Goal: Communication & Community: Answer question/provide support

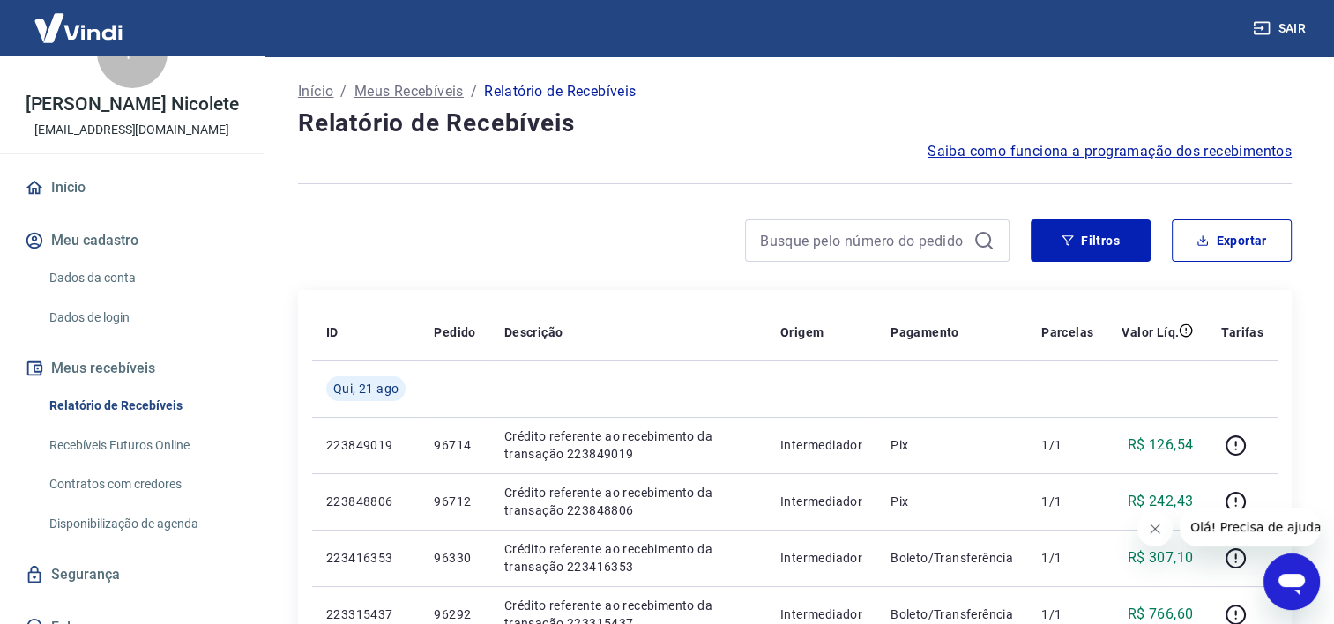
scroll to position [53, 0]
drag, startPoint x: 2558, startPoint y: 1164, endPoint x: 1295, endPoint y: 609, distance: 1379.3
click at [1295, 609] on button "Abrir janela de mensagens" at bounding box center [1292, 582] width 56 height 56
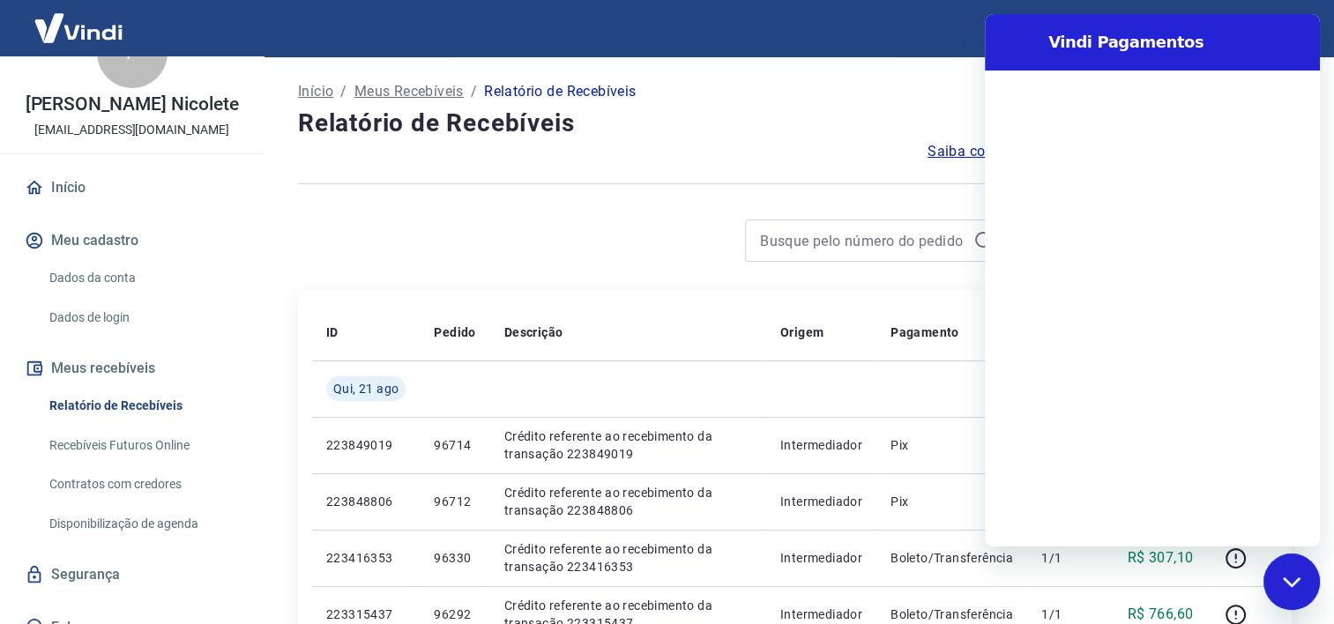
scroll to position [0, 0]
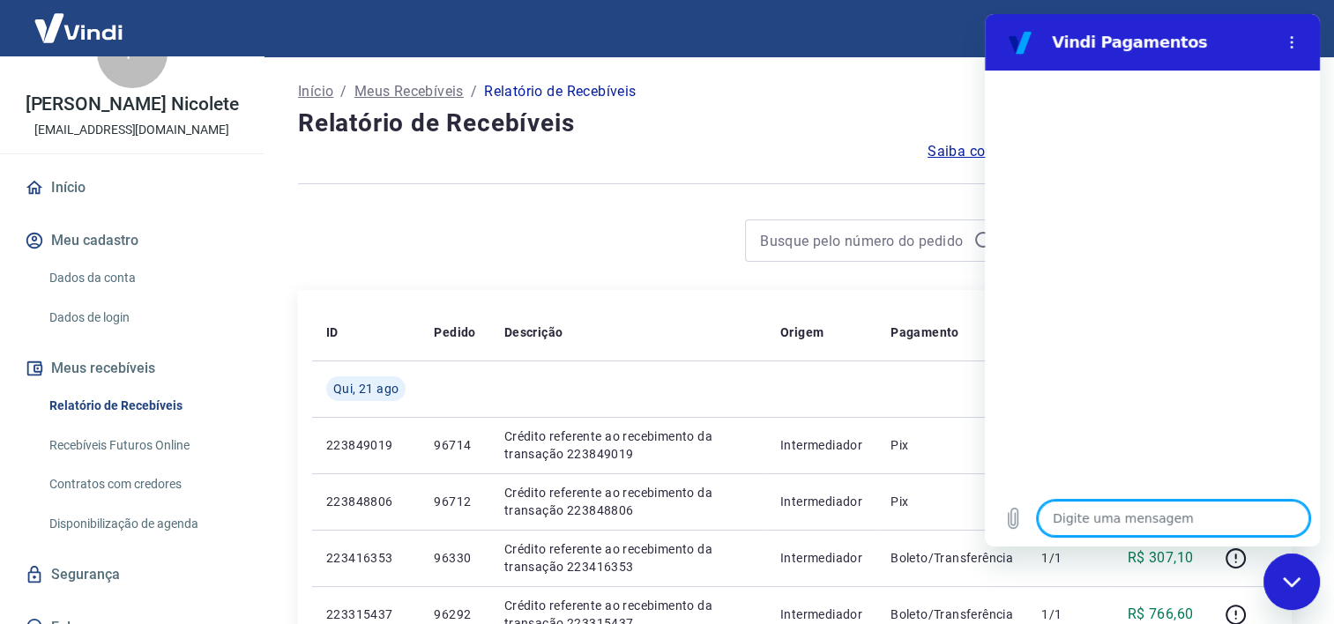
type textarea "O"
type textarea "x"
type textarea "Ol"
type textarea "x"
type textarea "[PERSON_NAME]"
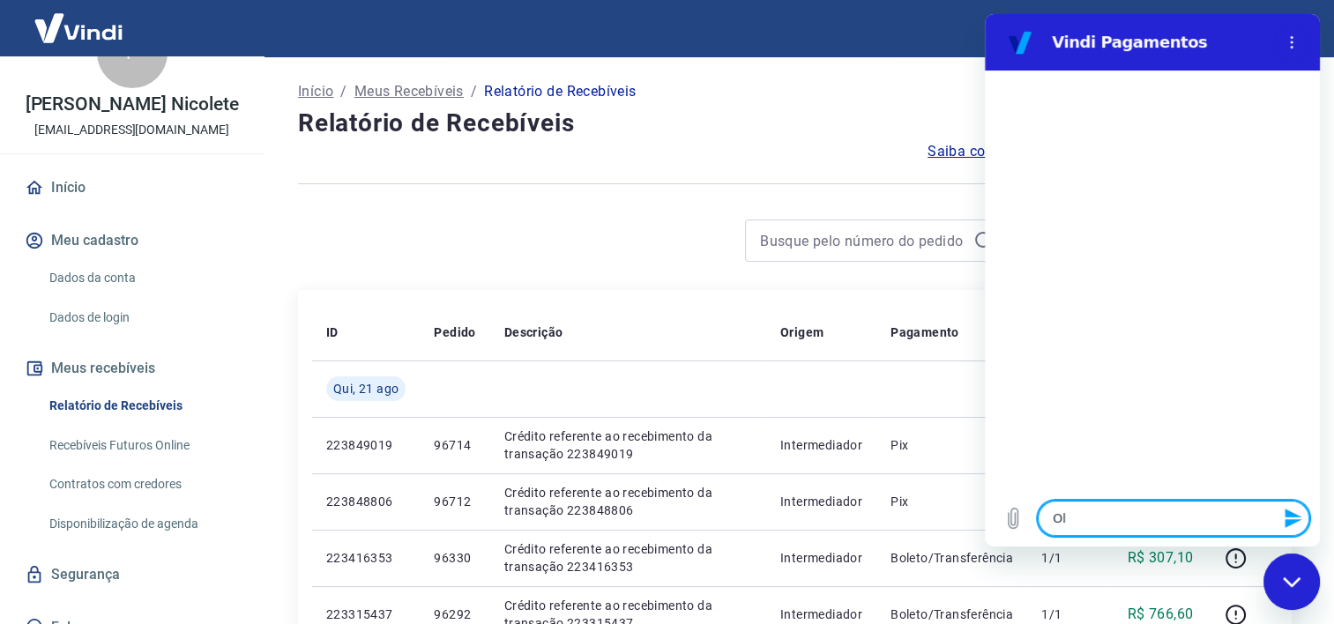
type textarea "x"
type textarea "Ol"
type textarea "x"
type textarea "Olá"
type textarea "x"
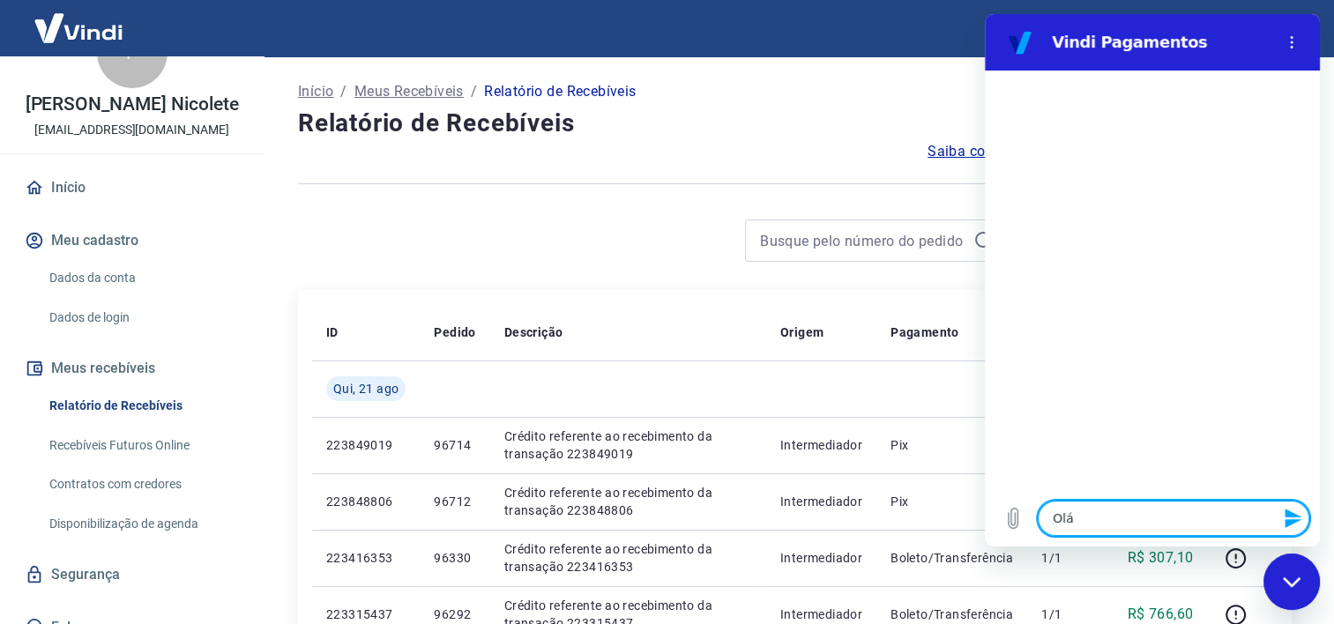
type textarea "Olá,"
type textarea "x"
type textarea "Olá,"
type textarea "x"
type textarea "Olá, t"
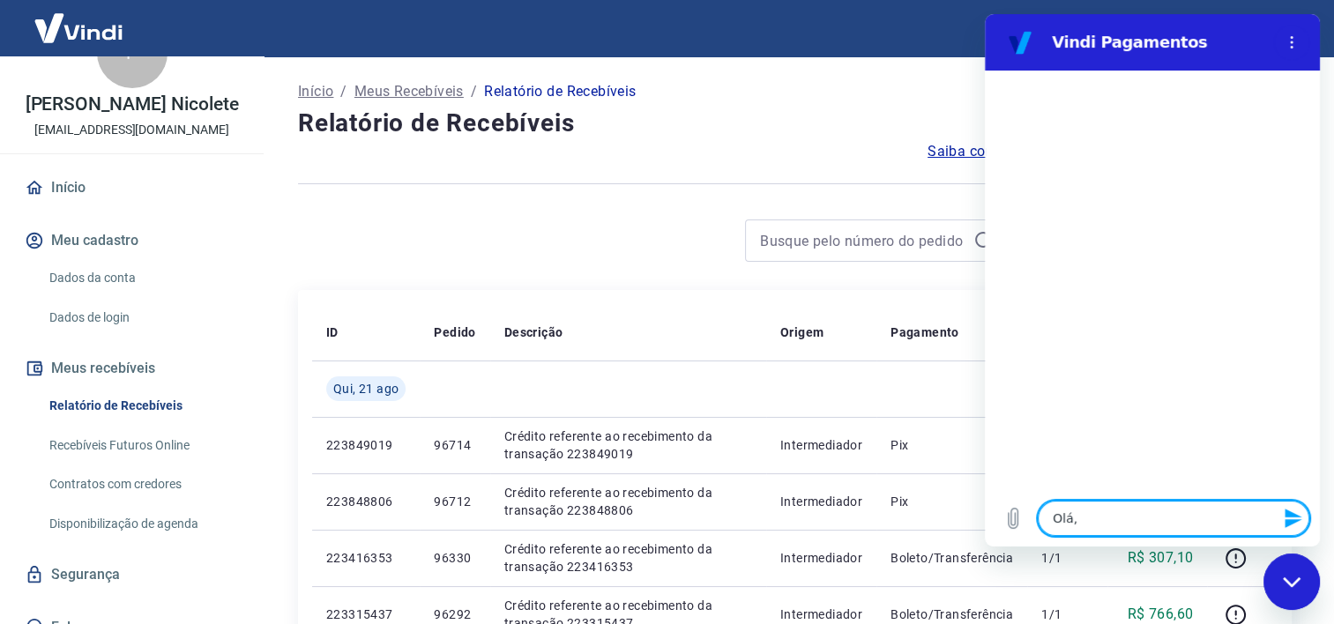
type textarea "x"
type textarea "Olá, te"
type textarea "x"
type textarea "Olá, ten"
type textarea "x"
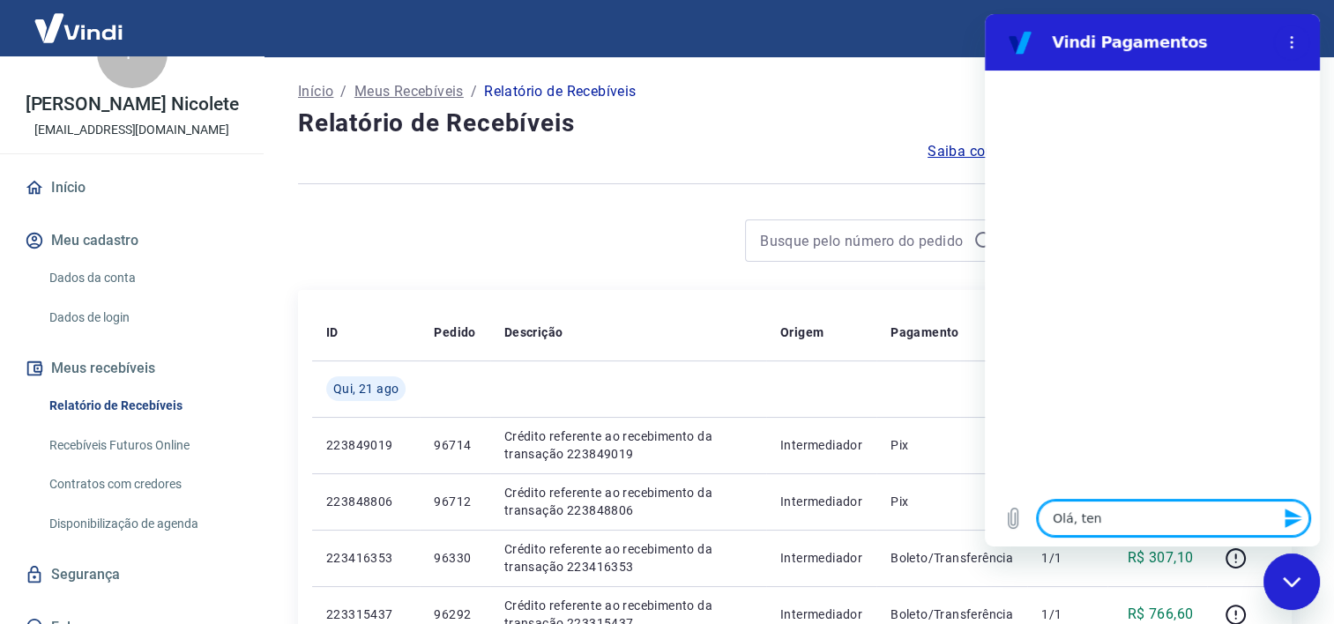
type textarea "Olá, tenh"
type textarea "x"
type textarea "Olá, tenho"
type textarea "x"
type textarea "Olá, tenho"
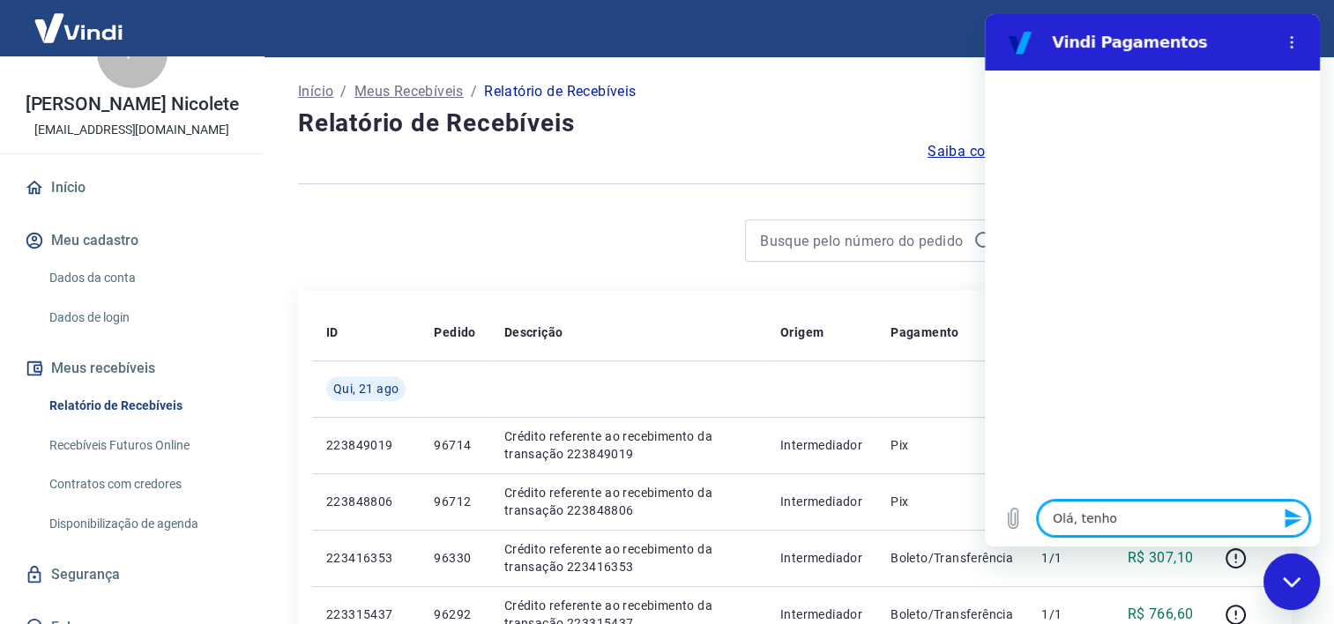
type textarea "x"
type textarea "Olá, tenho u"
type textarea "x"
type textarea "Olá, tenho um"
type textarea "x"
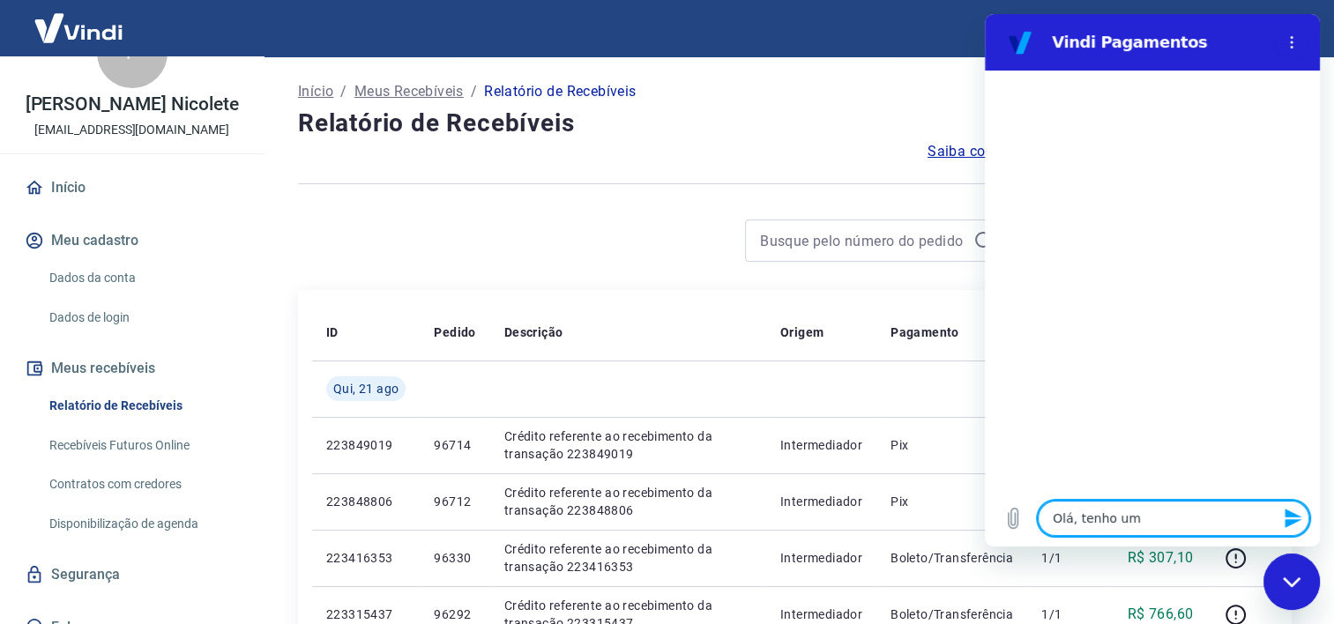
type textarea "Olá, tenho um"
type textarea "x"
type textarea "Olá, tenho um p"
type textarea "x"
type textarea "Olá, tenho um pe"
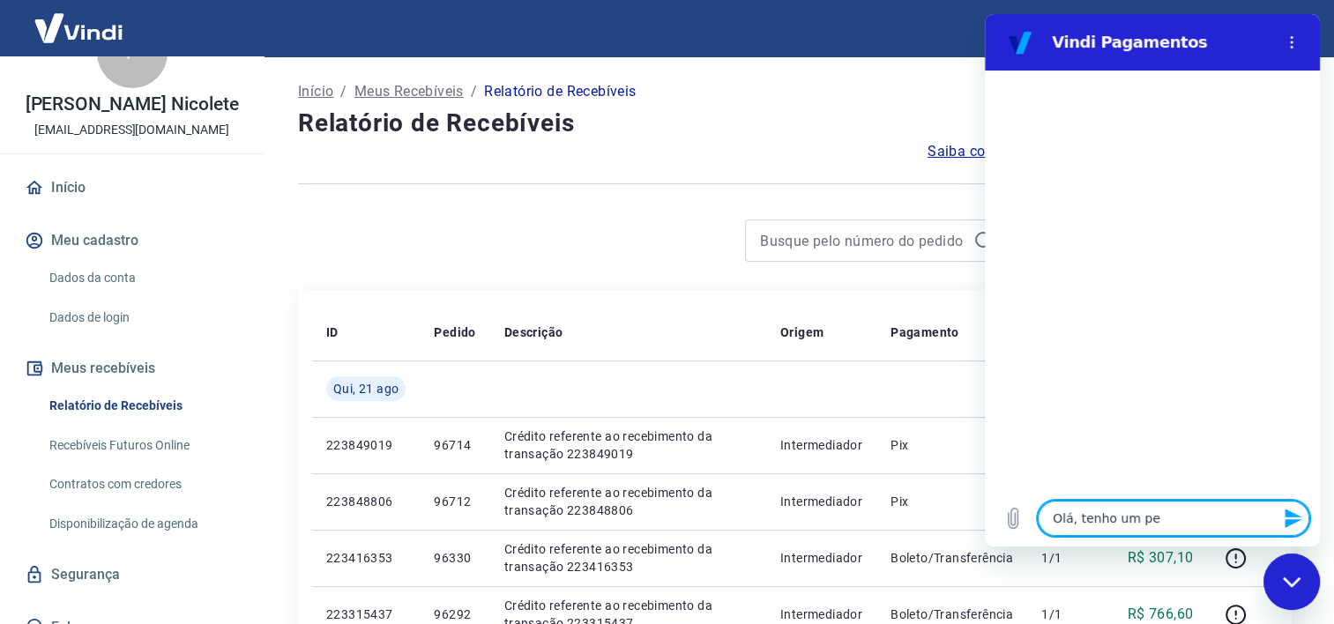
type textarea "x"
type textarea "Olá, tenho um ped"
type textarea "x"
type textarea "Olá, tenho um pedi"
type textarea "x"
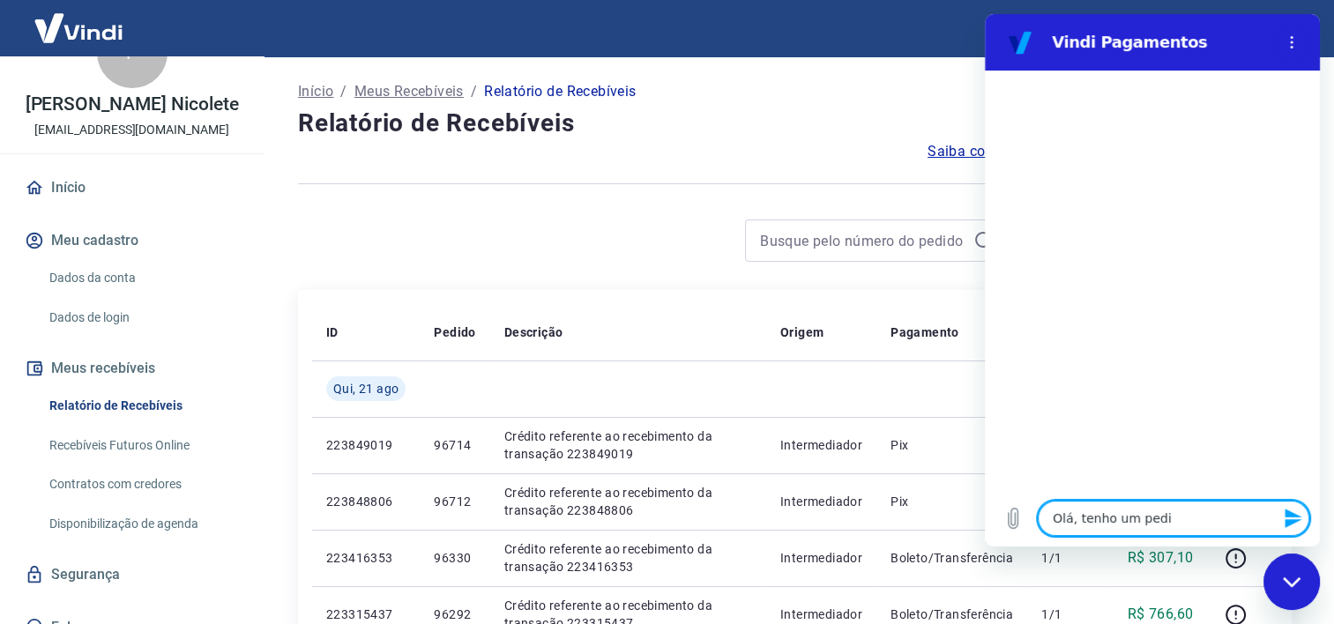
type textarea "Olá, tenho um pedid"
type textarea "x"
type textarea "Olá, tenho um pedido"
type textarea "x"
type textarea "Olá, tenho um pedido"
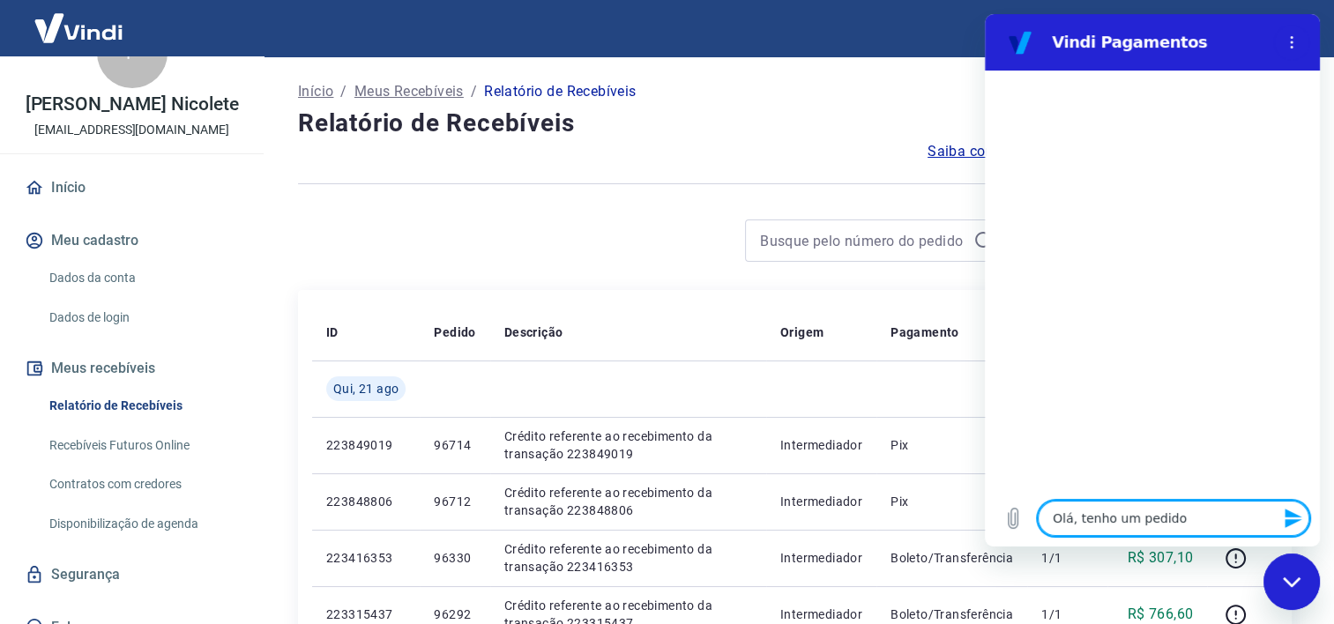
type textarea "x"
type textarea "Olá, tenho um pedido q"
type textarea "x"
type textarea "Olá, tenho um pedido qu"
type textarea "x"
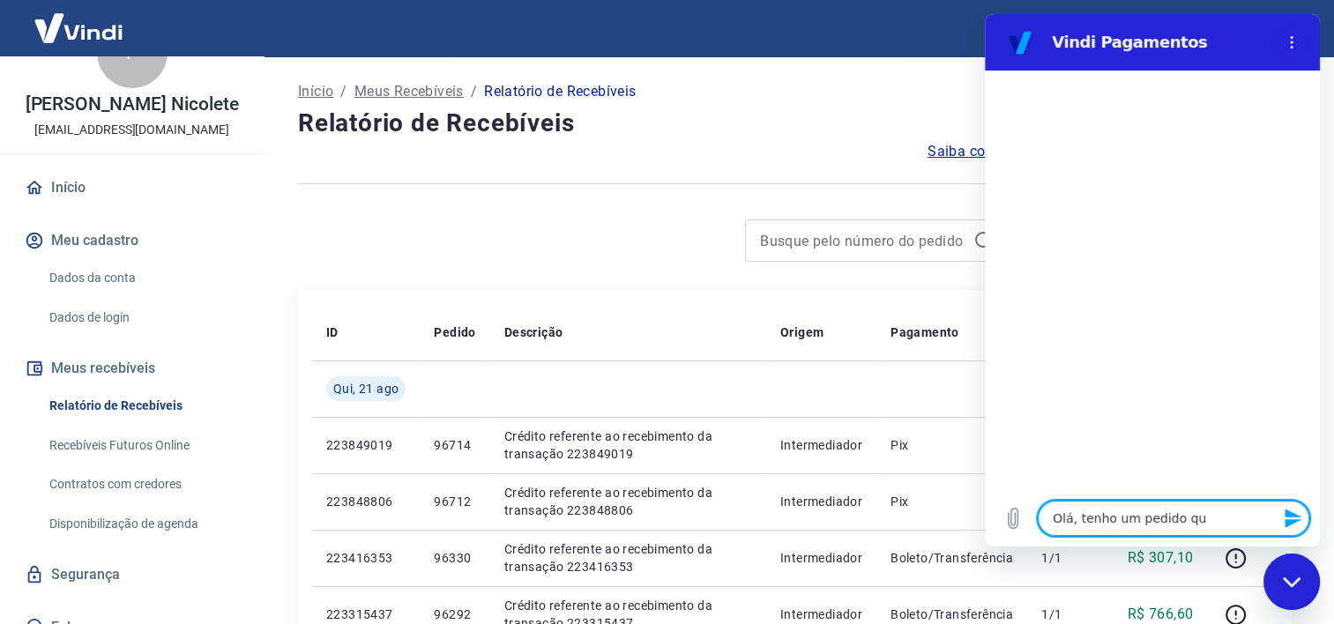
type textarea "Olá, tenho um pedido que"
type textarea "x"
type textarea "Olá, tenho um pedido que"
type textarea "x"
type textarea "Olá, tenho um pedido que a"
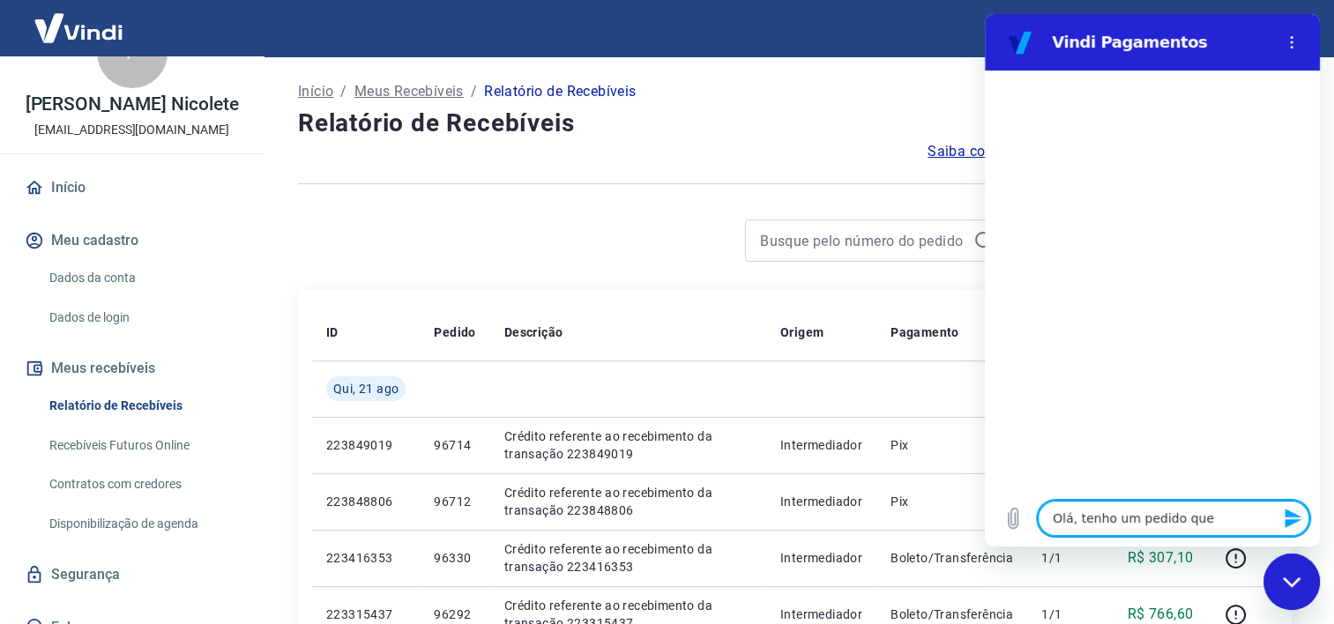
type textarea "x"
type textarea "Olá, tenho um pedido que a"
type textarea "x"
type textarea "Olá, tenho um pedido que a c"
type textarea "x"
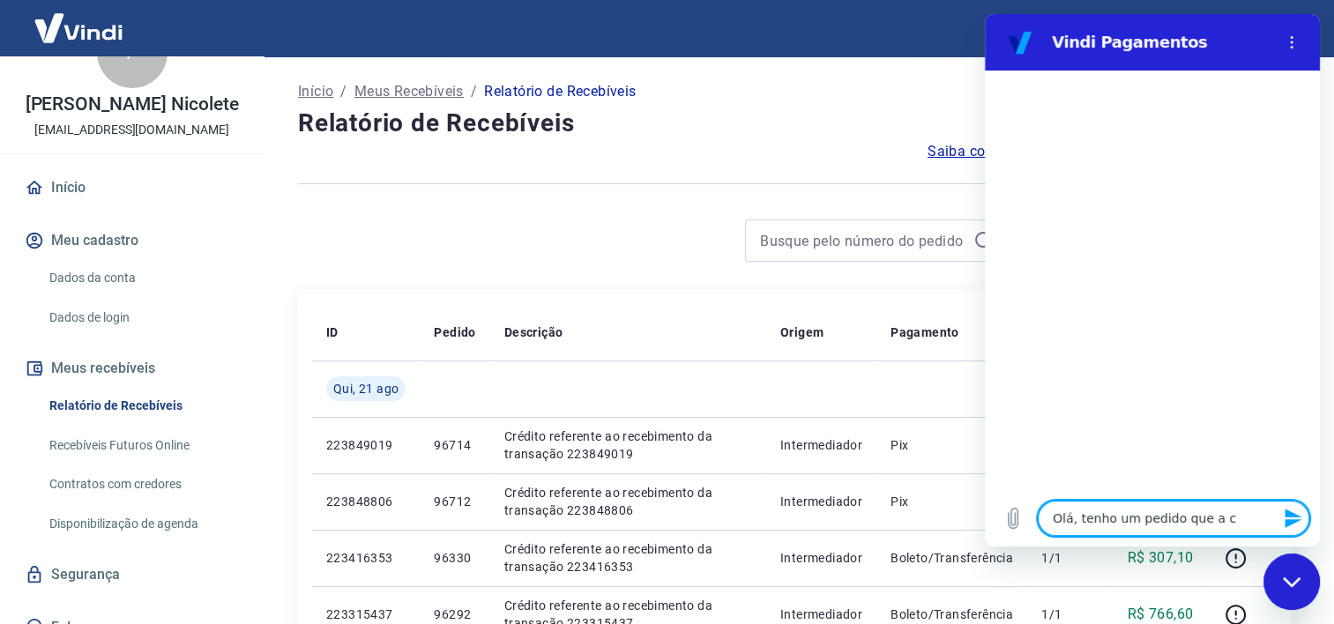
type textarea "Olá, tenho um pedido que a cl"
type textarea "x"
type textarea "Olá, tenho um pedido que a cli"
type textarea "x"
type textarea "Olá, tenho um pedido que a clie"
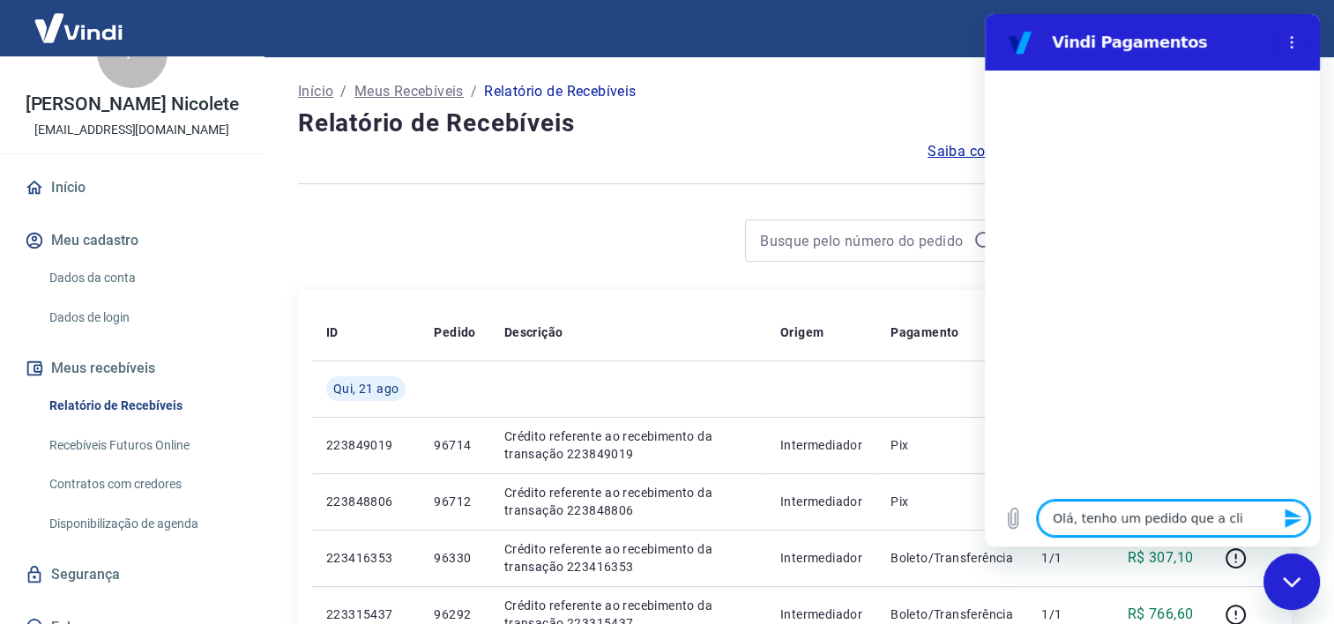
type textarea "x"
type textarea "Olá, tenho um pedido que a clien"
type textarea "x"
type textarea "Olá, tenho um pedido que a client"
type textarea "x"
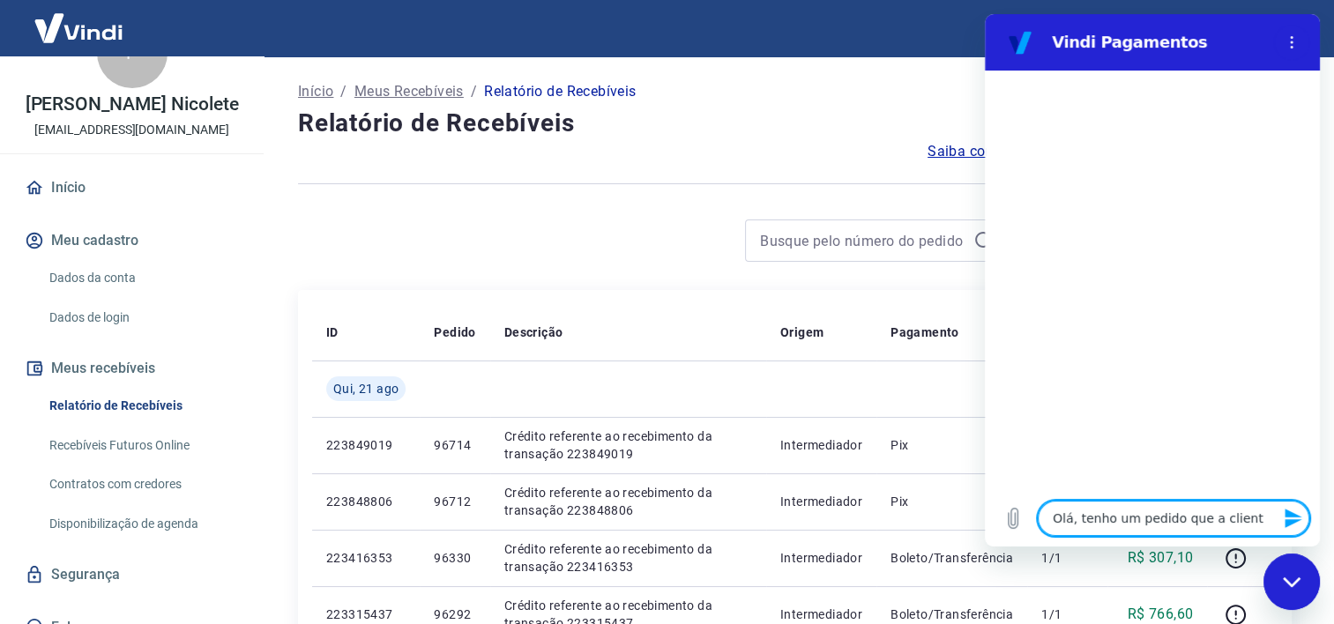
type textarea "Olá, tenho um pedido que a cliente"
type textarea "x"
type textarea "Olá, tenho um pedido que a cliente"
type textarea "x"
type textarea "Olá, tenho um pedido que a cliente a"
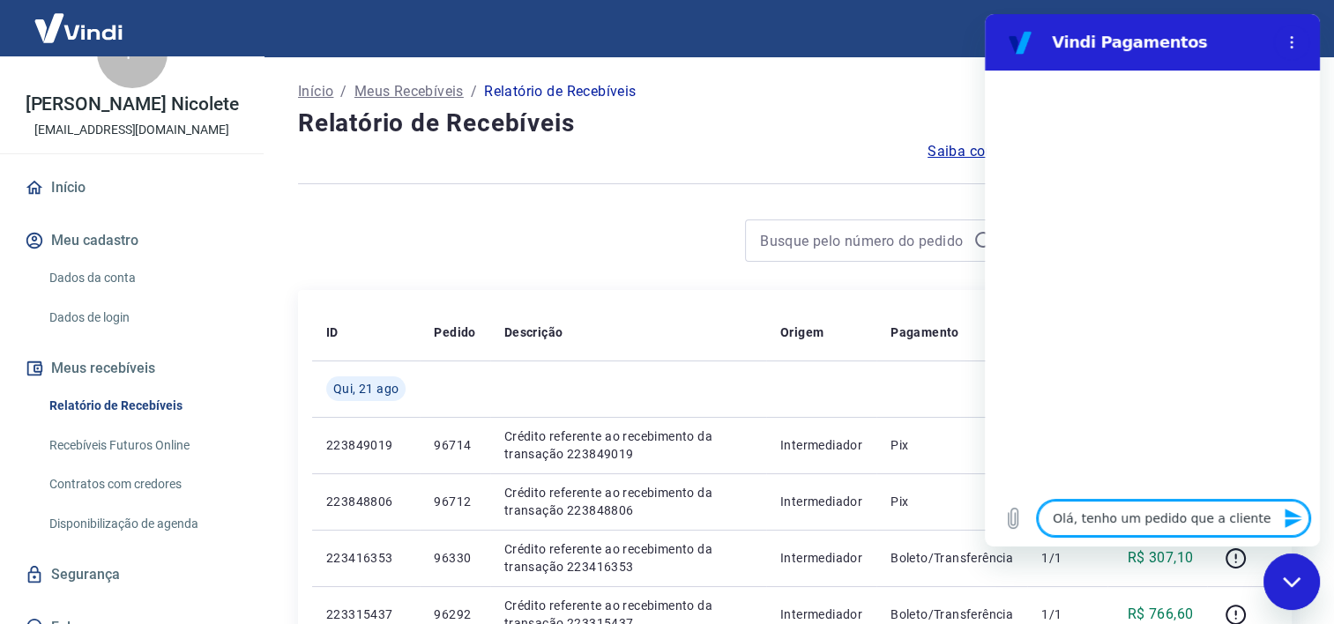
type textarea "x"
type textarea "Olá, tenho um pedido que a cliente af"
type textarea "x"
type textarea "Olá, tenho um pedido que a cliente afi"
type textarea "x"
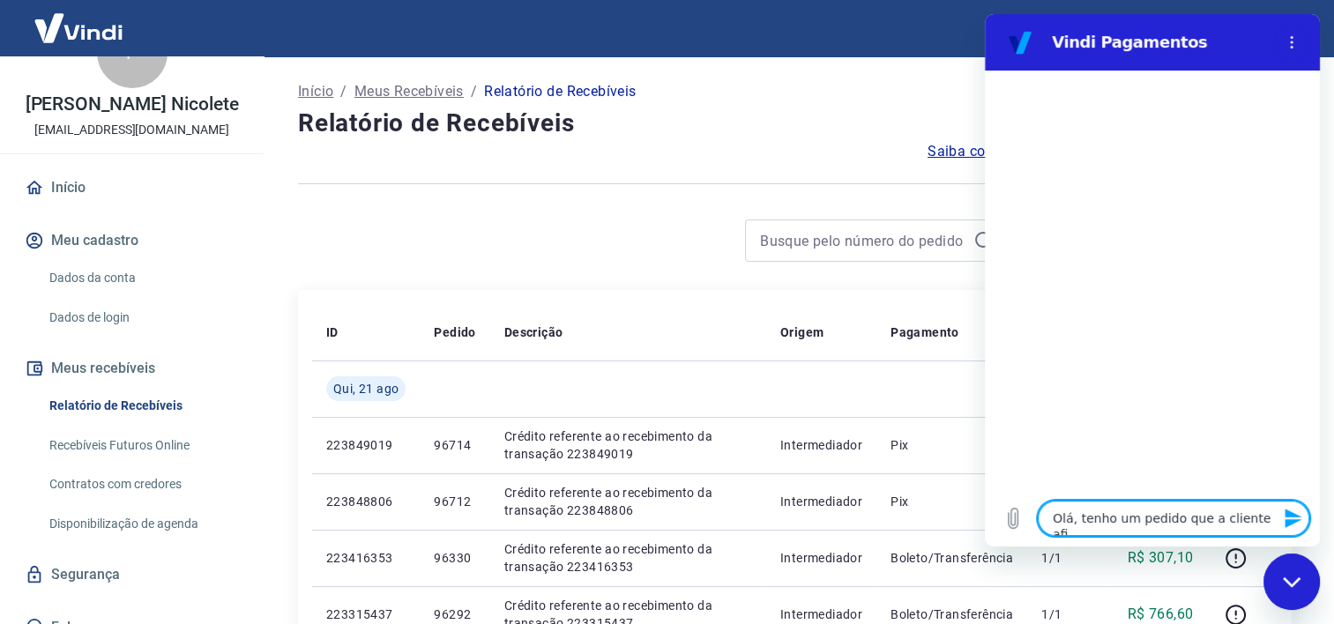
type textarea "Olá, tenho um pedido que a cliente afir"
type textarea "x"
type textarea "Olá, tenho um pedido que a cliente afirm"
type textarea "x"
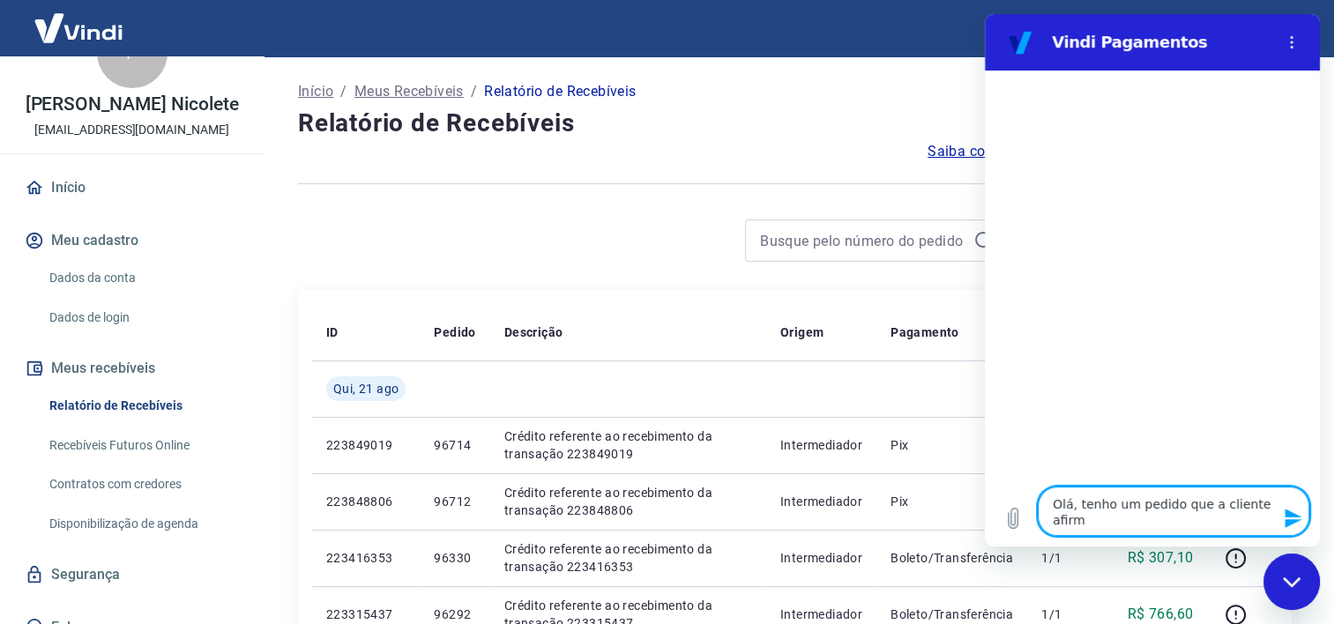
type textarea "Olá, tenho um pedido que a cliente afirma"
type textarea "x"
type textarea "Olá, tenho um pedido que a cliente afirma"
type textarea "x"
type textarea "Olá, tenho um pedido que a cliente afirma t"
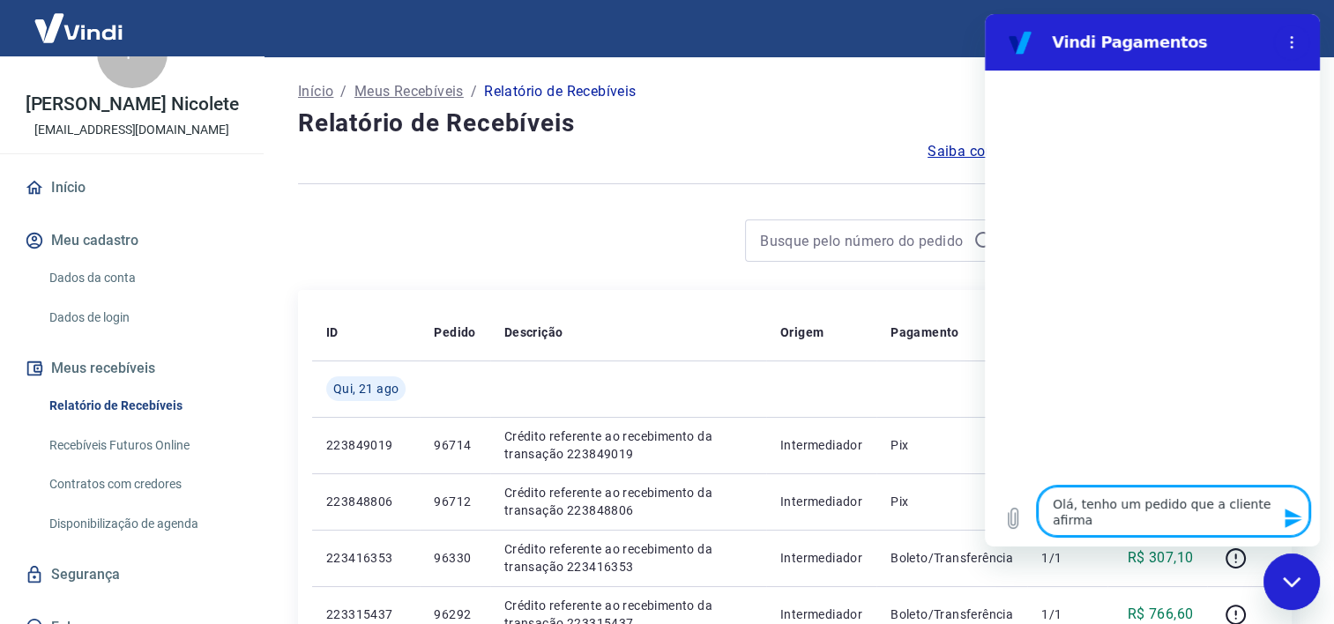
type textarea "x"
type textarea "Olá, tenho um pedido que a cliente afirma te"
type textarea "x"
type textarea "Olá, tenho um pedido que a cliente afirma [PERSON_NAME]"
type textarea "x"
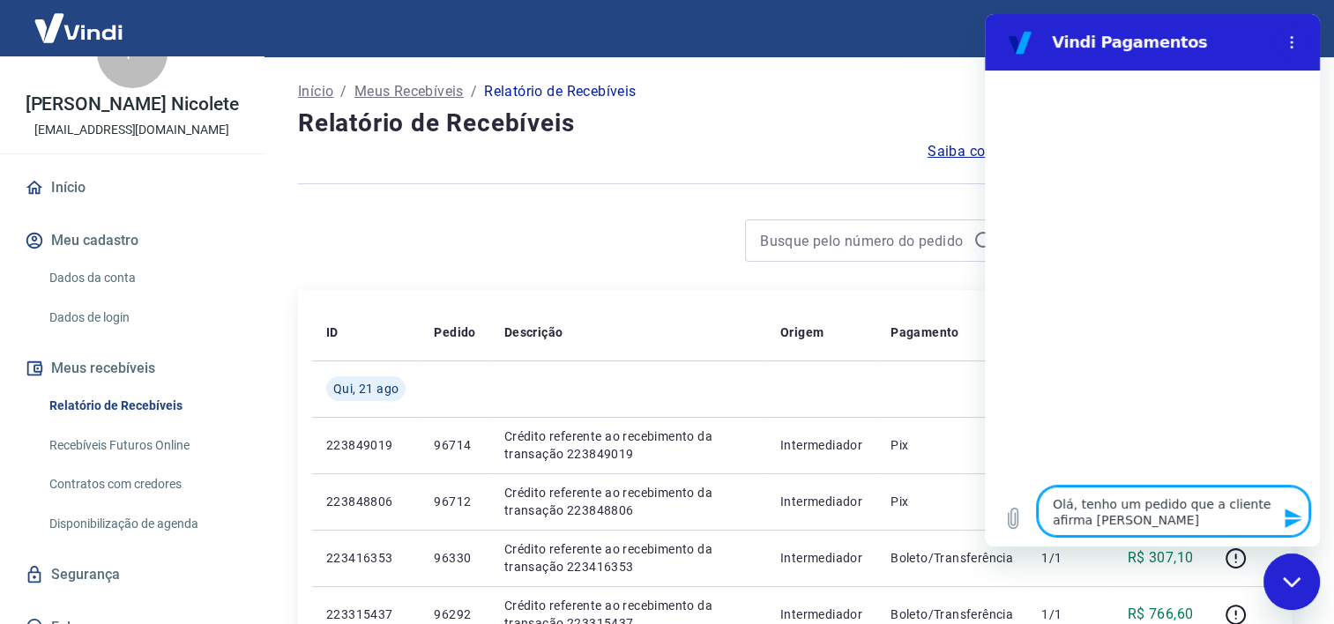
type textarea "Olá, tenho um pedido que a cliente afirma [PERSON_NAME]"
type textarea "x"
type textarea "Olá, tenho um pedido que a cliente afirma ter p"
type textarea "x"
type textarea "Olá, tenho um pedido que a cliente afirma ter pa"
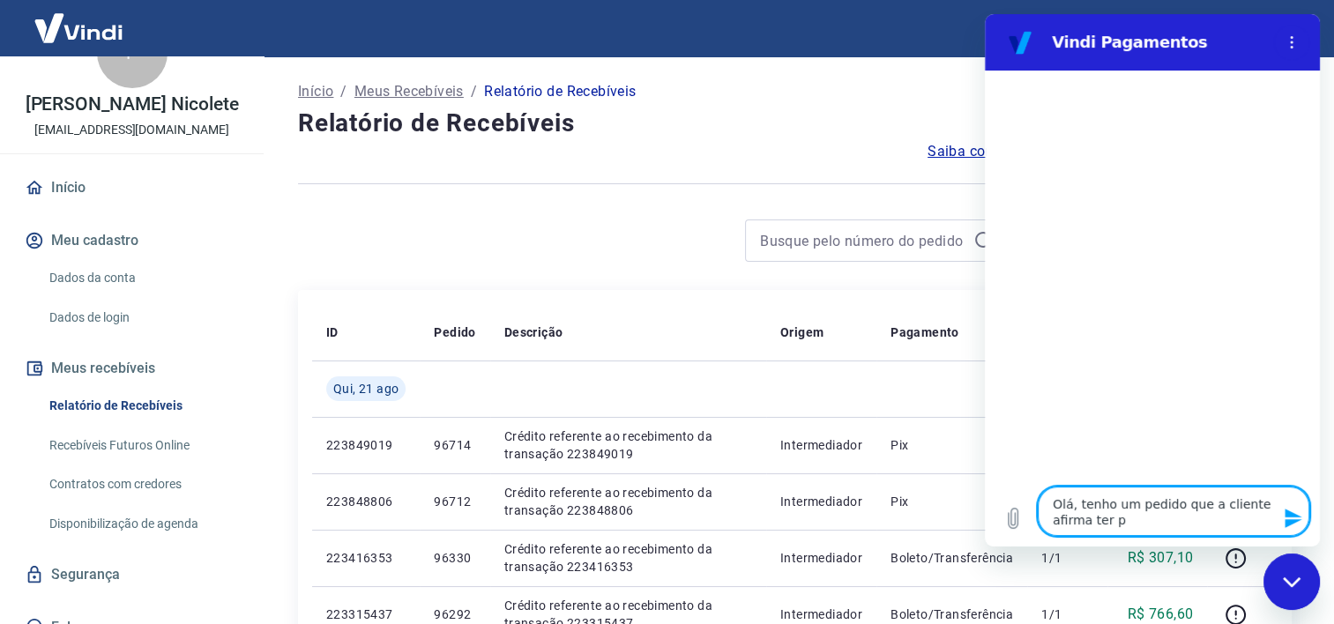
type textarea "x"
type textarea "Olá, tenho um pedido que a cliente afirma ter paf"
type textarea "x"
type textarea "Olá, tenho um pedido que a cliente afirma ter pa"
type textarea "x"
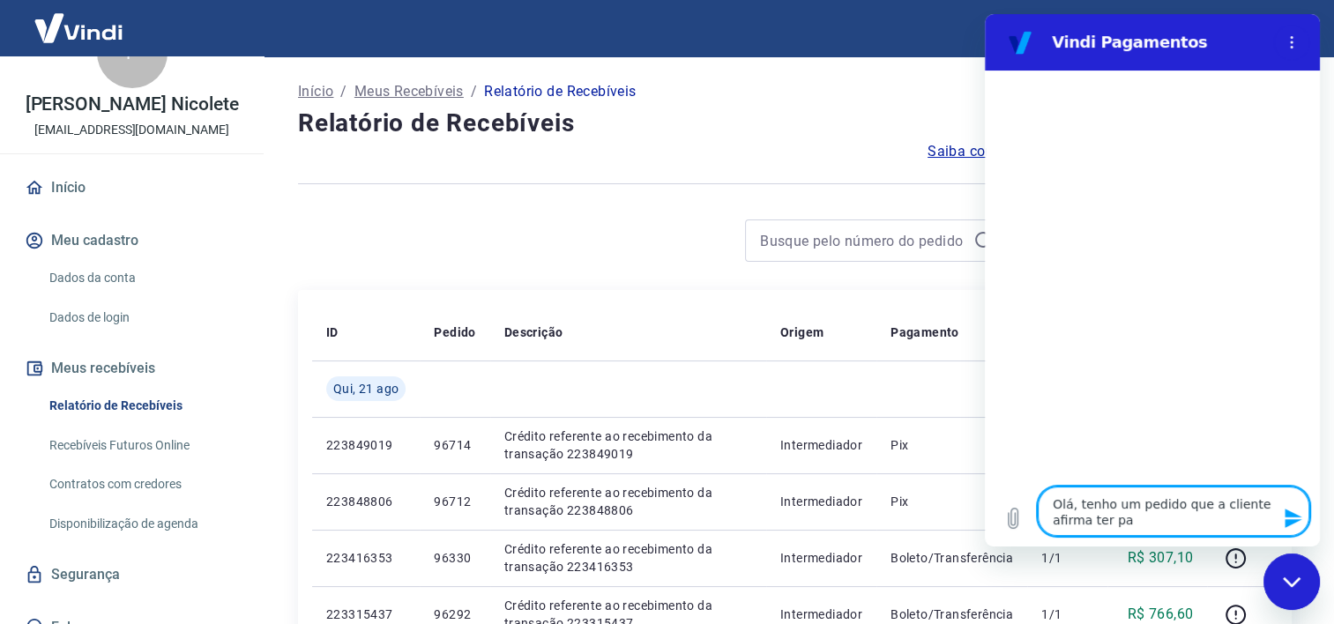
type textarea "Olá, tenho um pedido que a cliente afirma ter pag"
type textarea "x"
type textarea "Olá, tenho um pedido que a cliente afirma ter pago"
type textarea "x"
click at [1170, 505] on textarea "Olá, tenho um pedido que a cliente afirma ter pago" at bounding box center [1174, 511] width 272 height 49
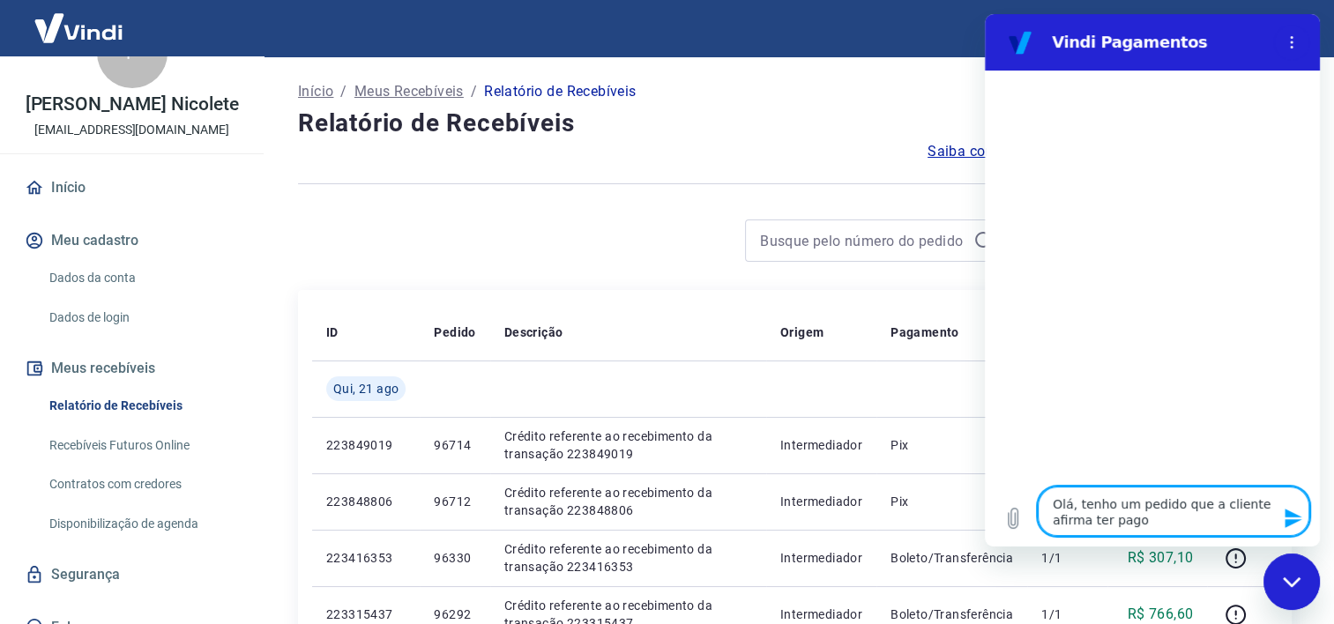
type textarea "Olá, tenho um pedido que a cliente afirma ter pago"
type textarea "x"
type textarea "Olá, tenho um pedido n que a cliente afirma ter pago"
type textarea "x"
type textarea "Olá, tenho um pedido no que a cliente afirma ter pago"
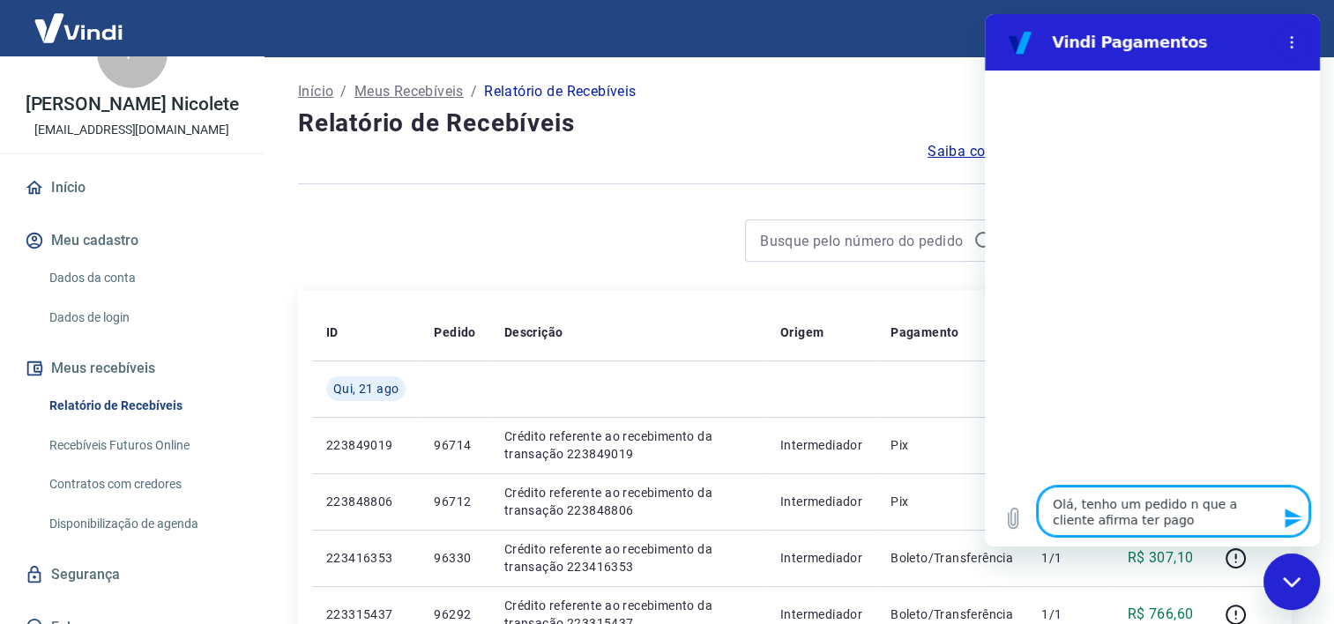
type textarea "x"
type textarea "Olá, tenho um pedido no que a cliente afirma ter pago"
type textarea "x"
type textarea "Olá, tenho um pedido no p que a cliente afirma ter pago"
type textarea "x"
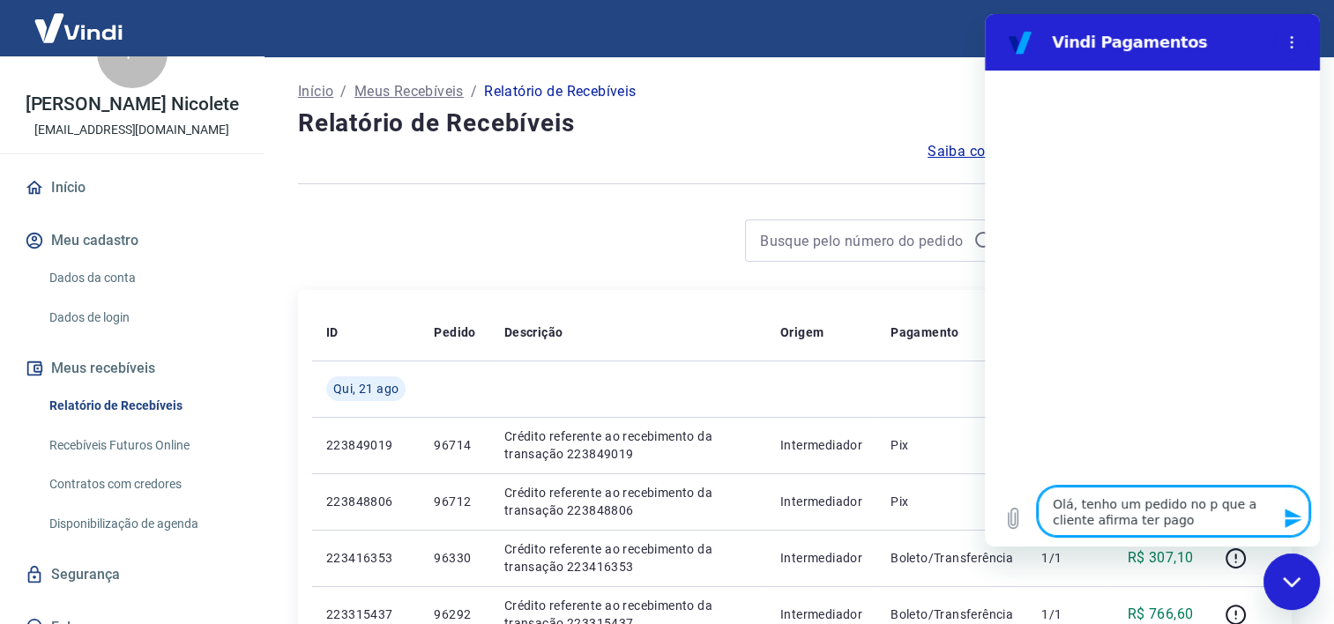
type textarea "Olá, tenho um pedido no pi que a cliente afirma ter pago"
type textarea "x"
type textarea "Olá, tenho um pedido no pix que a cliente afirma ter pago"
type textarea "x"
click at [1186, 529] on textarea "Olá, tenho um pedido no pix que a cliente afirma ter pago" at bounding box center [1174, 511] width 272 height 49
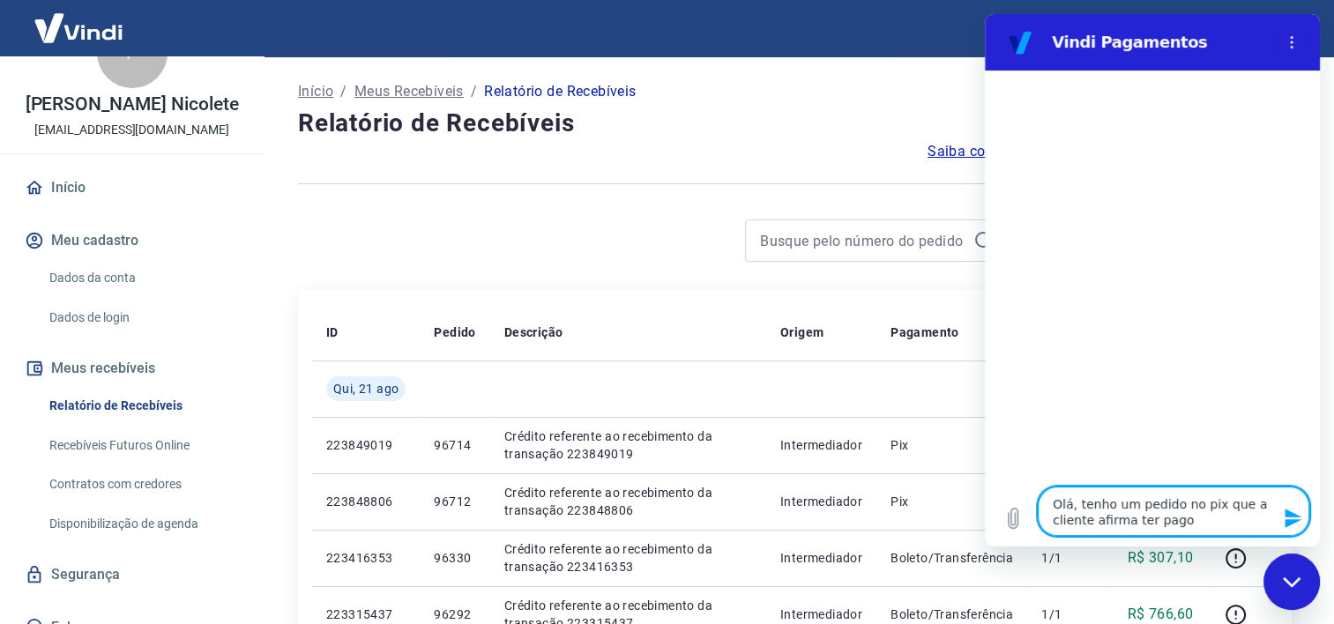
type textarea "Olá, tenho um pedido no pix que a cliente afirma ter pago,"
type textarea "x"
type textarea "Olá, tenho um pedido no pix que a cliente afirma ter pago,"
type textarea "x"
type textarea "Olá, tenho um pedido no pix que a cliente afirma ter pago, m"
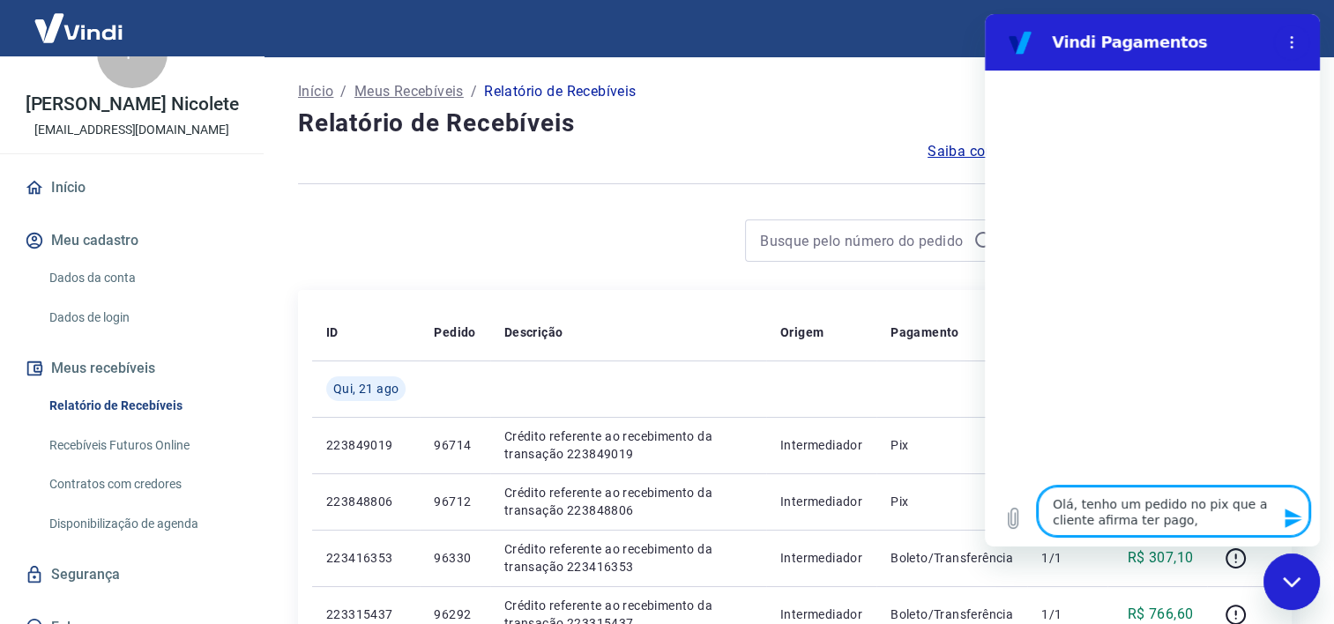
type textarea "x"
type textarea "Olá, tenho um pedido no pix que a cliente afirma ter pago, ma"
type textarea "x"
type textarea "Olá, tenho um pedido no pix que a cliente afirma ter pago, mas"
type textarea "x"
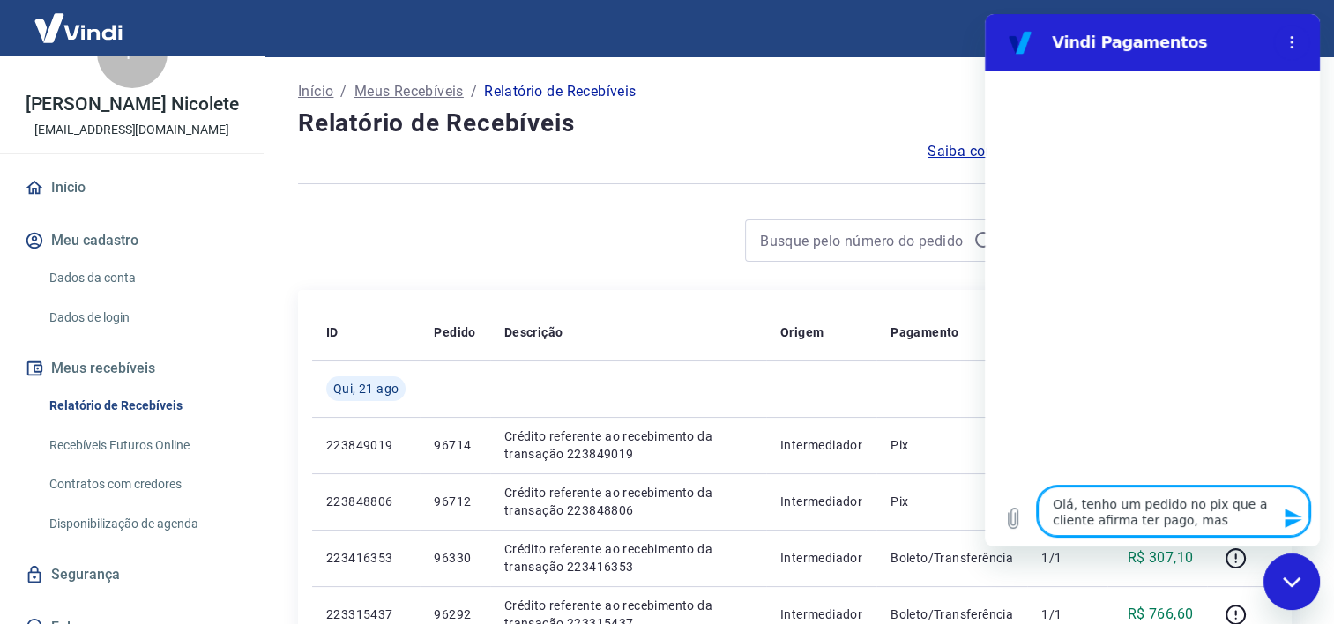
type textarea "Olá, tenho um pedido no pix que a cliente afirma ter pago, mas"
type textarea "x"
type textarea "Olá, tenho um pedido no pix que a cliente afirma ter pago, mas a"
type textarea "x"
type textarea "Olá, tenho um pedido no pix que a cliente afirma ter pago, mas ai"
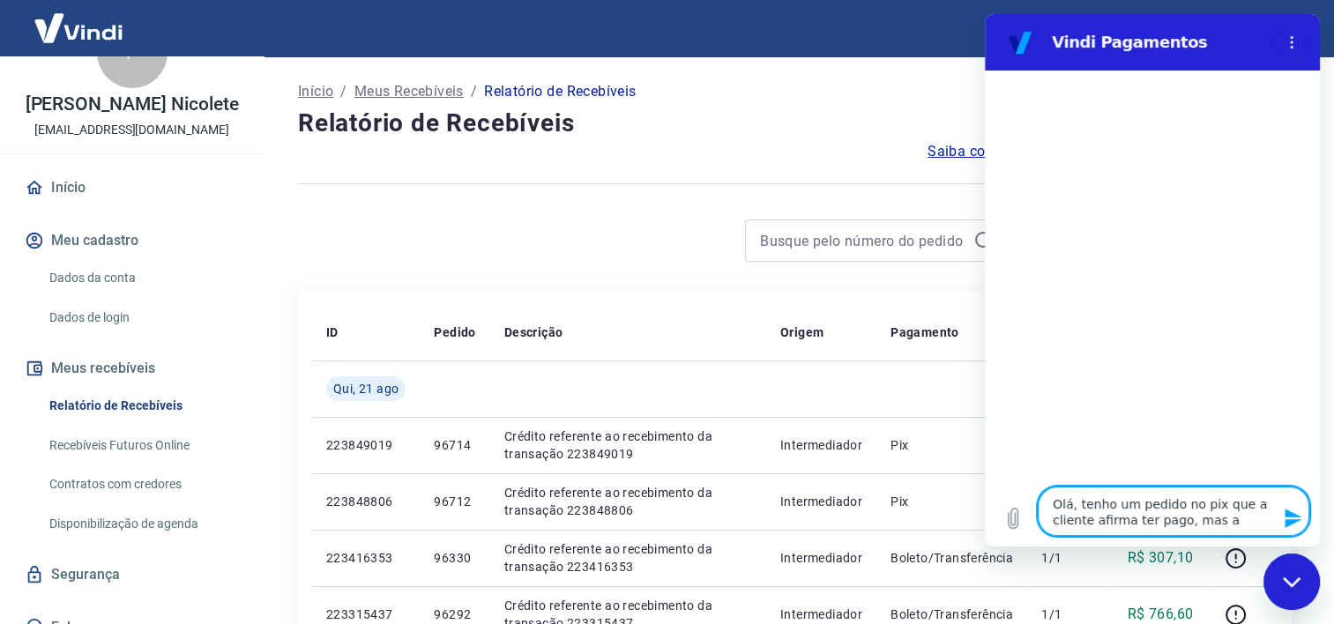
type textarea "x"
type textarea "Olá, tenho um pedido no pix que a cliente afirma ter pago, mas ain"
type textarea "x"
type textarea "Olá, tenho um pedido no pix que a cliente afirma ter pago, mas aind"
type textarea "x"
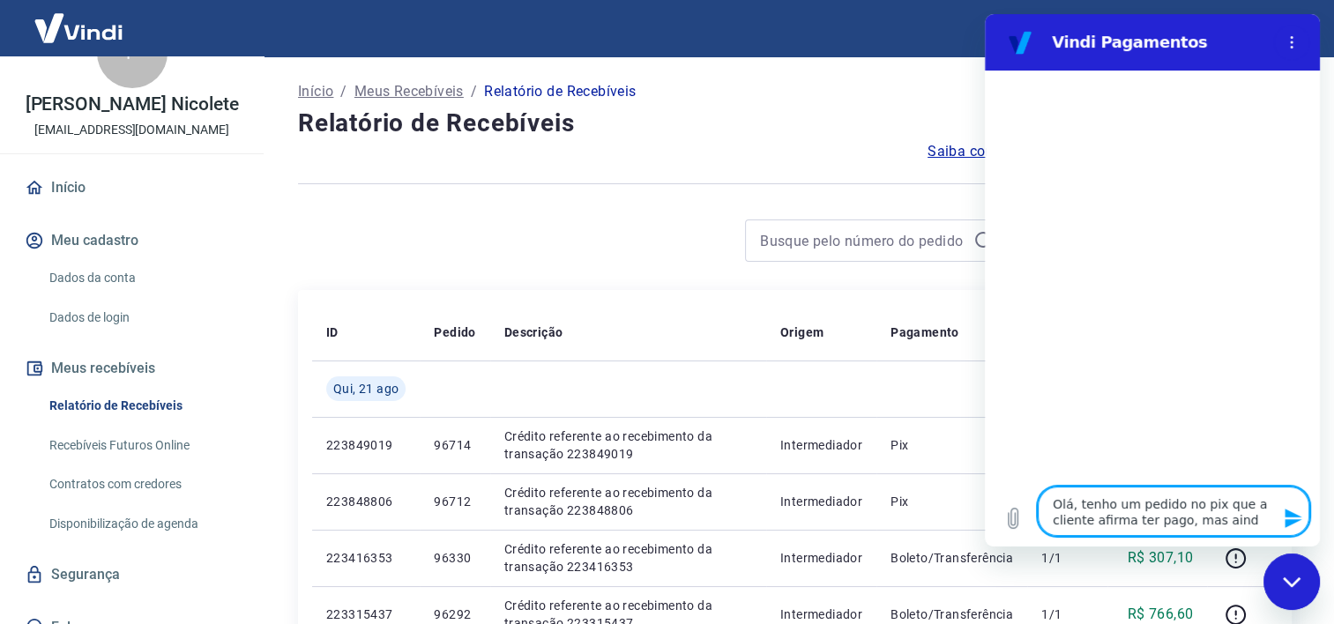
type textarea "Olá, tenho um pedido no pix que a cliente afirma ter pago, mas ainda"
type textarea "x"
type textarea "Olá, tenho um pedido no pix que a cliente afirma ter pago, mas ainda"
type textarea "x"
type textarea "Olá, tenho um pedido no pix que a cliente afirma ter pago, mas ainda e"
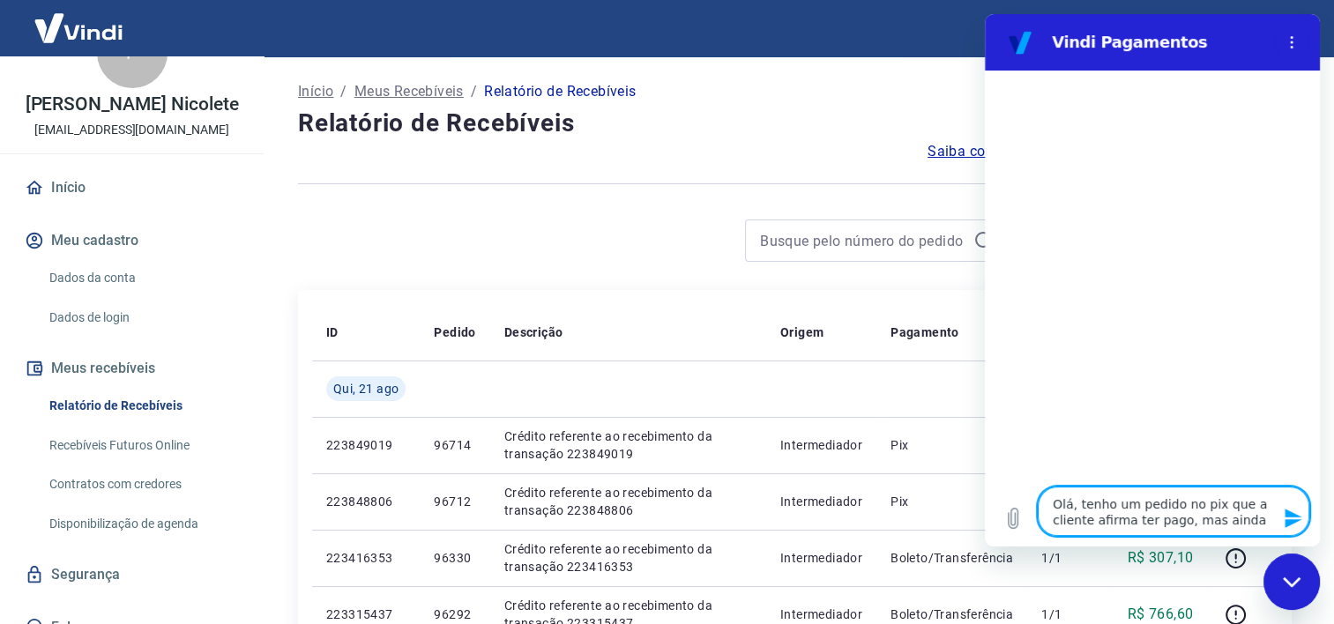
type textarea "x"
type textarea "Olá, tenho um pedido no pix que a cliente afirma ter pago, mas ainda es"
type textarea "x"
type textarea "Olá, tenho um pedido no pix que a cliente afirma ter pago, mas ainda est"
type textarea "x"
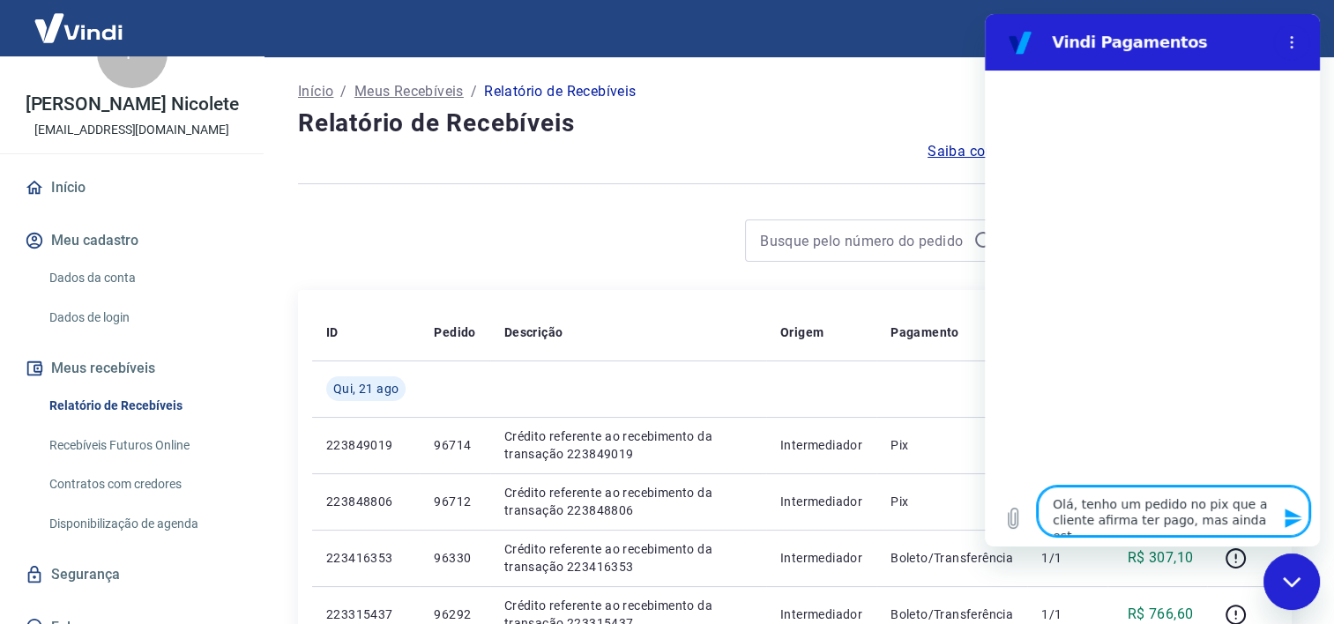
type textarea "Olá, tenho um pedido no pix que a cliente afirma ter pago, mas ainda está"
type textarea "x"
type textarea "Olá, tenho um pedido no pix que a cliente afirma ter pago, mas ainda está"
type textarea "x"
type textarea "Olá, tenho um pedido no pix que a cliente afirma ter pago, mas ainda está c"
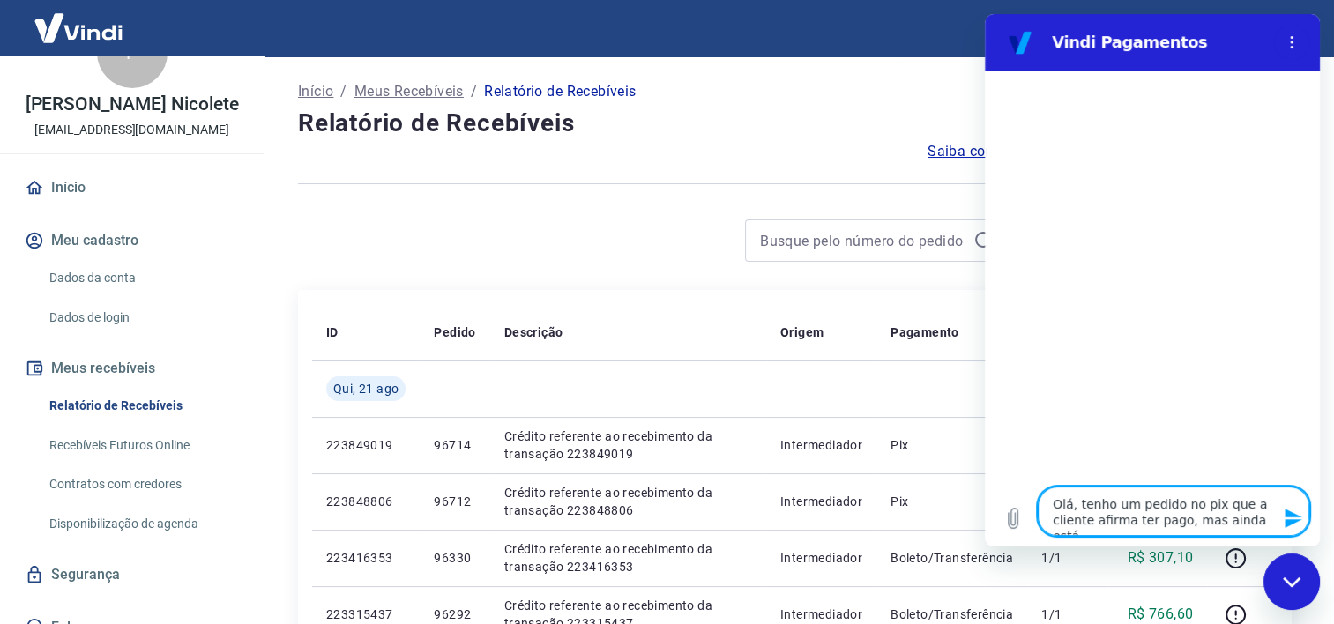
type textarea "x"
type textarea "Olá, tenho um pedido no pix que a cliente afirma ter pago, mas ainda está co"
type textarea "x"
type textarea "Olá, tenho um pedido no pix que a cliente afirma ter pago, mas ainda está com"
type textarea "x"
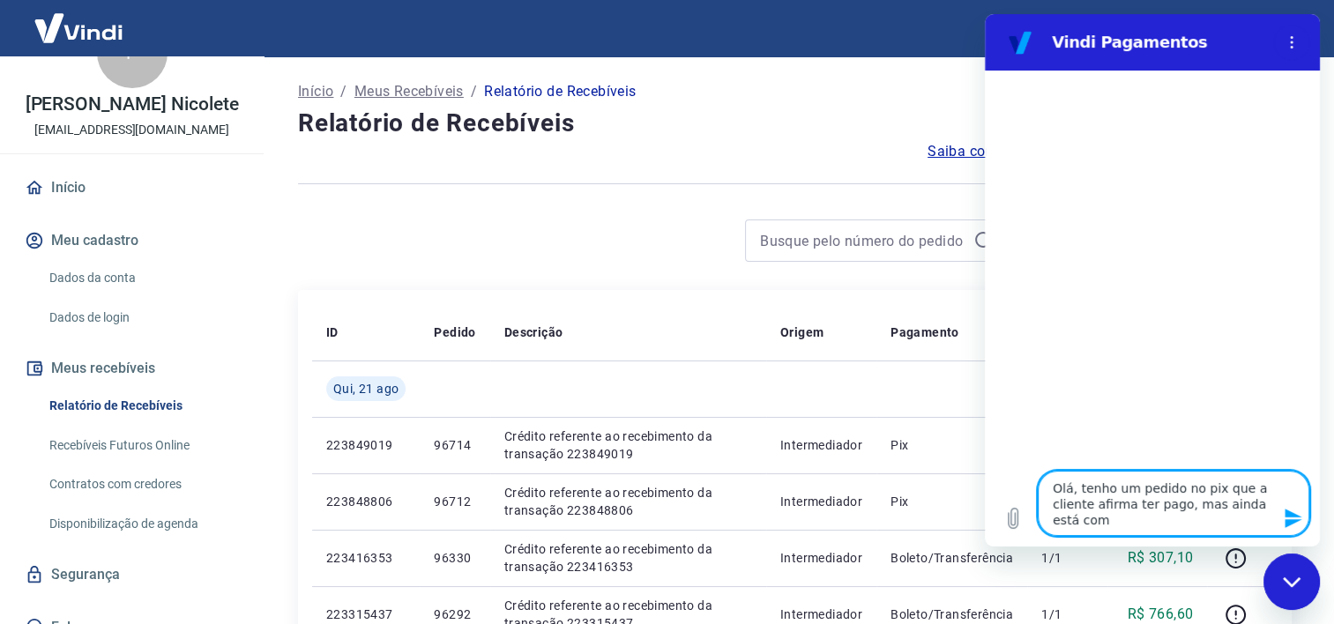
type textarea "Olá, tenho um pedido no pix que a cliente afirma ter pago, mas ainda está como"
type textarea "x"
type textarea "Olá, tenho um pedido no pix que a cliente afirma ter pago, mas ainda está como"
type textarea "x"
type textarea "Olá, tenho um pedido no pix que a cliente afirma ter pago, mas ainda está como a"
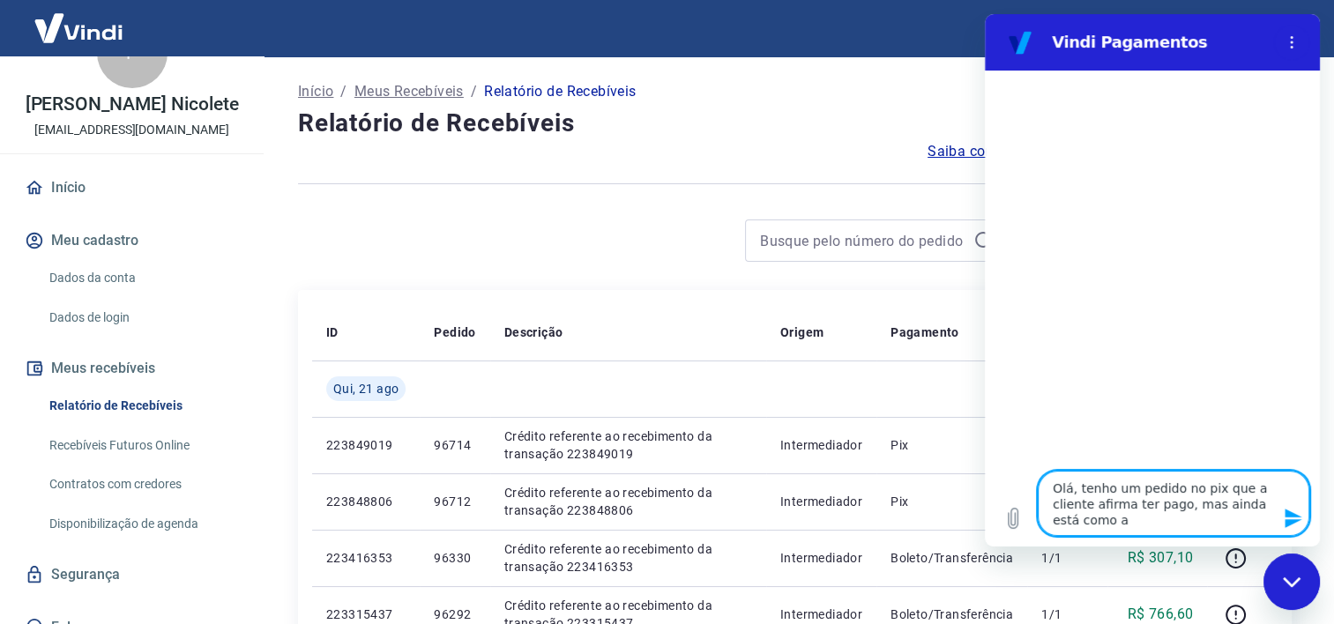
type textarea "x"
type textarea "Olá, tenho um pedido no pix que a cliente afirma ter pago, mas ainda está como …"
type textarea "x"
type textarea "Olá, tenho um pedido no pix que a cliente afirma ter pago, mas ainda está como …"
type textarea "x"
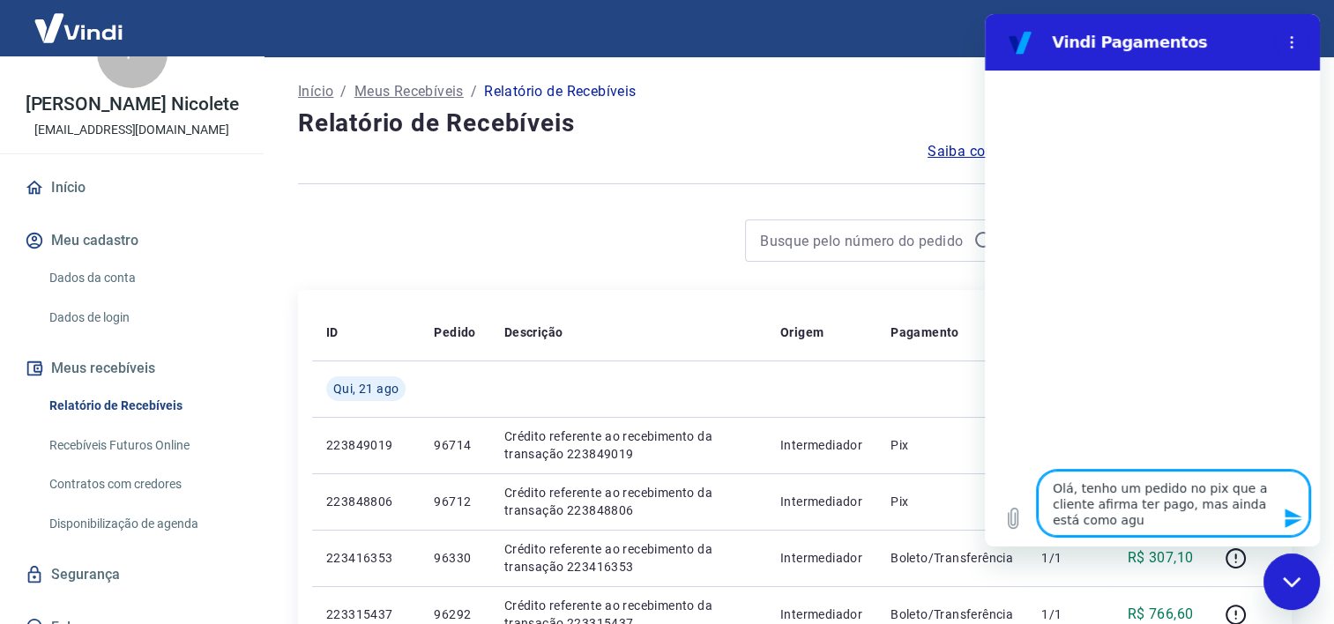
type textarea "Olá, tenho um pedido no pix que a cliente afirma ter pago, mas ainda está como …"
type textarea "x"
type textarea "Olá, tenho um pedido no pix que a cliente afirma ter pago, mas ainda está como …"
type textarea "x"
type textarea "Olá, tenho um pedido no pix que a cliente afirma ter pago, mas ainda está como …"
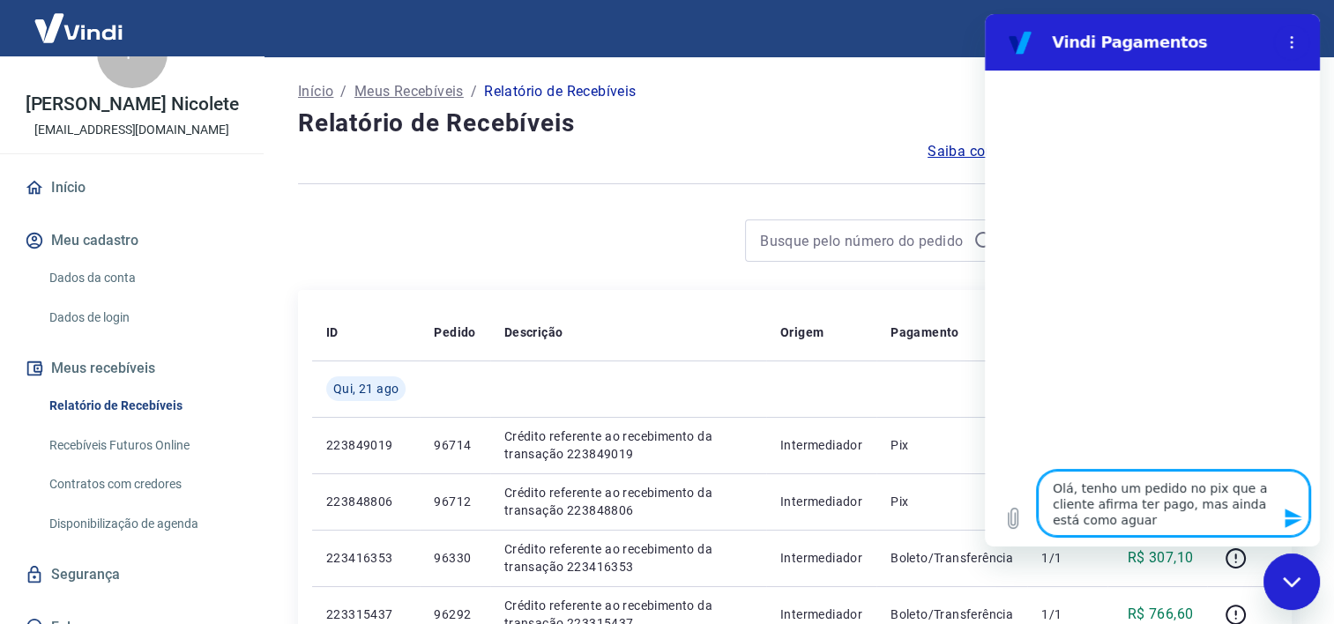
type textarea "x"
type textarea "Olá, tenho um pedido no pix que a cliente afirma ter pago, mas ainda está como …"
type textarea "x"
type textarea "Olá, tenho um pedido no pix que a cliente afirma ter pago, mas ainda está como …"
type textarea "x"
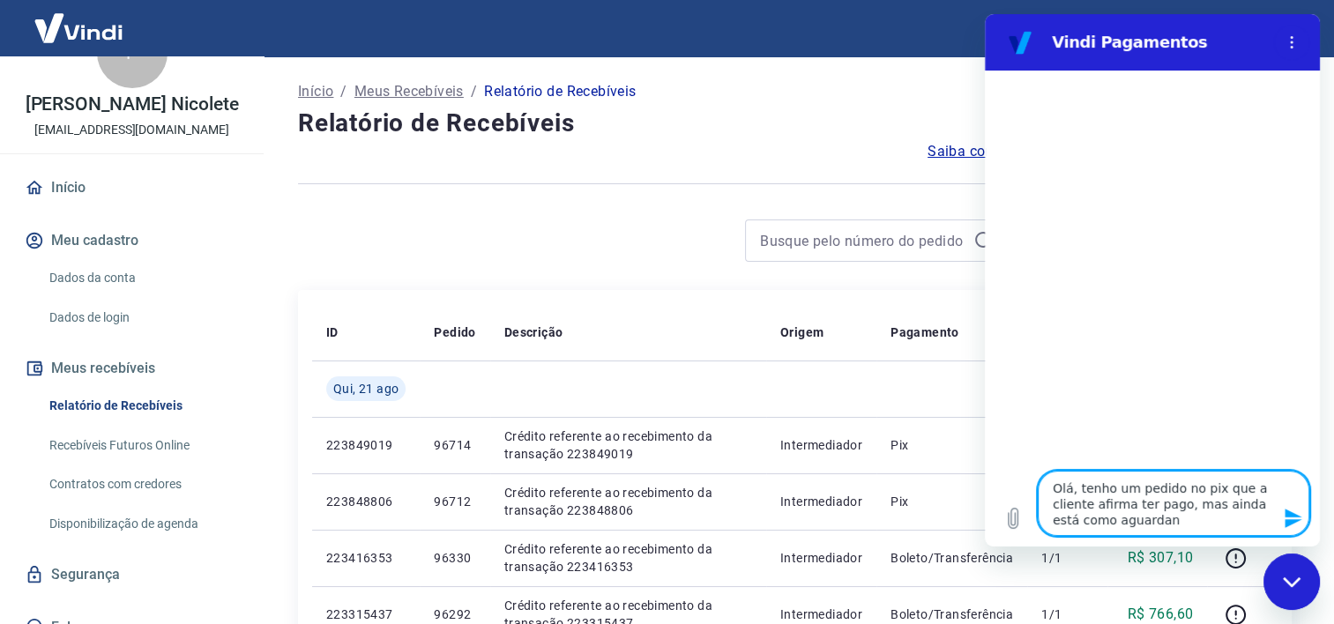
type textarea "Olá, tenho um pedido no pix que a cliente afirma ter pago, mas ainda está como …"
type textarea "x"
type textarea "Olá, tenho um pedido no pix que a cliente afirma ter pago, mas ainda está como …"
type textarea "x"
type textarea "Olá, tenho um pedido no pix que a cliente afirma ter pago, mas ainda está como …"
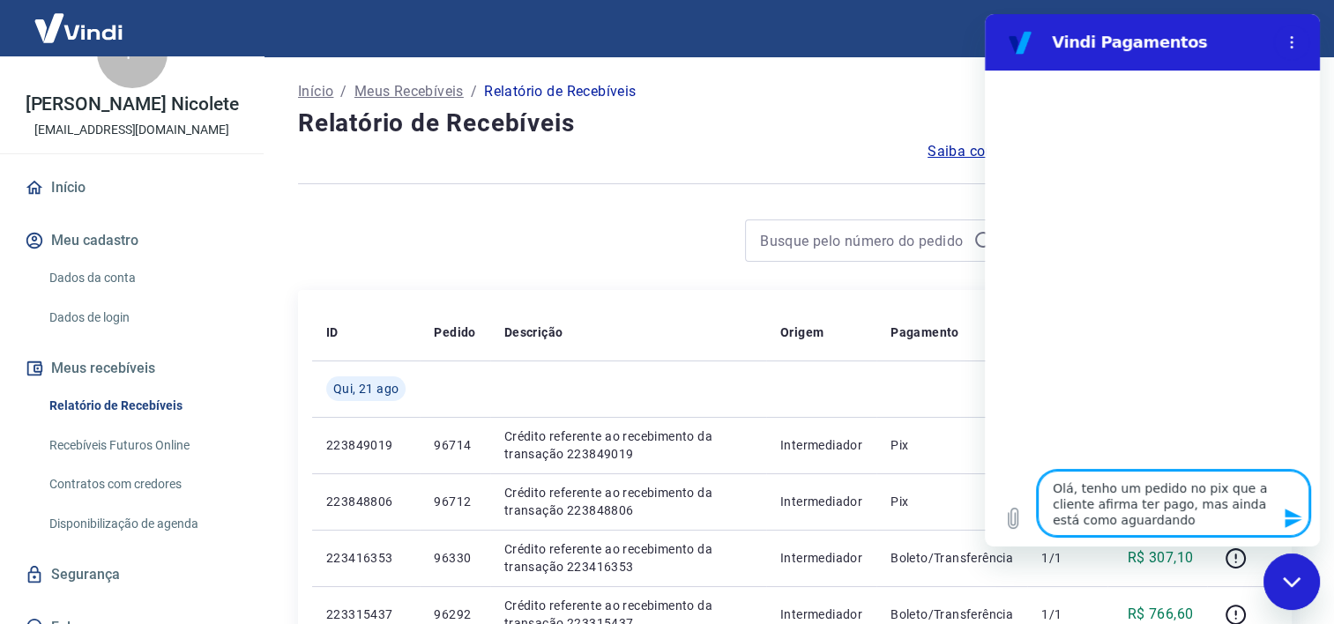
type textarea "x"
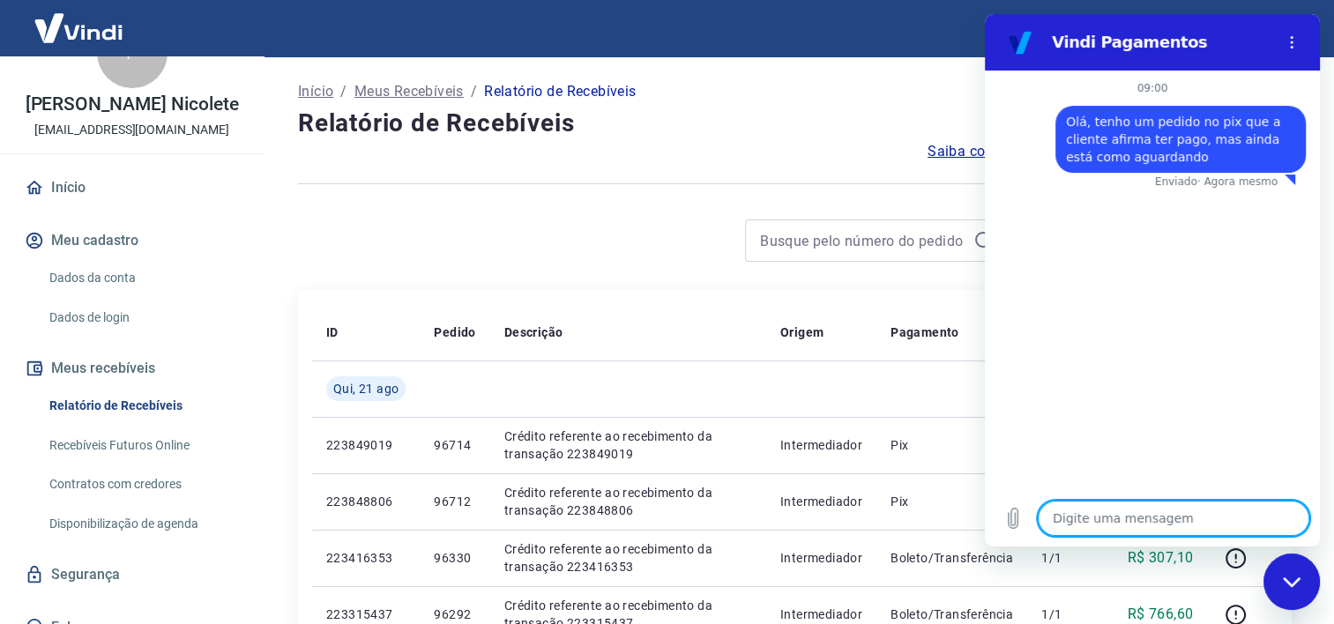
type textarea "x"
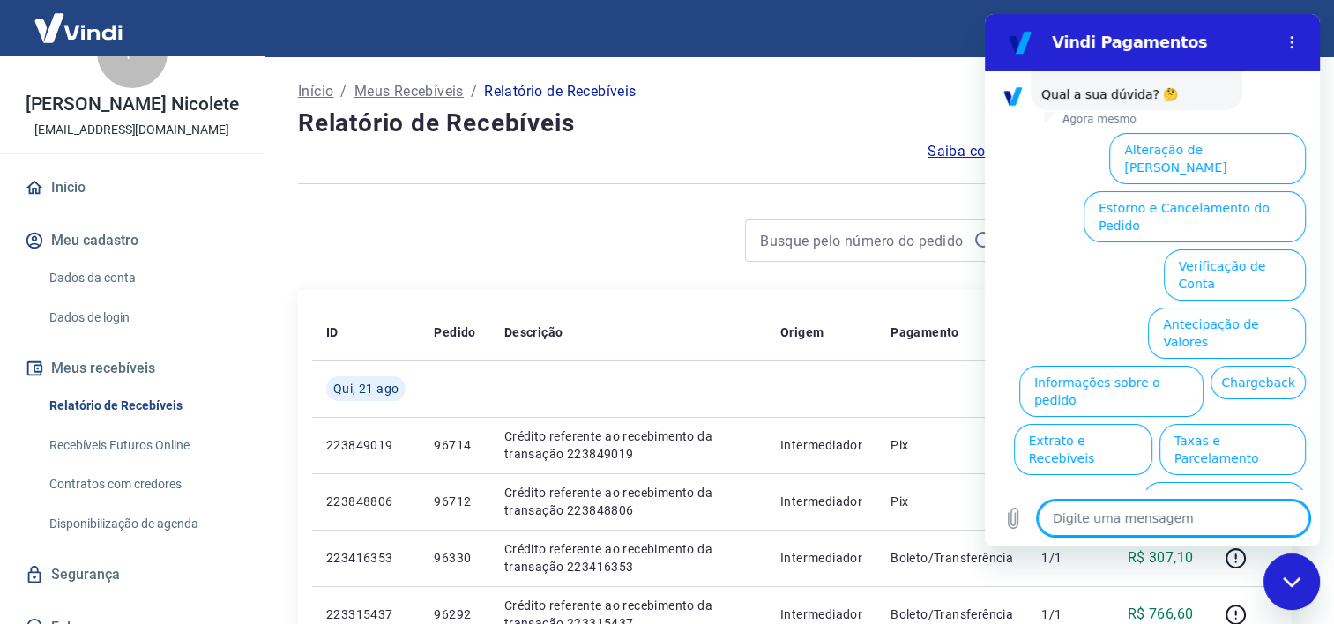
scroll to position [158, 0]
type textarea "q"
type textarea "x"
type textarea "qu"
type textarea "x"
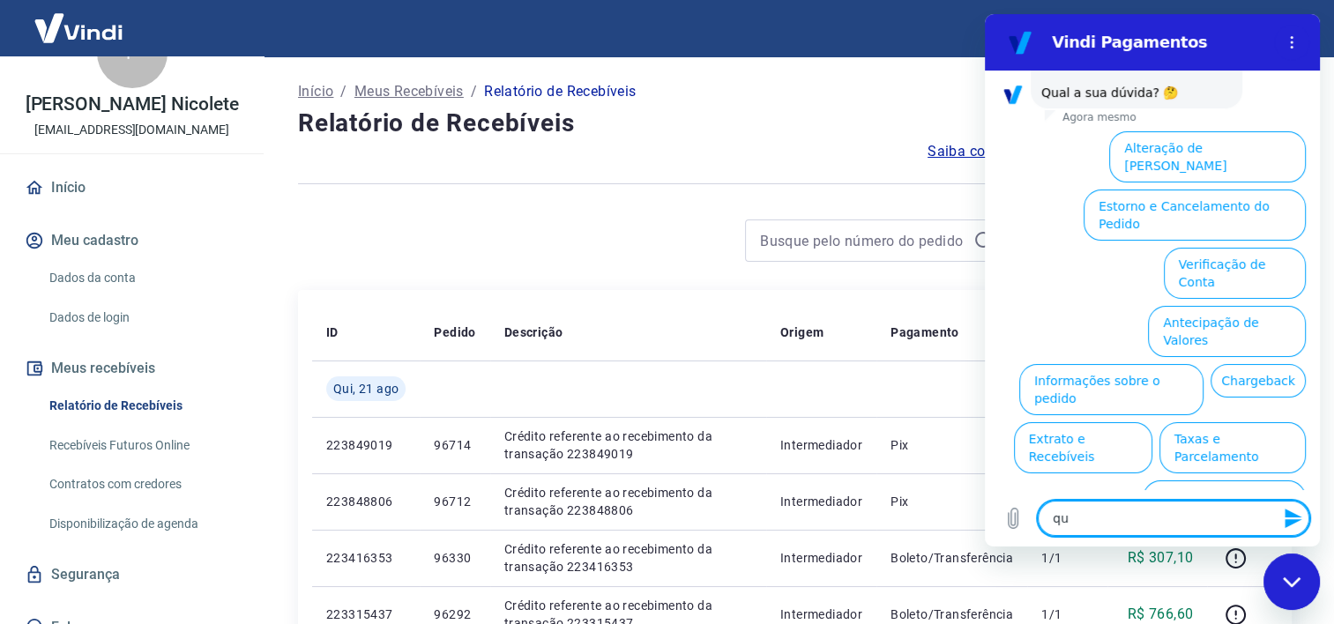
type textarea "que"
type textarea "x"
type textarea "quer"
type textarea "x"
type textarea "quero"
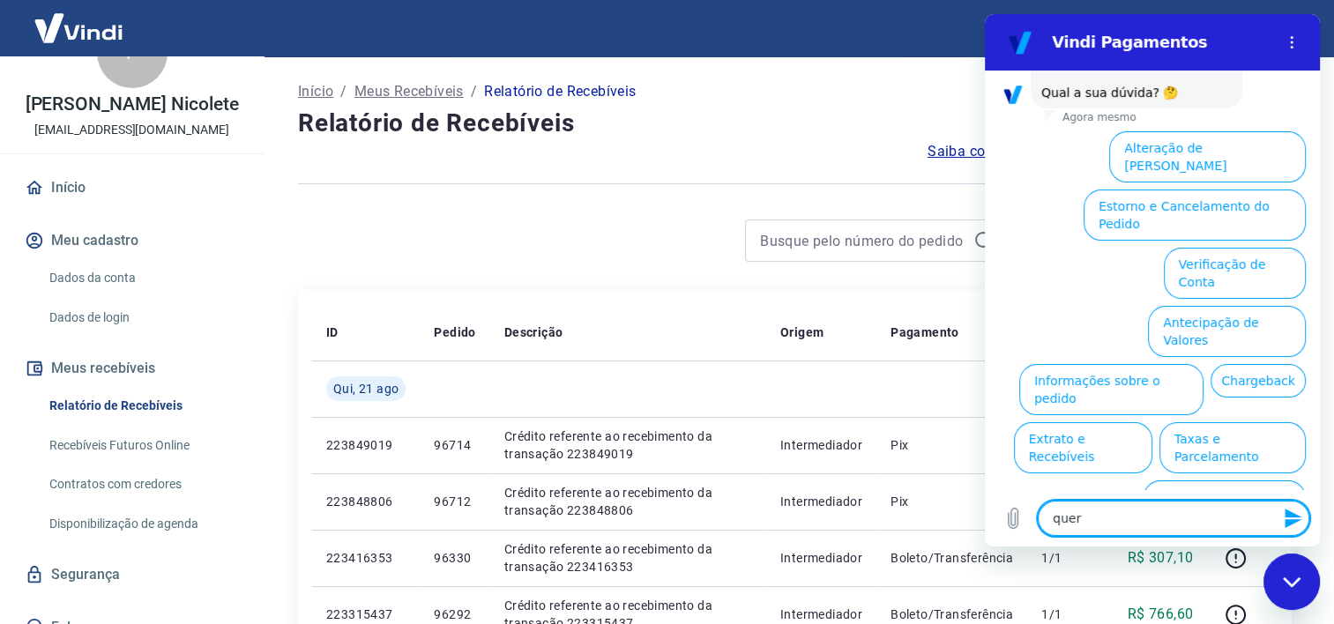
type textarea "x"
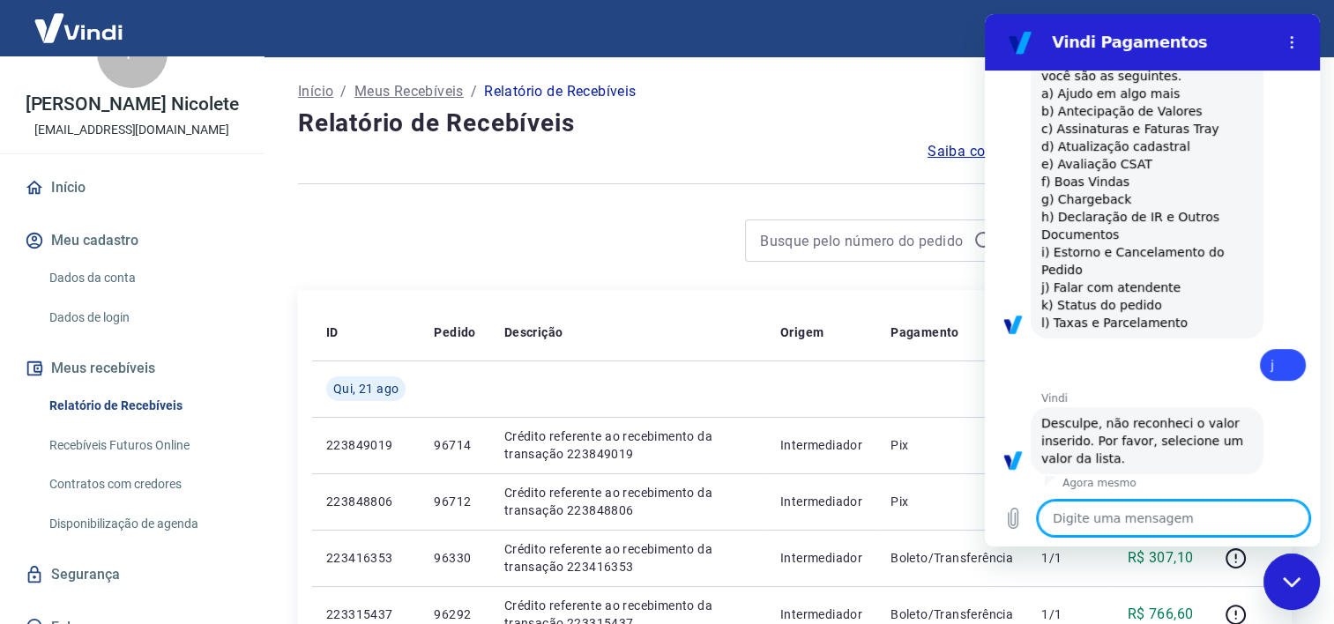
scroll to position [568, 0]
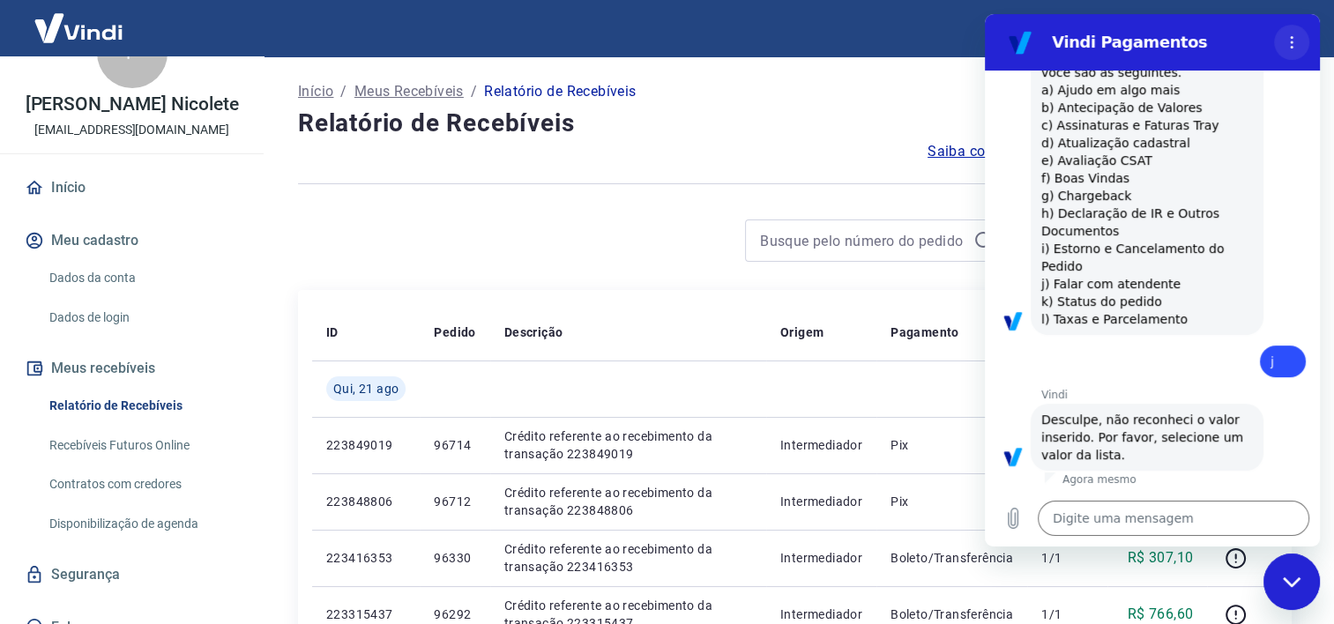
click at [1292, 53] on button "Menu de opções" at bounding box center [1291, 42] width 35 height 35
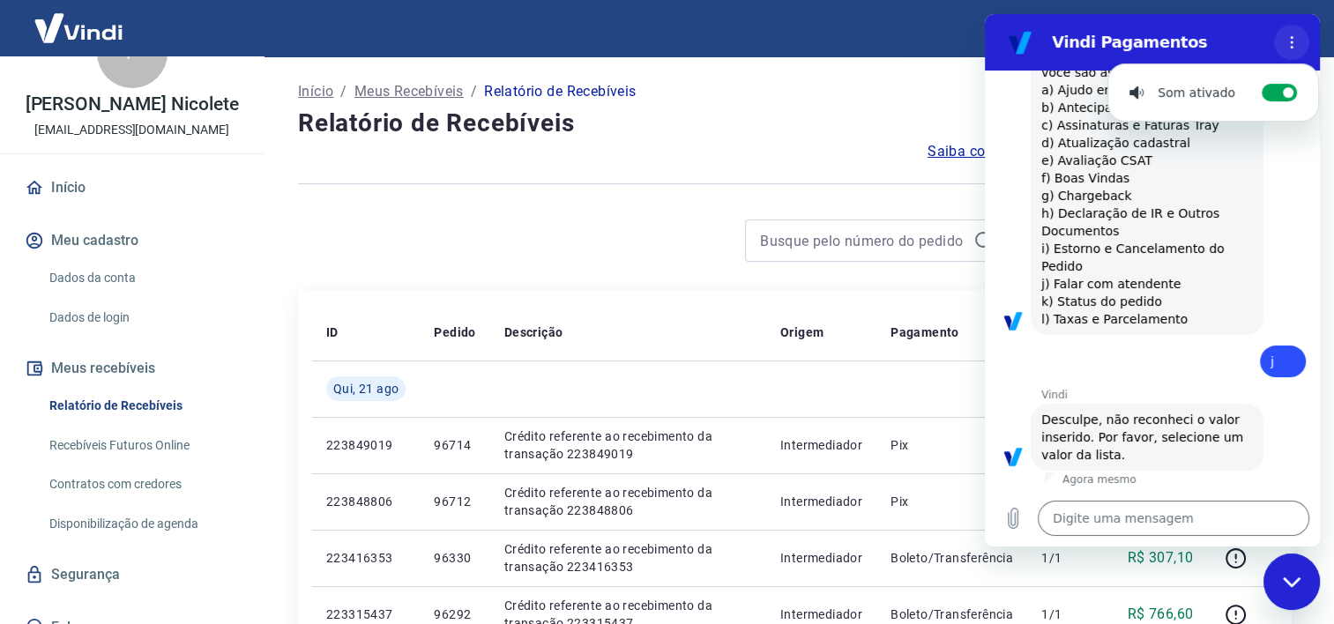
click at [1292, 53] on button "Menu de opções" at bounding box center [1291, 42] width 35 height 35
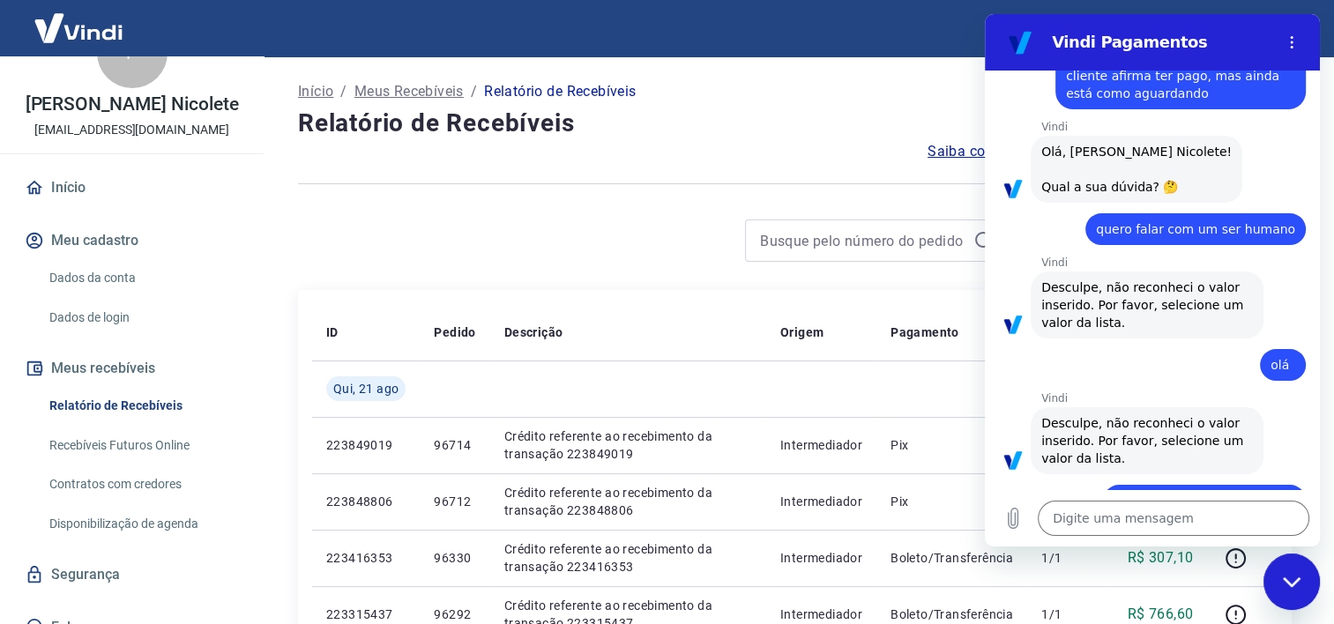
scroll to position [0, 0]
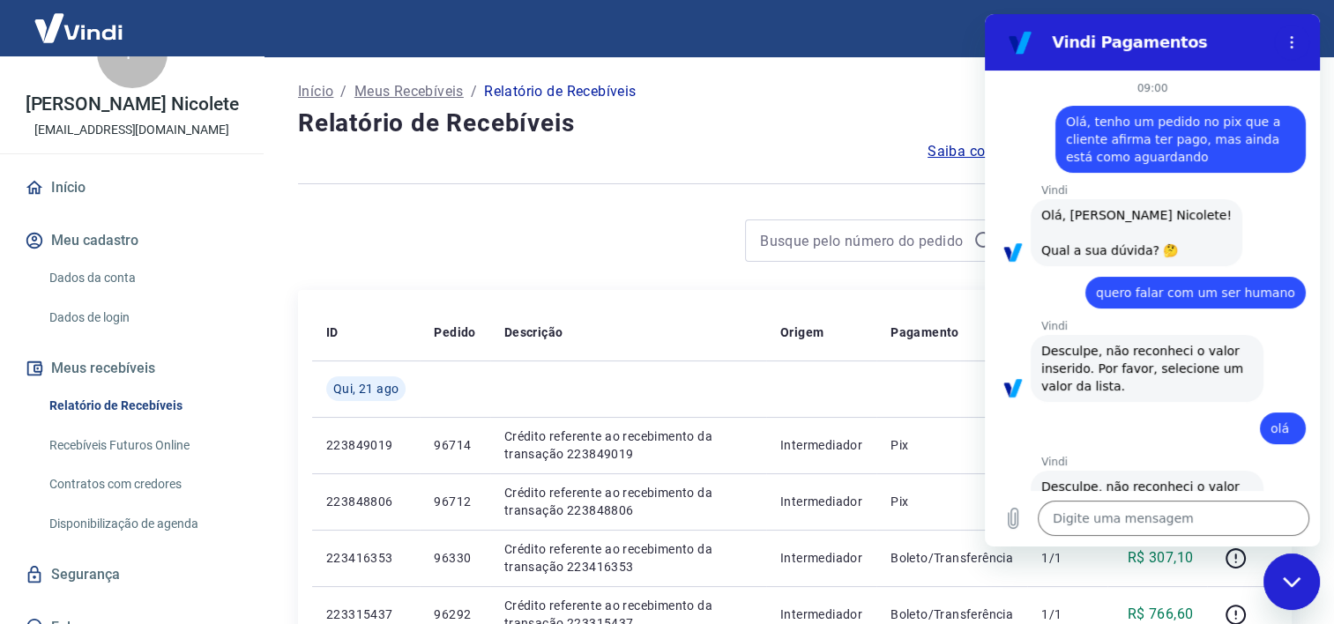
click at [1280, 594] on div "Fechar janela de mensagens" at bounding box center [1291, 582] width 53 height 53
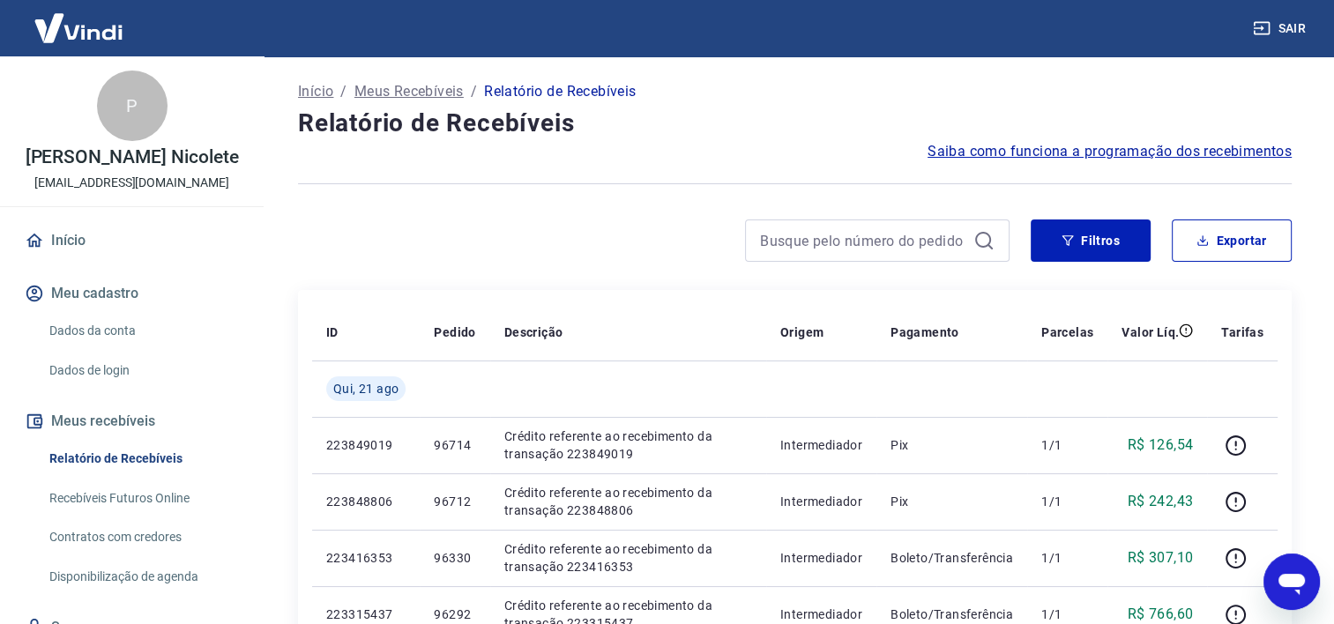
click at [1277, 575] on icon "Abrir janela de mensagens" at bounding box center [1292, 582] width 32 height 32
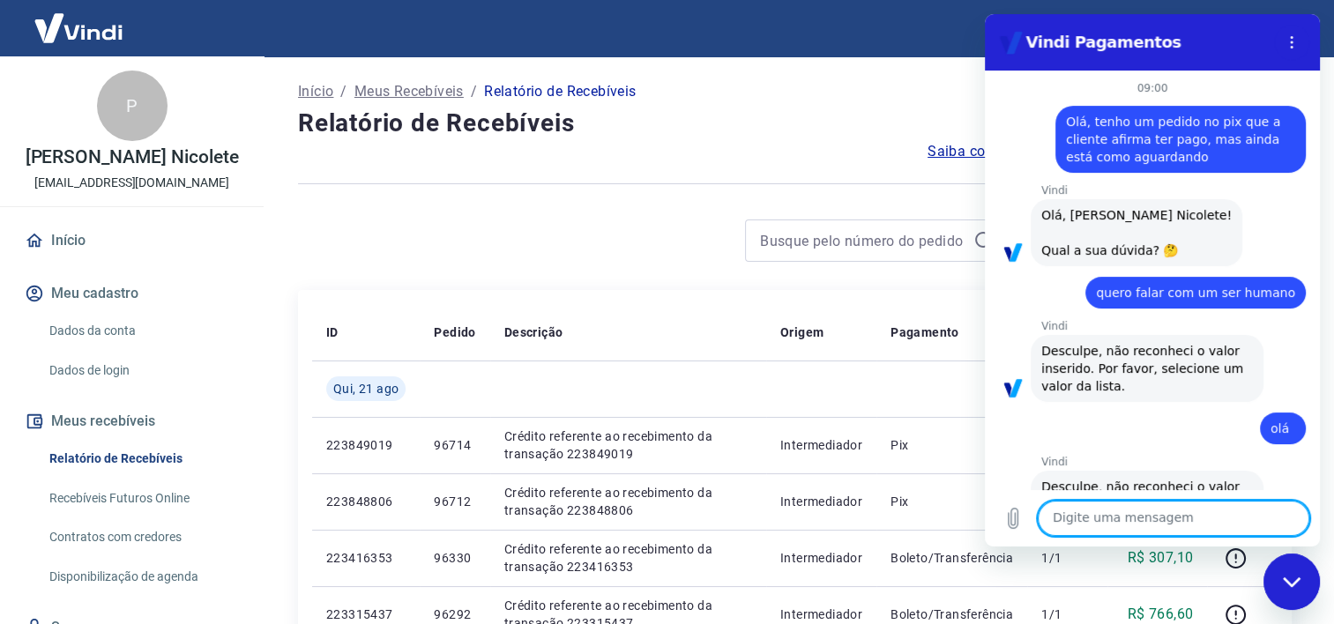
scroll to position [568, 0]
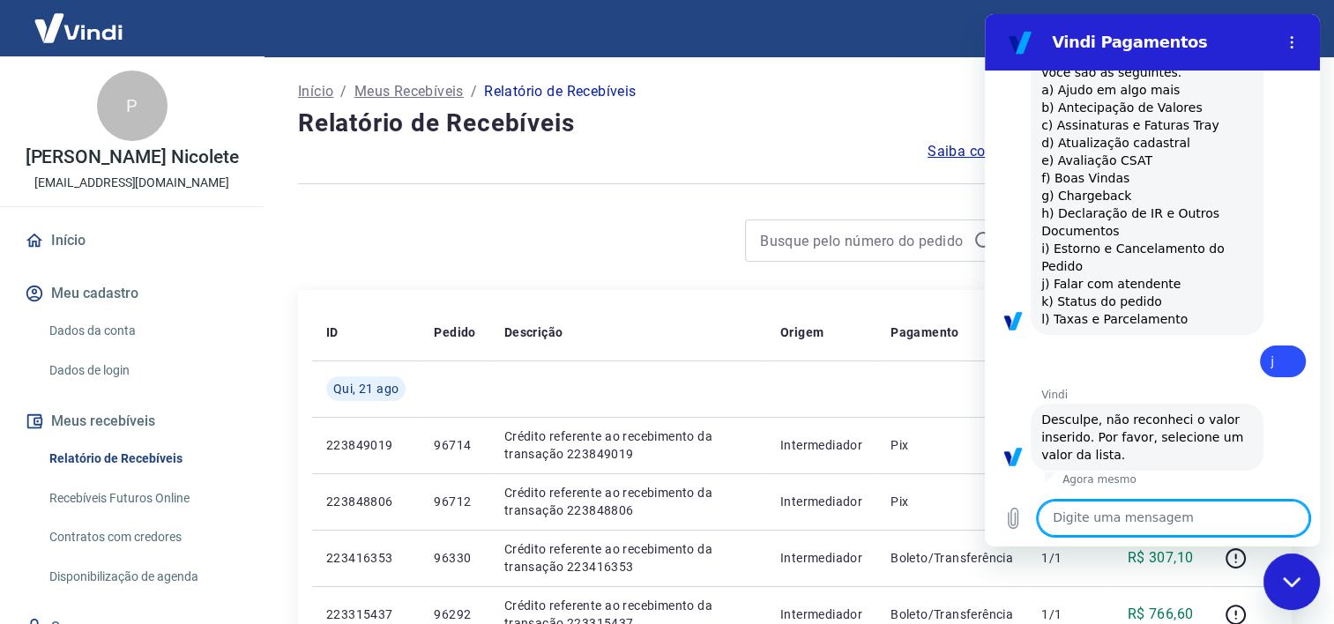
type textarea "o"
type textarea "x"
type textarea "ol"
type textarea "x"
type textarea "olá"
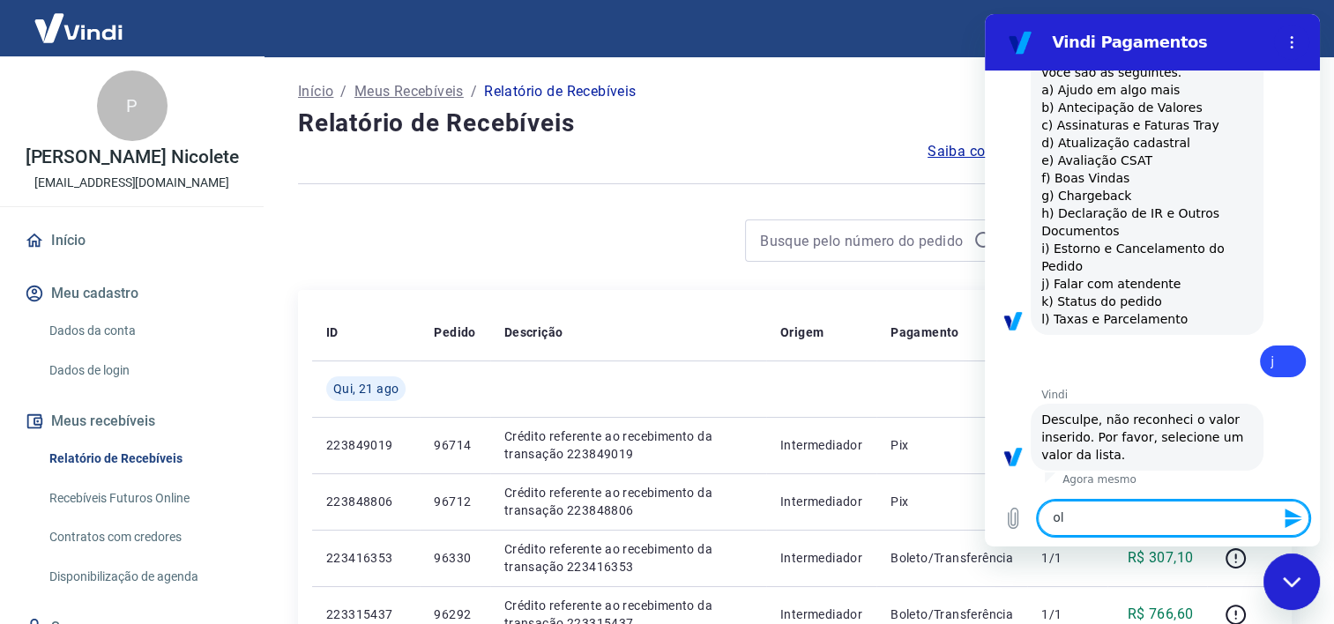
type textarea "x"
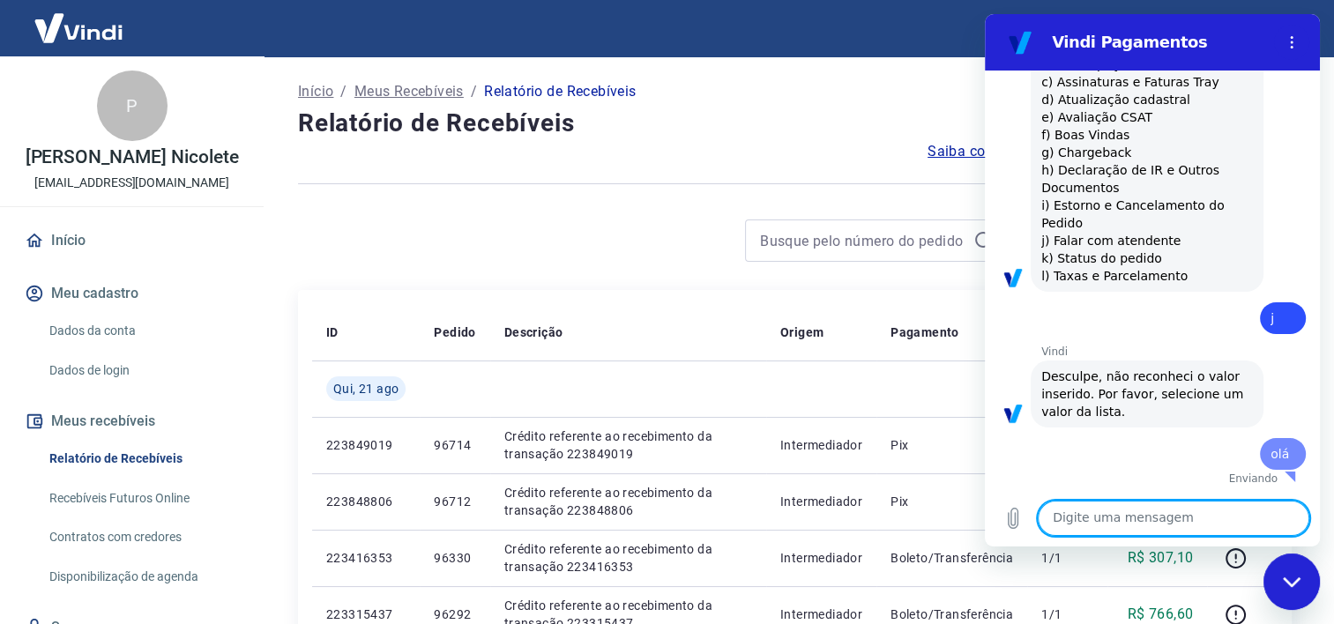
scroll to position [610, 0]
type textarea "x"
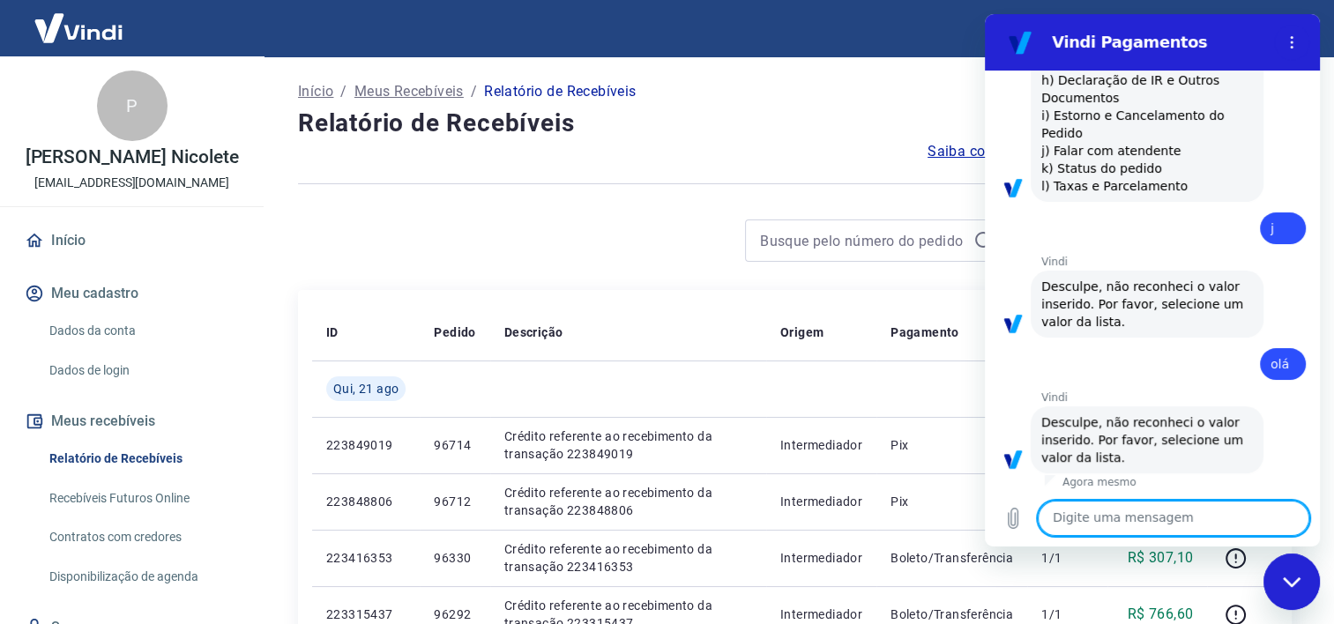
scroll to position [705, 0]
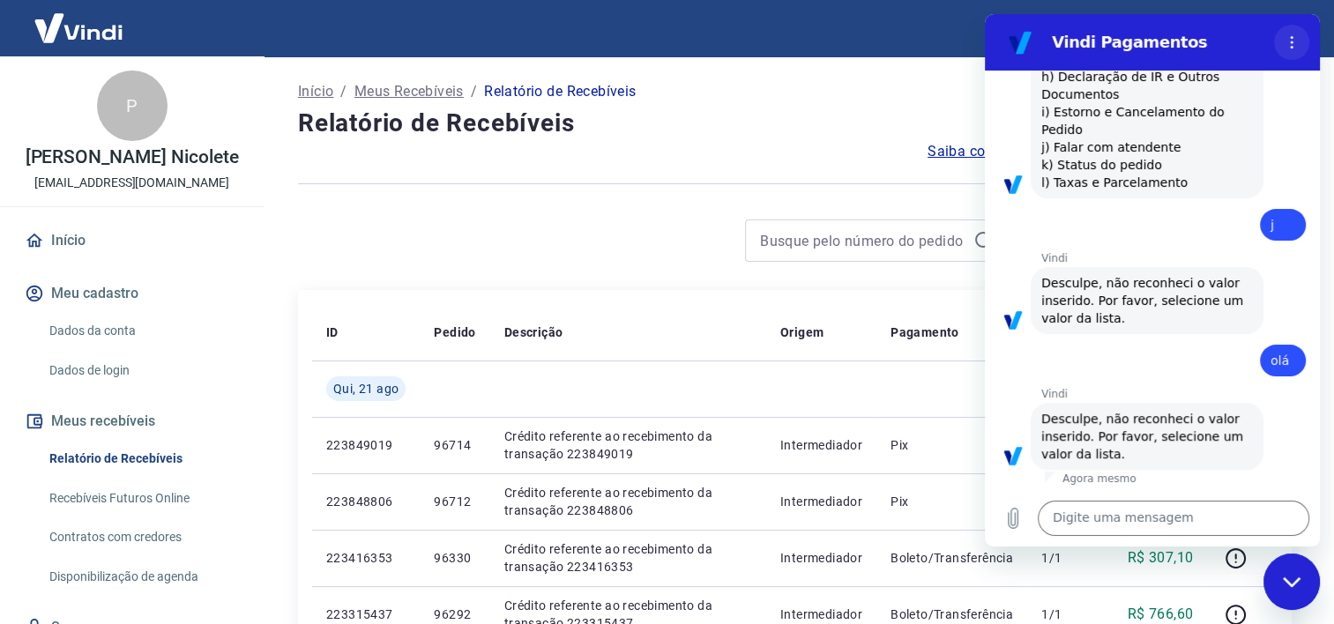
click at [1285, 35] on icon "Menu de opções" at bounding box center [1292, 42] width 14 height 14
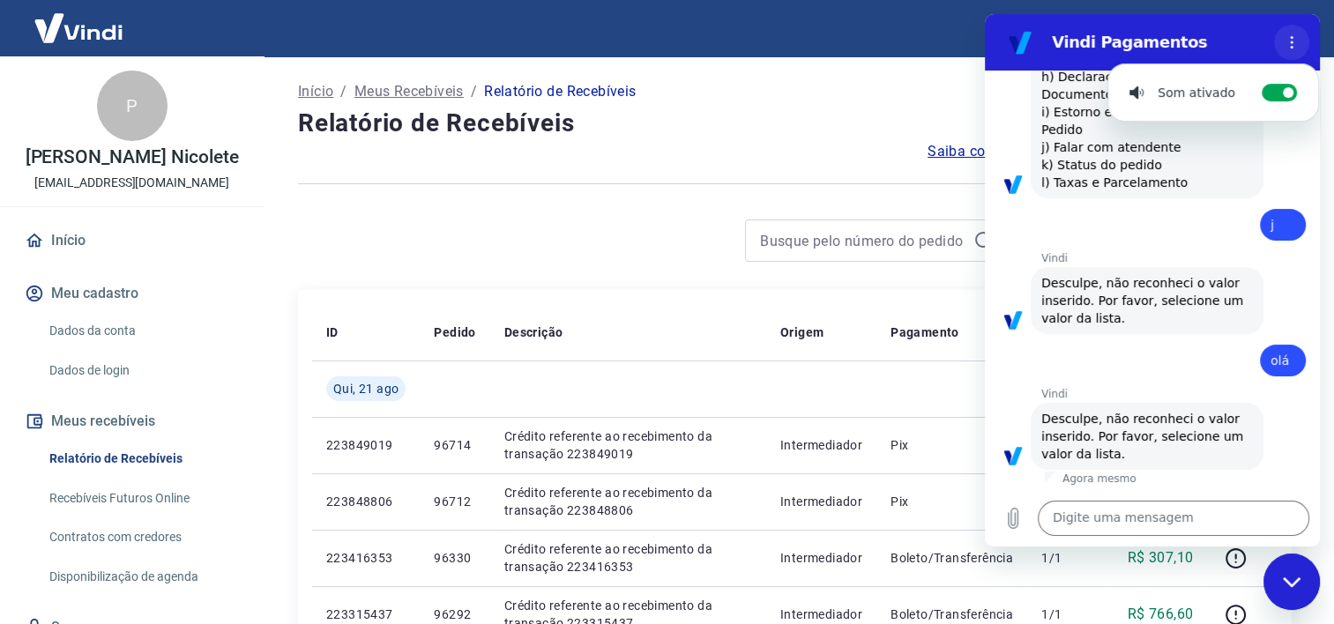
click at [1285, 35] on icon "Menu de opções" at bounding box center [1292, 42] width 14 height 14
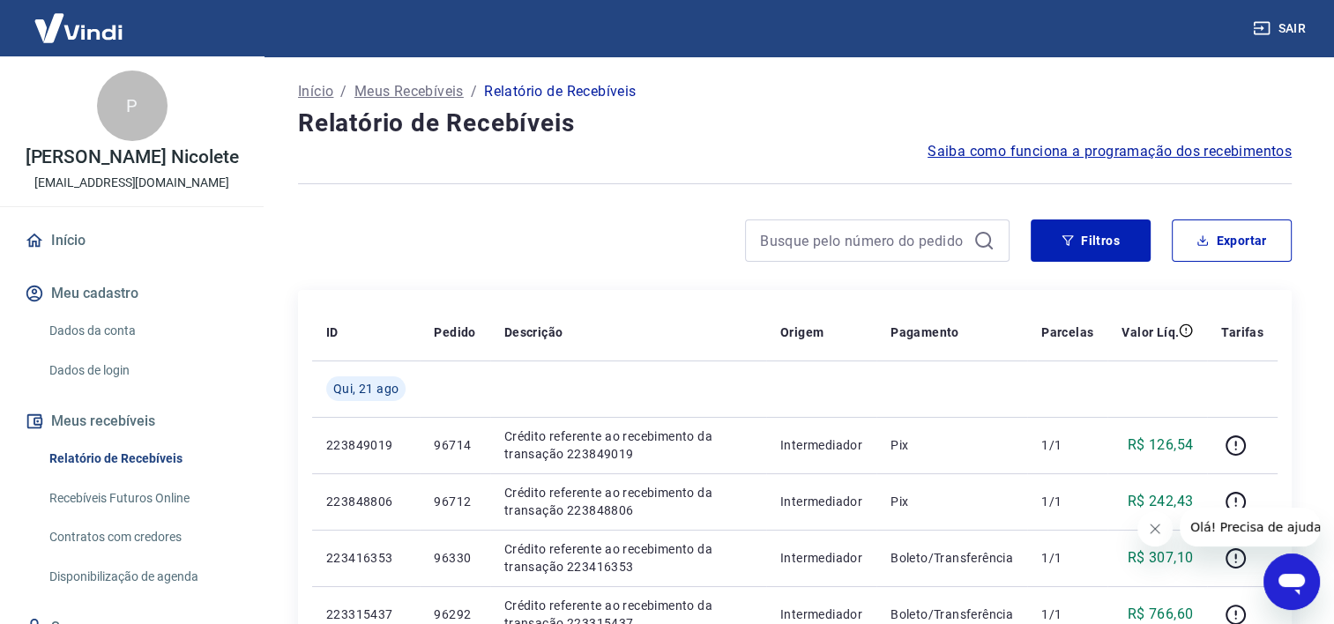
click at [1303, 582] on icon "Abrir janela de mensagens" at bounding box center [1292, 584] width 26 height 21
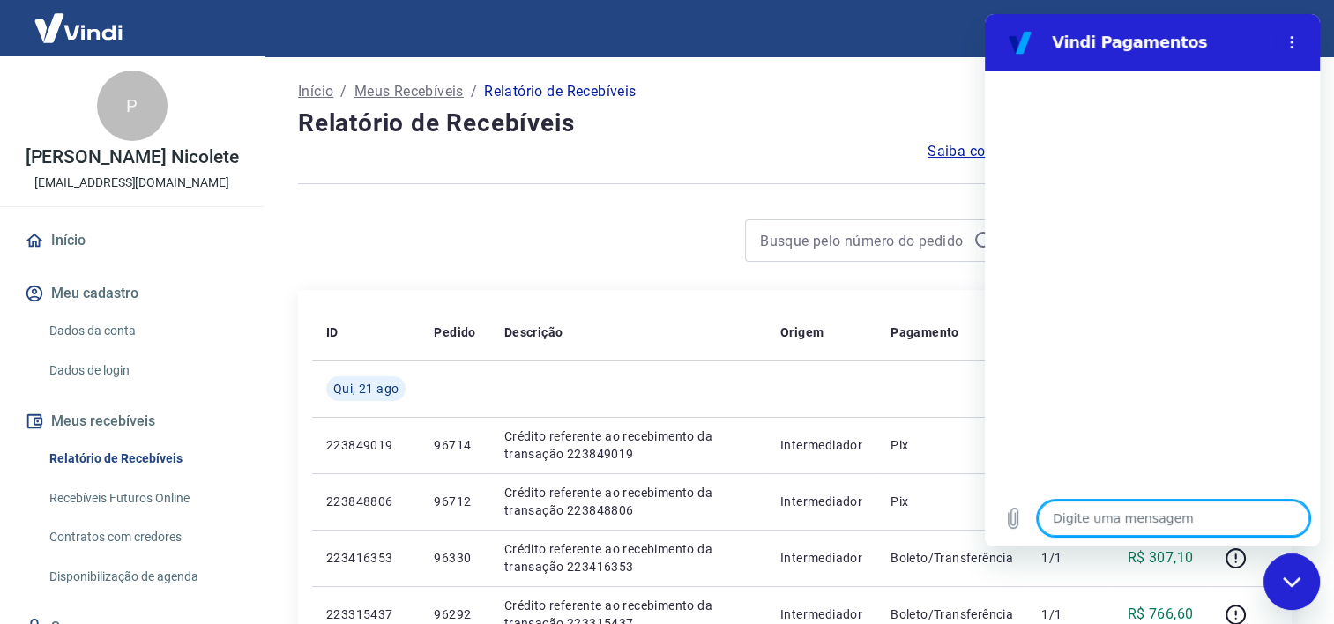
type textarea "O"
type textarea "x"
type textarea "Ol"
type textarea "x"
type textarea "Olá"
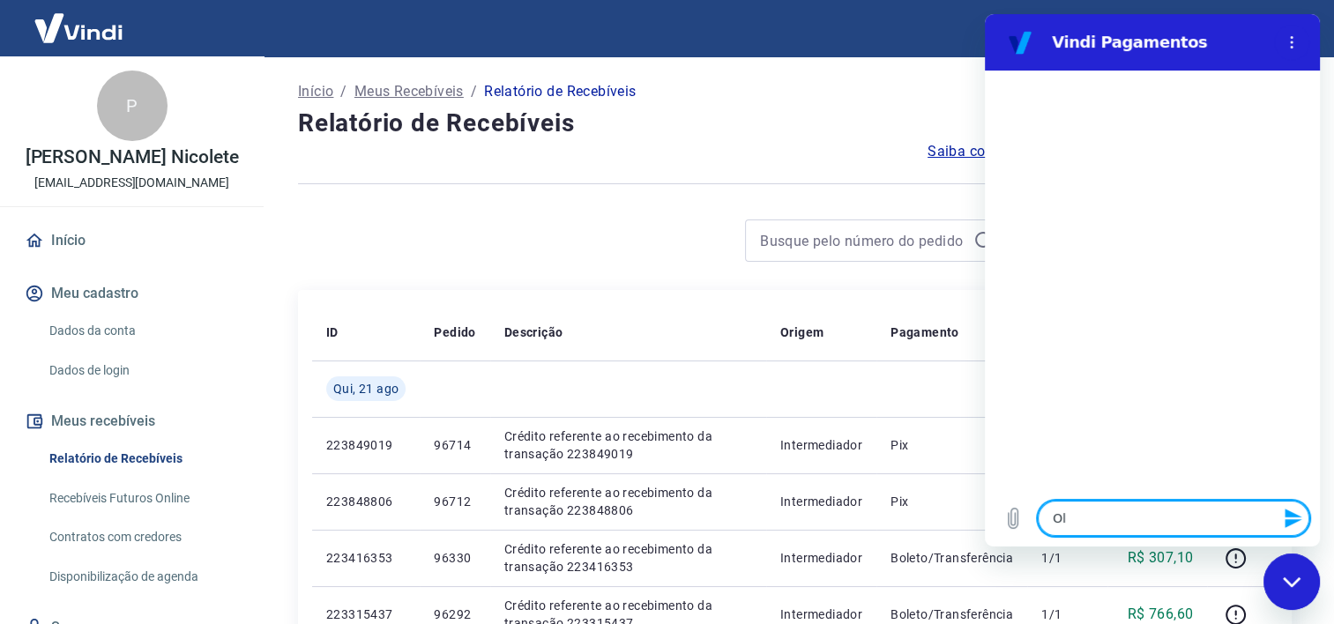
type textarea "x"
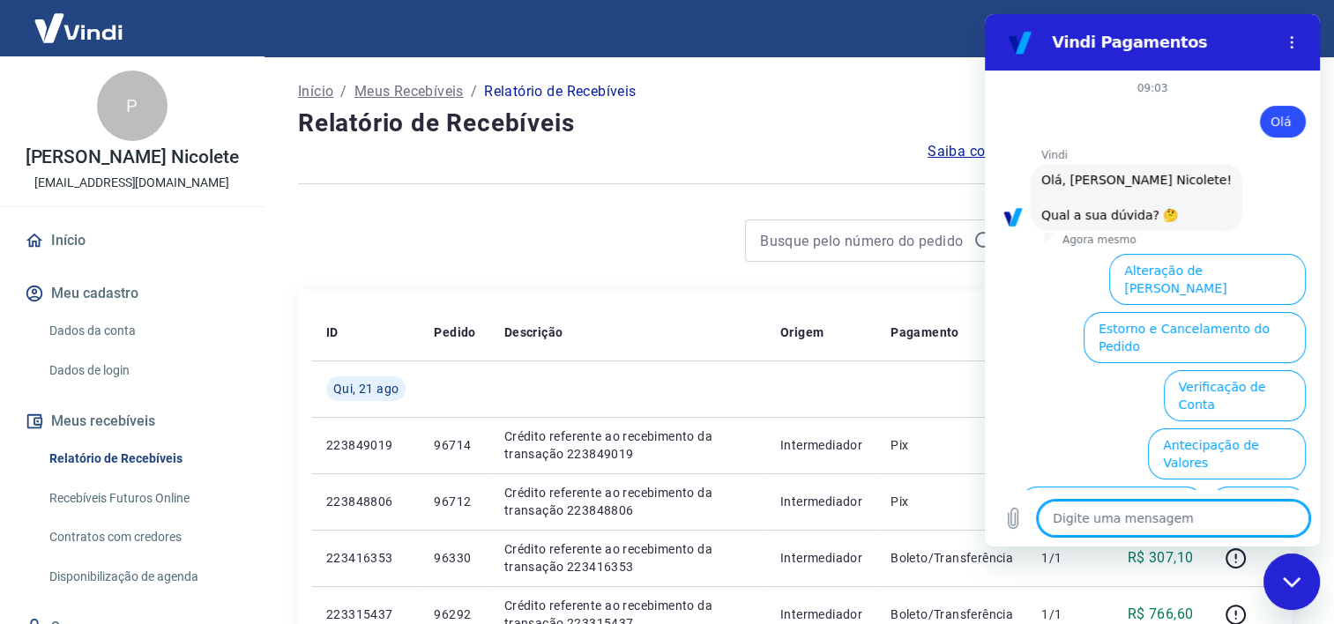
scroll to position [123, 0]
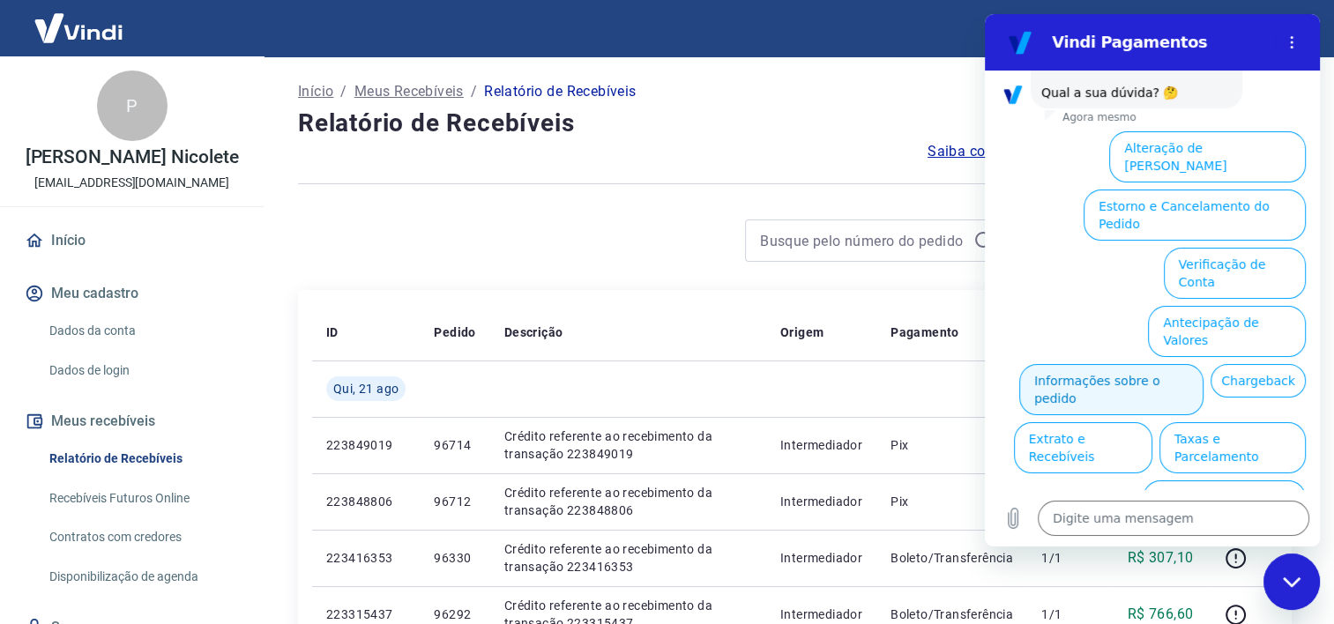
click at [1123, 364] on button "Informações sobre o pedido" at bounding box center [1111, 389] width 184 height 51
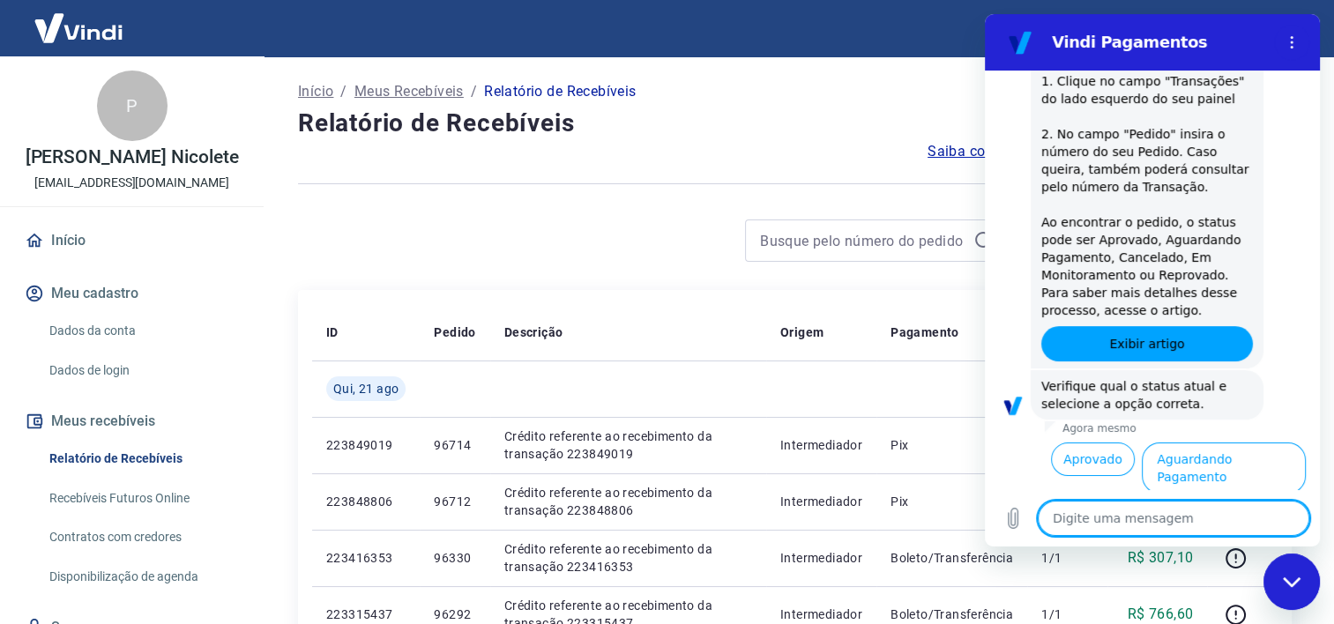
scroll to position [428, 0]
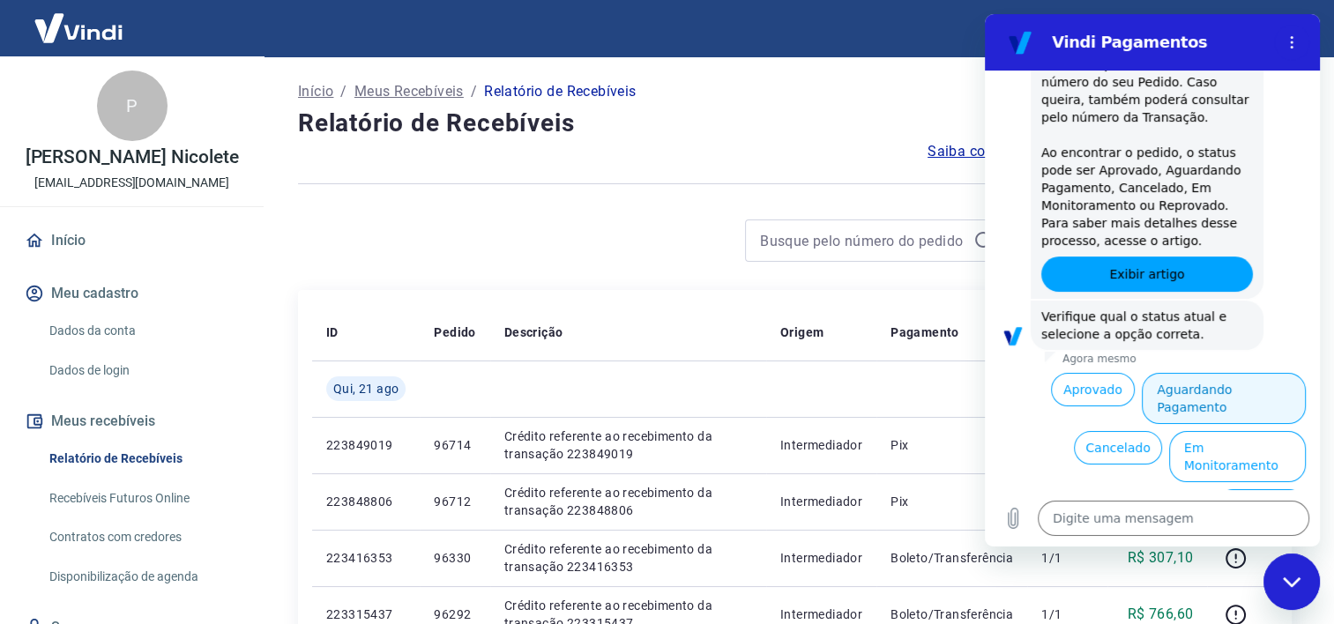
click at [1202, 388] on button "Aguardando Pagamento" at bounding box center [1224, 398] width 164 height 51
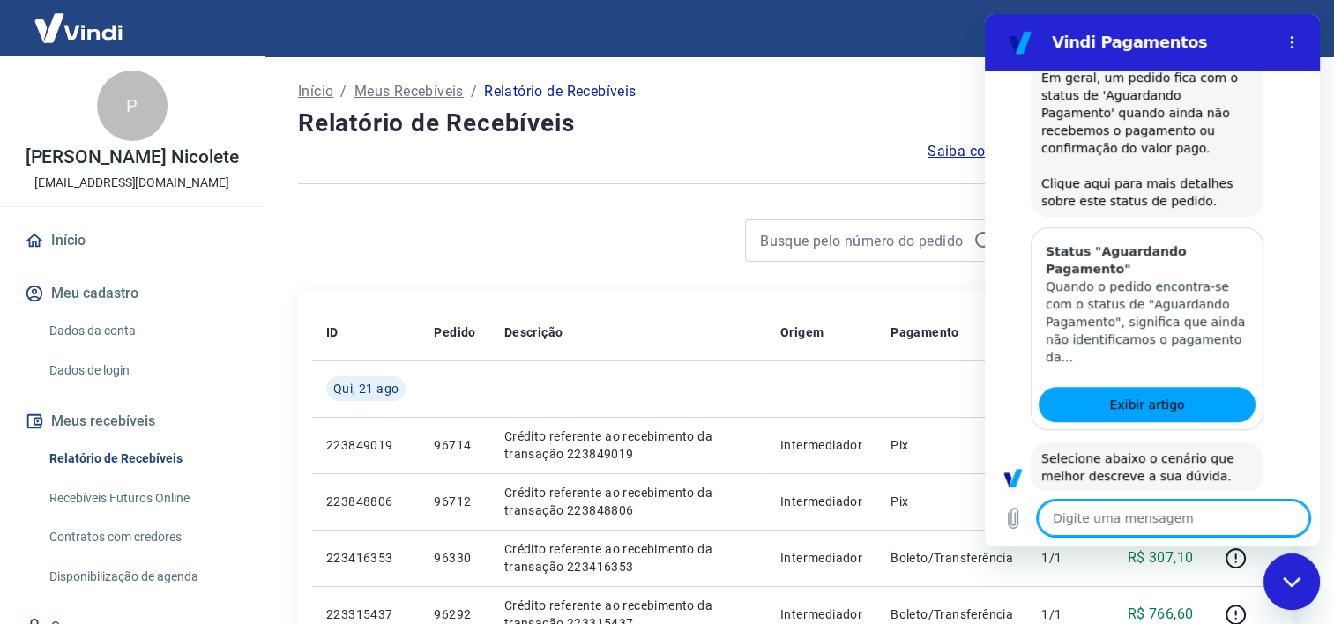
scroll to position [927, 0]
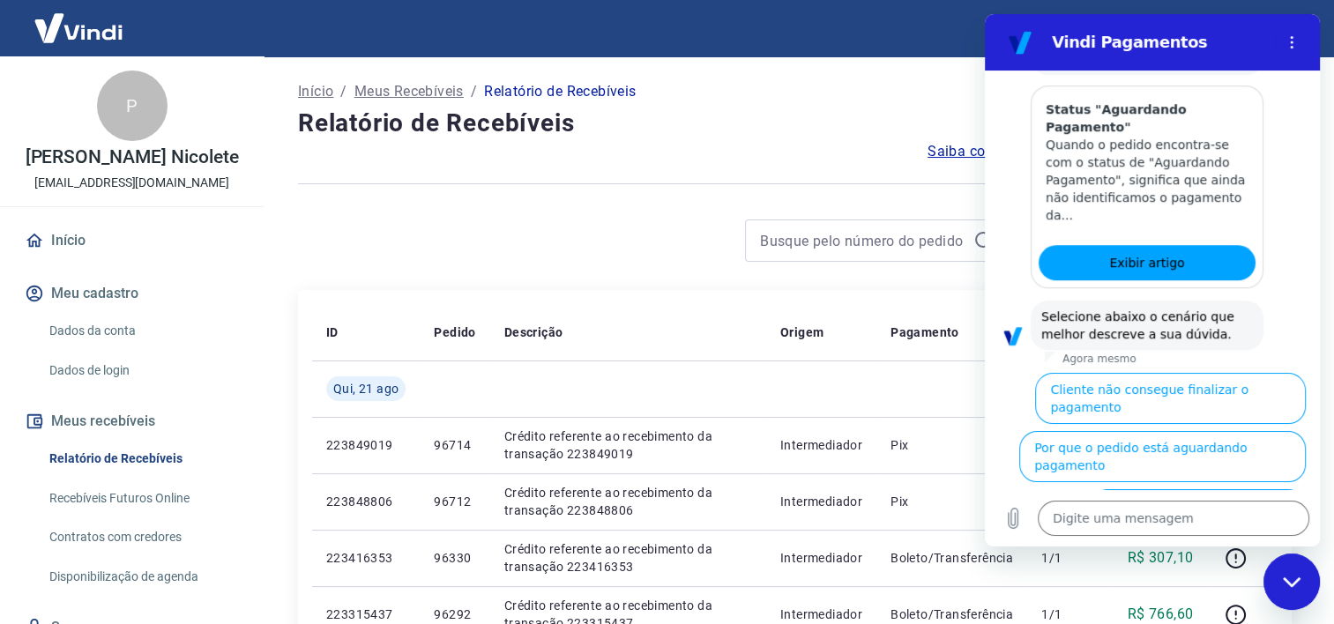
click at [1198, 489] on button "Cliente pagou, mas pedido consta 'Aguardando Pagamento'" at bounding box center [1198, 523] width 216 height 69
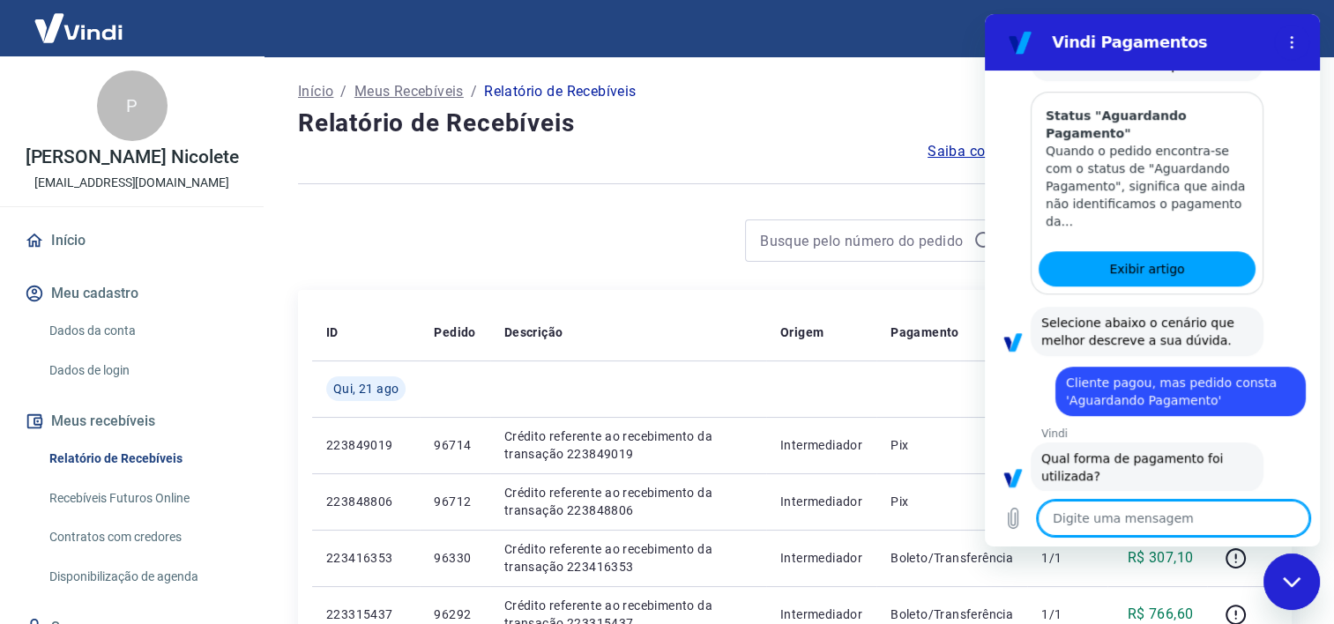
scroll to position [1045, 0]
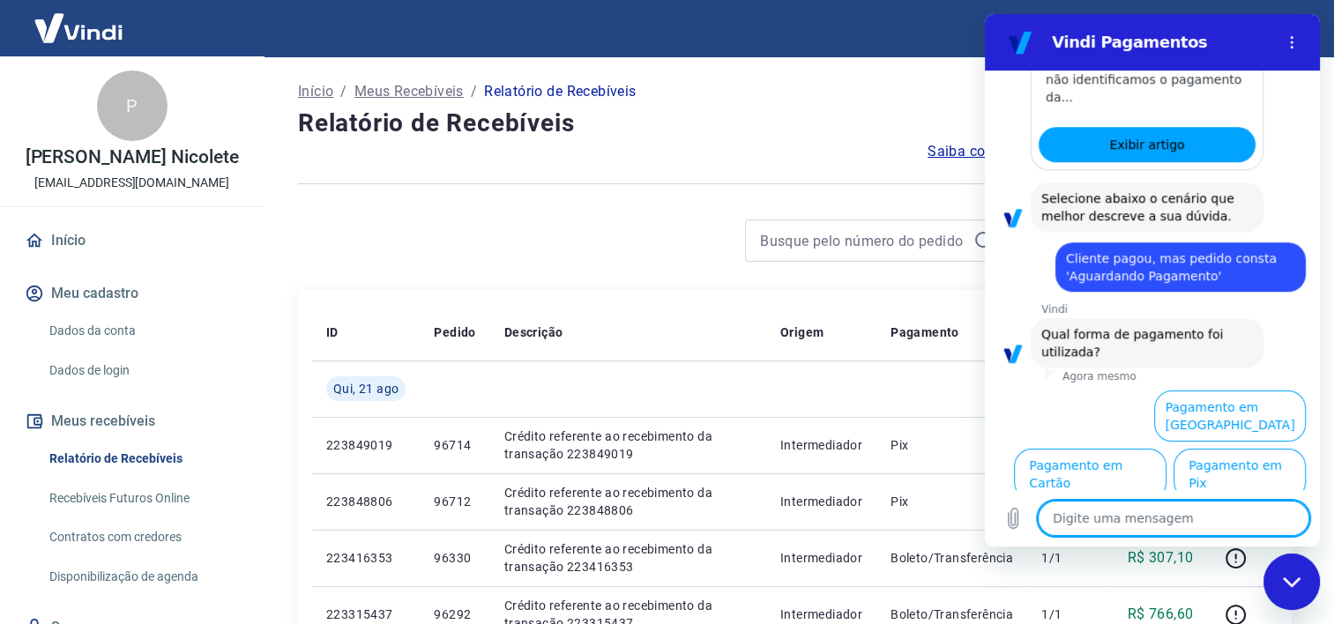
click at [1198, 467] on button "Pagamento em Pix" at bounding box center [1240, 474] width 132 height 51
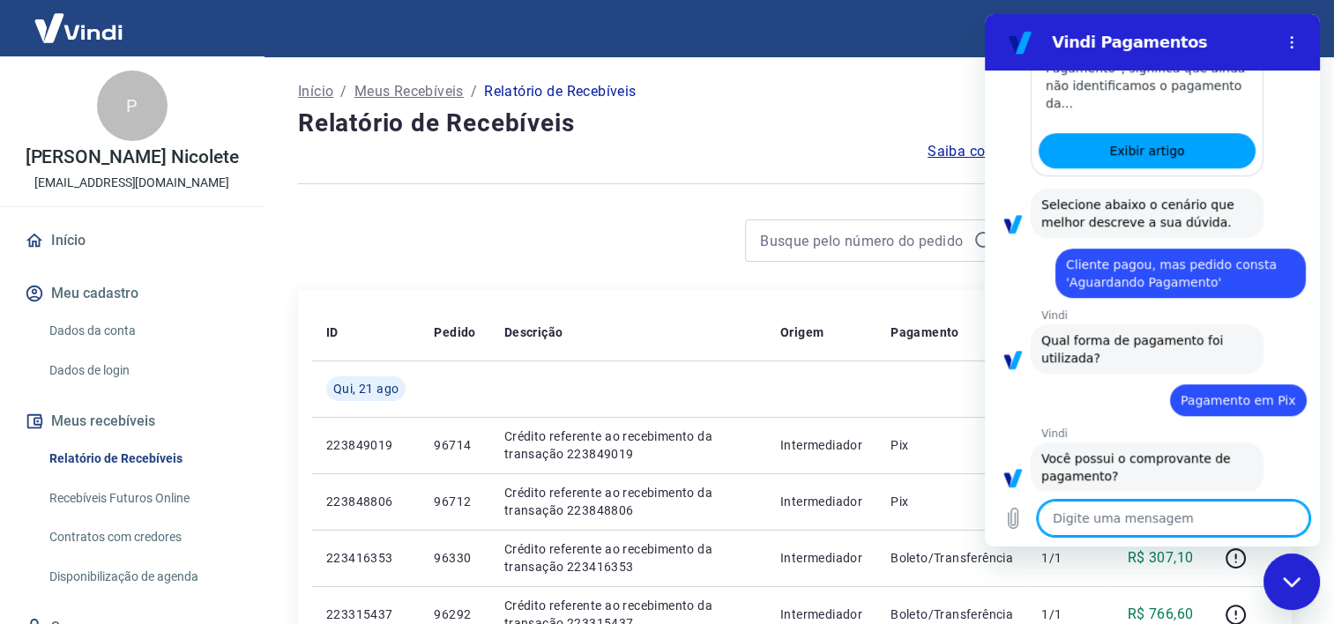
scroll to position [1083, 0]
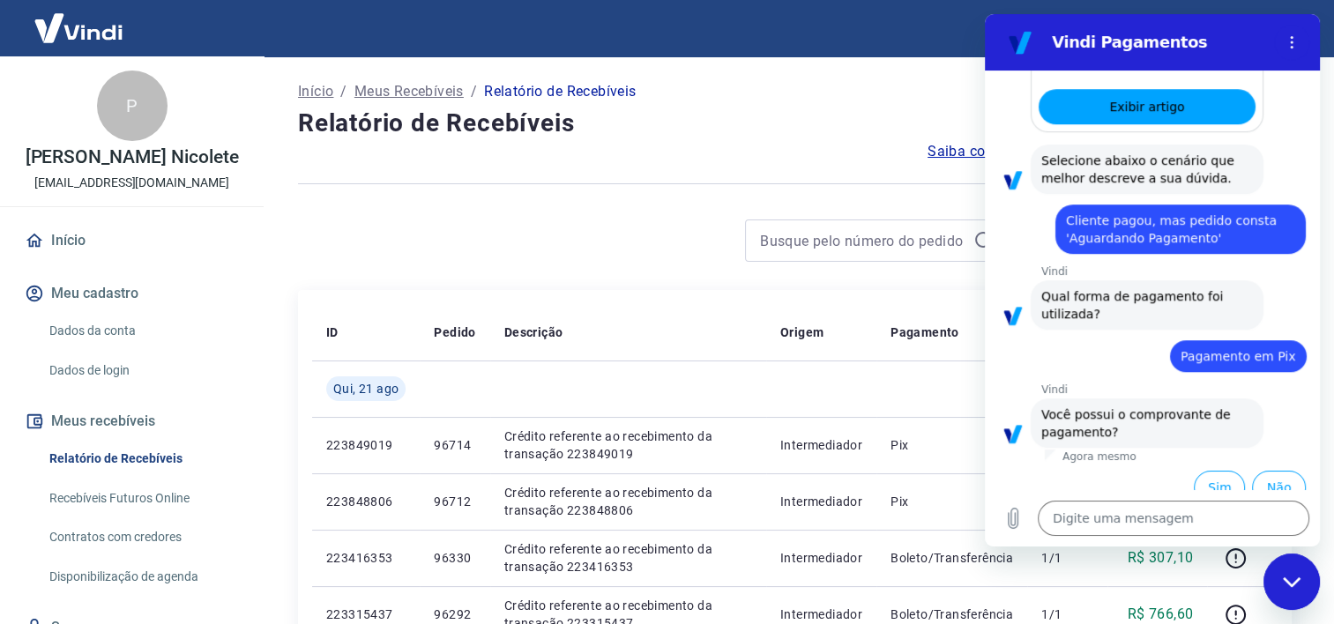
click at [1198, 471] on button "Sim" at bounding box center [1219, 488] width 51 height 34
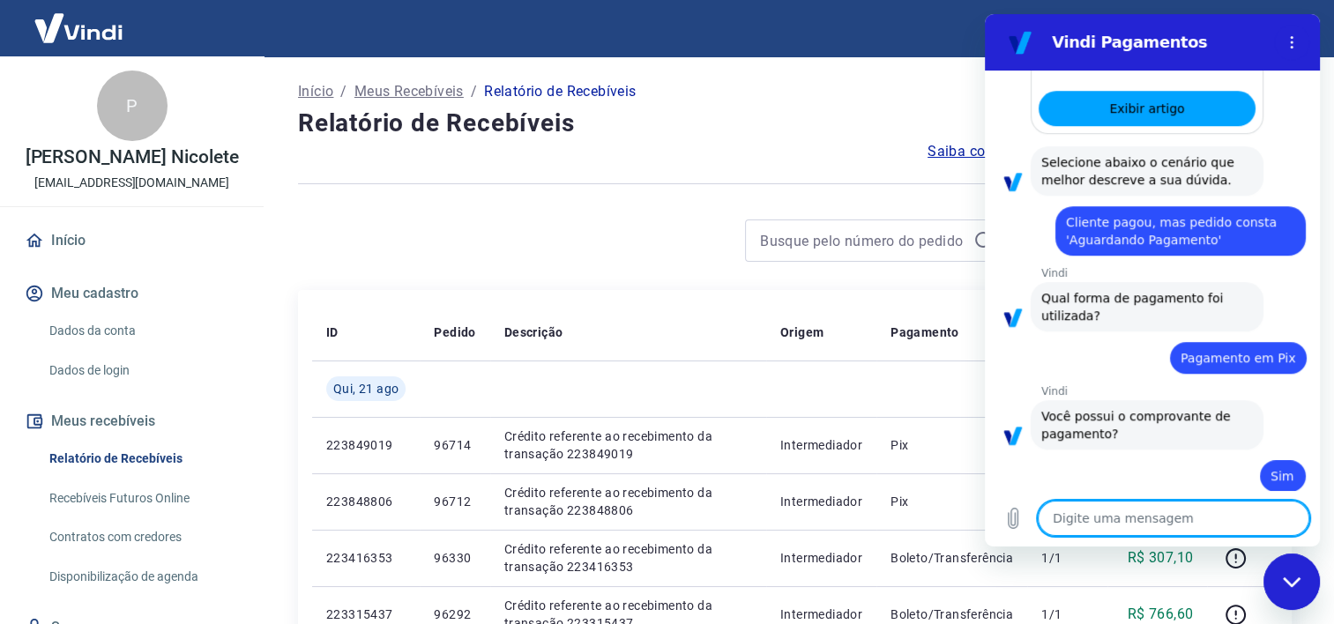
scroll to position [1085, 0]
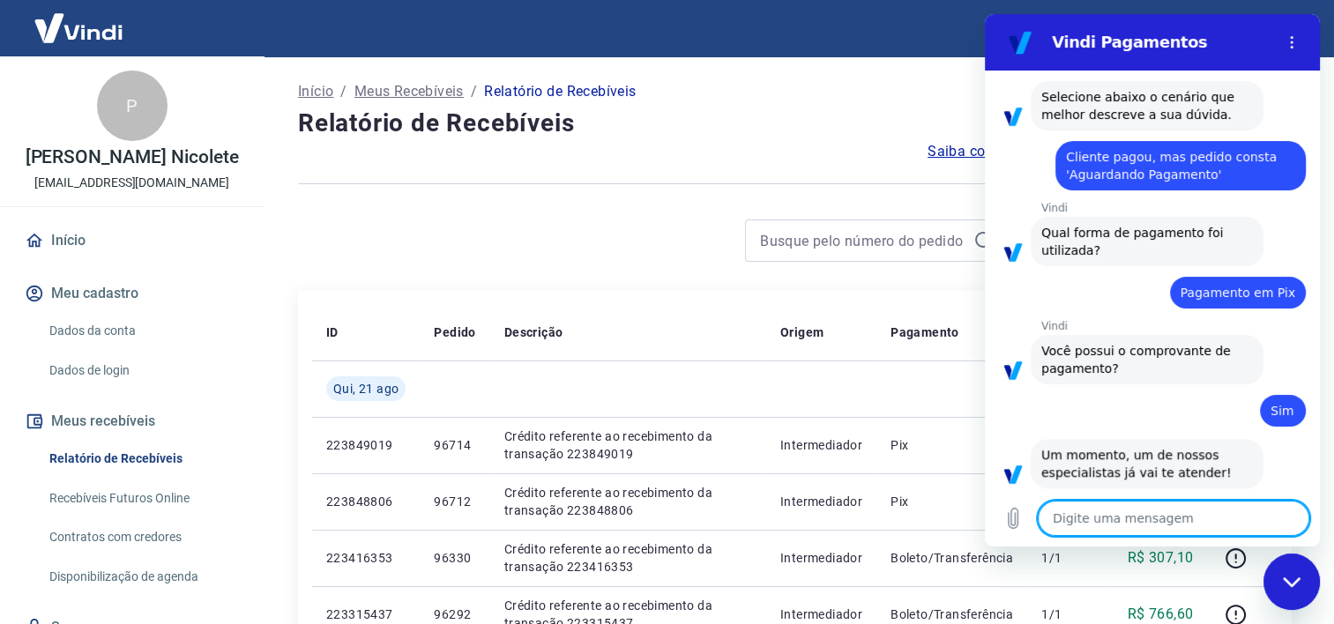
type textarea "x"
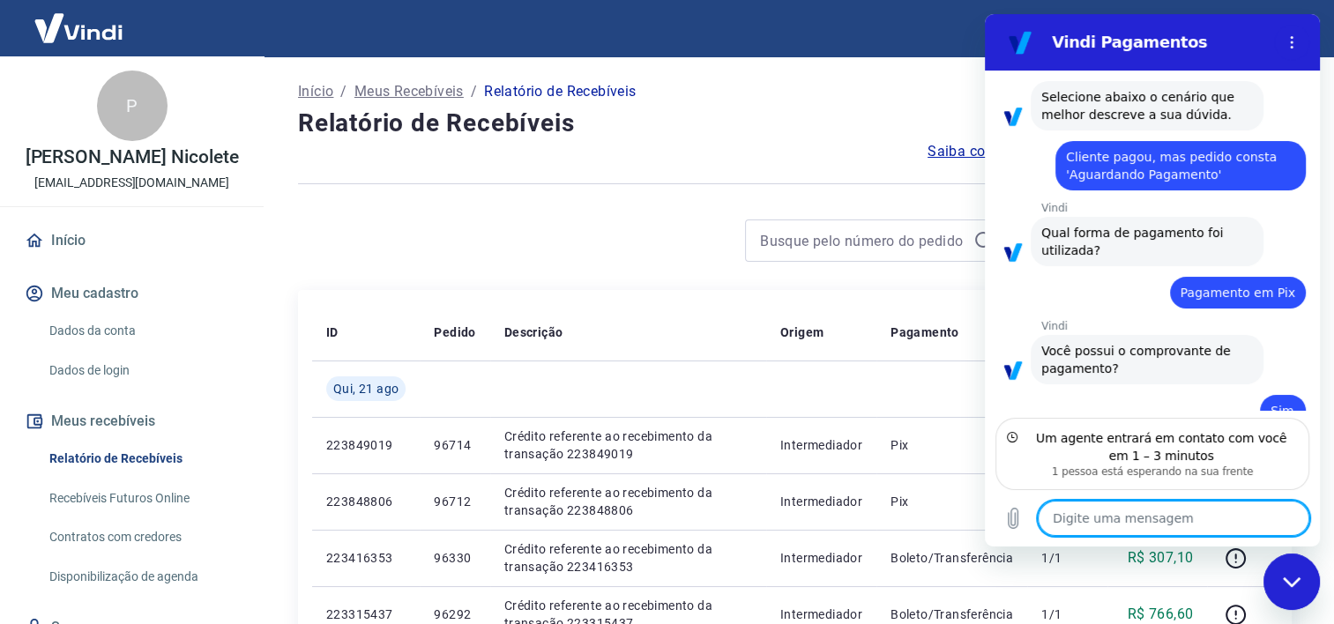
scroll to position [1226, 0]
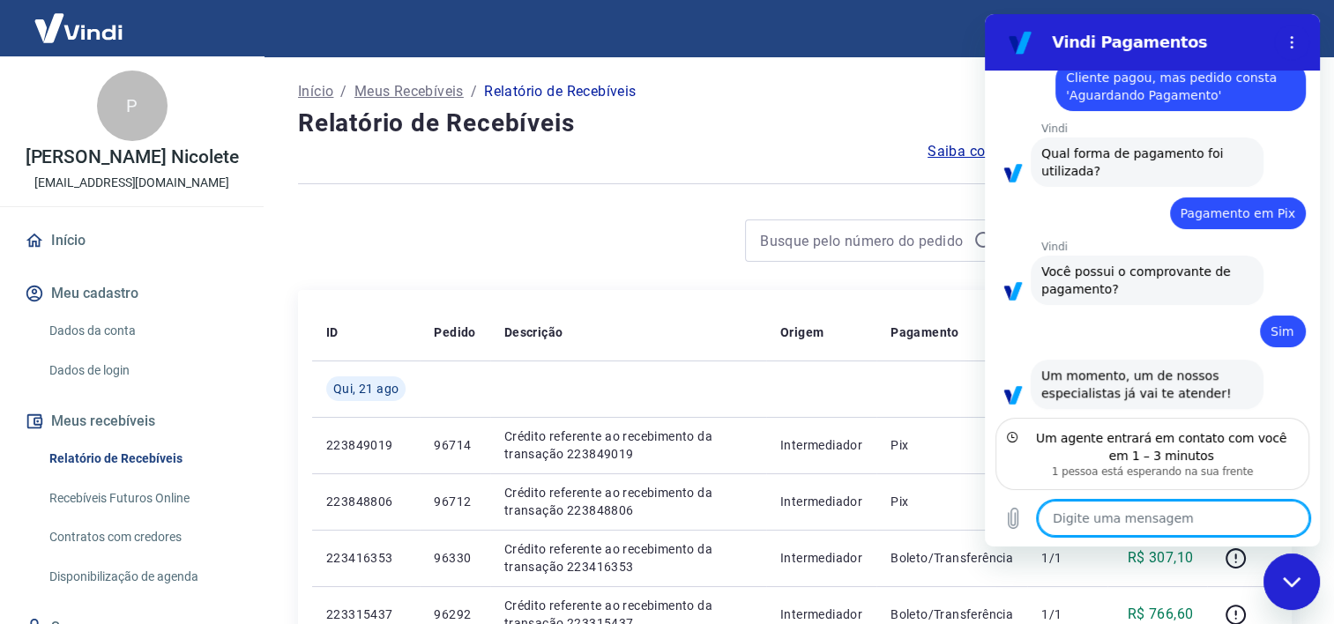
type textarea "O"
type textarea "x"
type textarea "Ol"
type textarea "x"
type textarea "Olp"
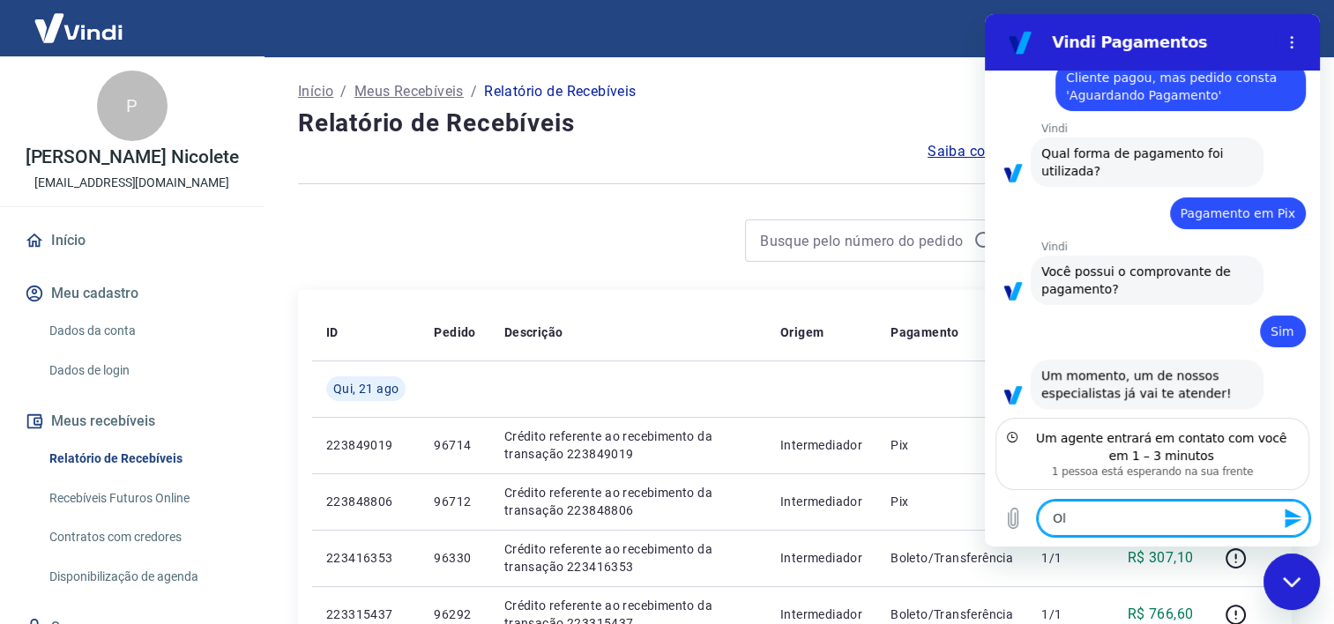
type textarea "x"
type textarea "Olpa"
type textarea "x"
type textarea "Olp"
type textarea "x"
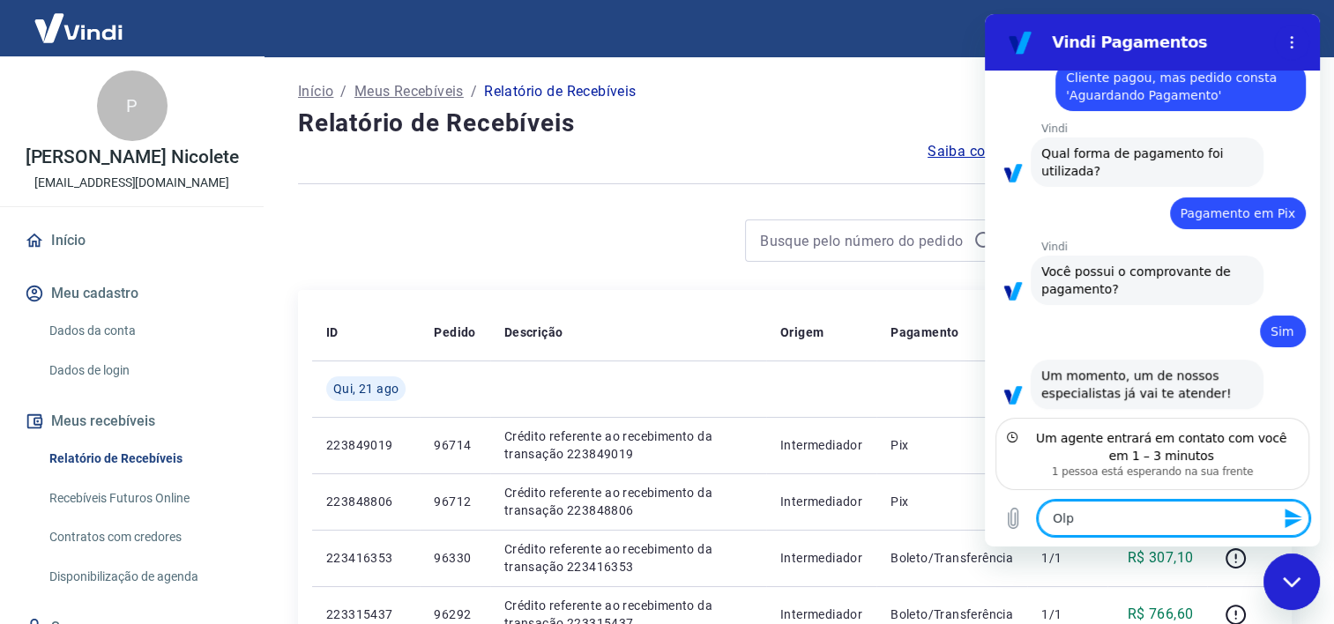
type textarea "Ol"
type textarea "x"
type textarea "Olá"
type textarea "x"
type textarea "Olá,"
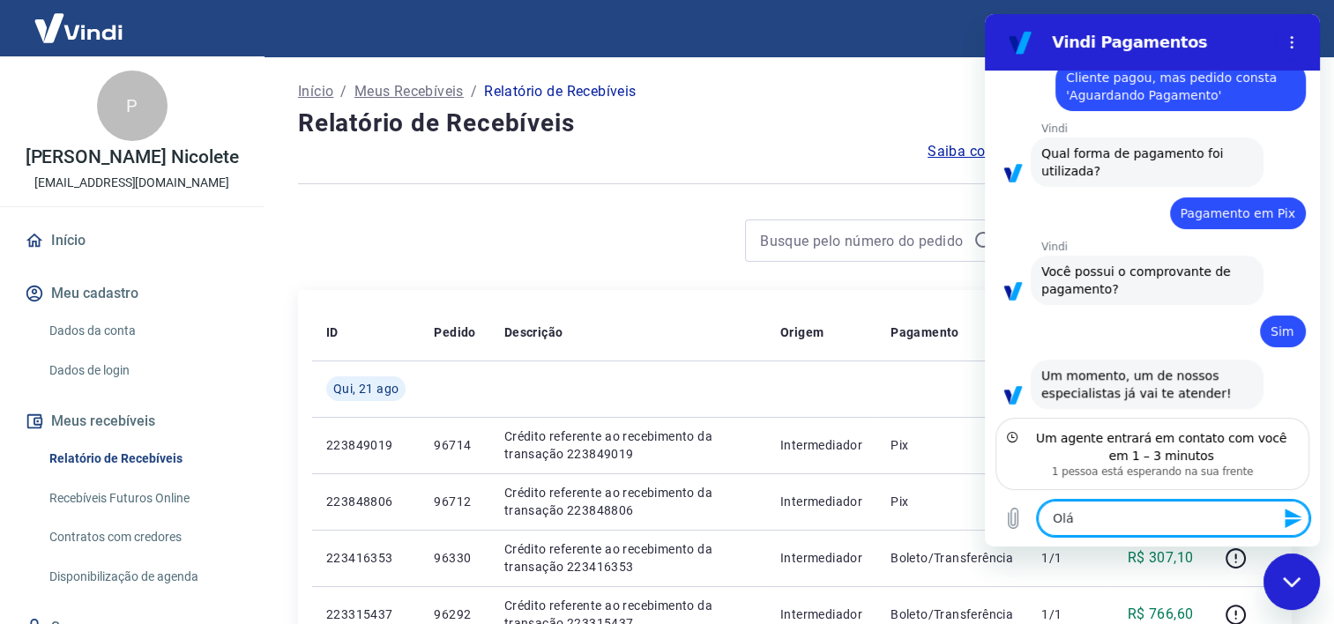
type textarea "x"
type textarea "Olá,"
type textarea "x"
type textarea "Olá,"
type textarea "x"
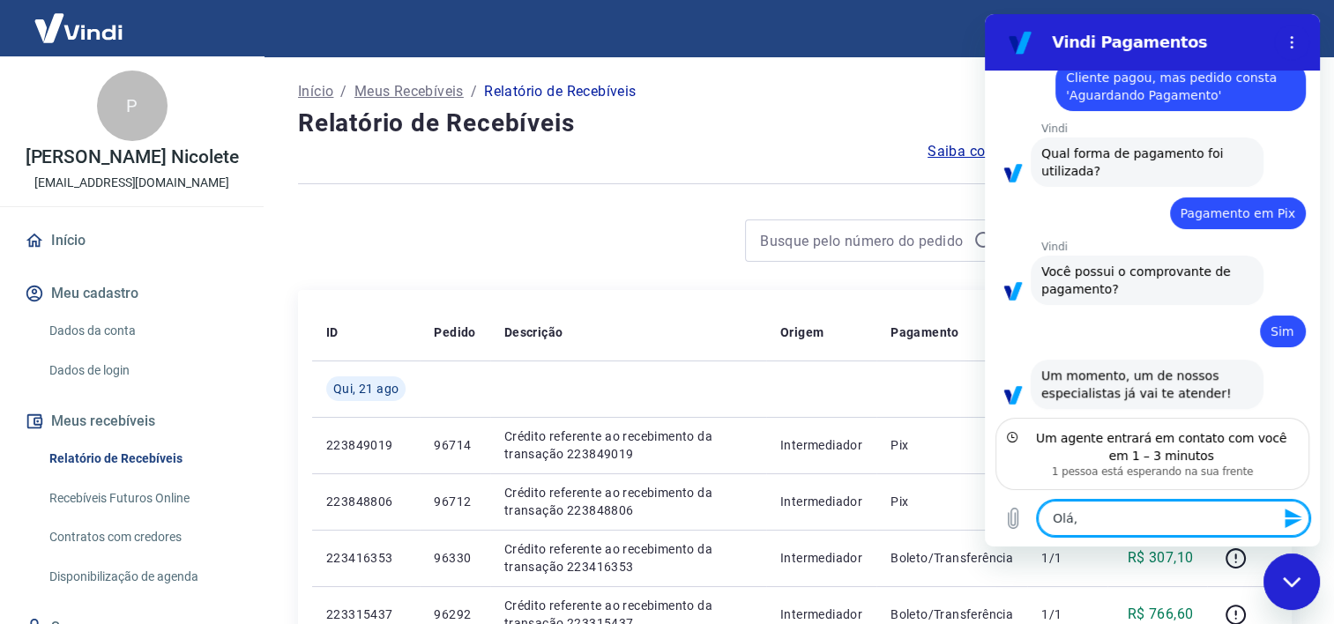
type textarea "Olá,"
type textarea "x"
type textarea "Olá,"
type textarea "x"
type textarea "Olá, p"
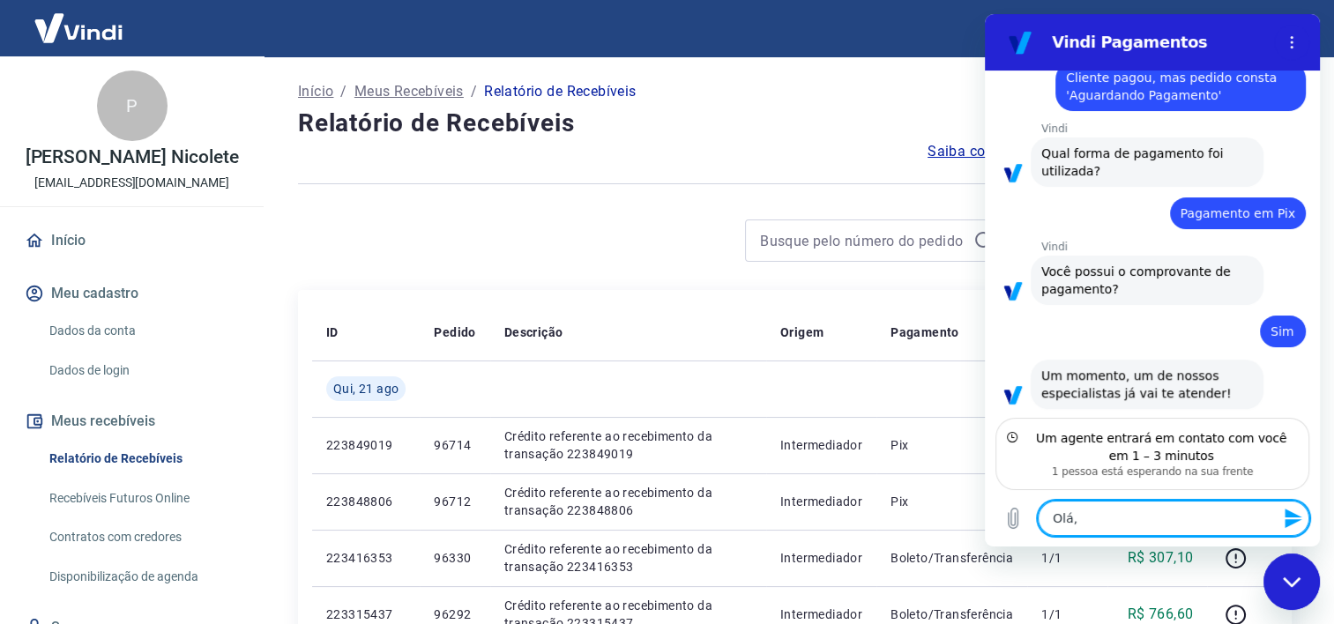
type textarea "x"
type textarea "Olá, pe"
type textarea "x"
type textarea "Olá, ped"
type textarea "x"
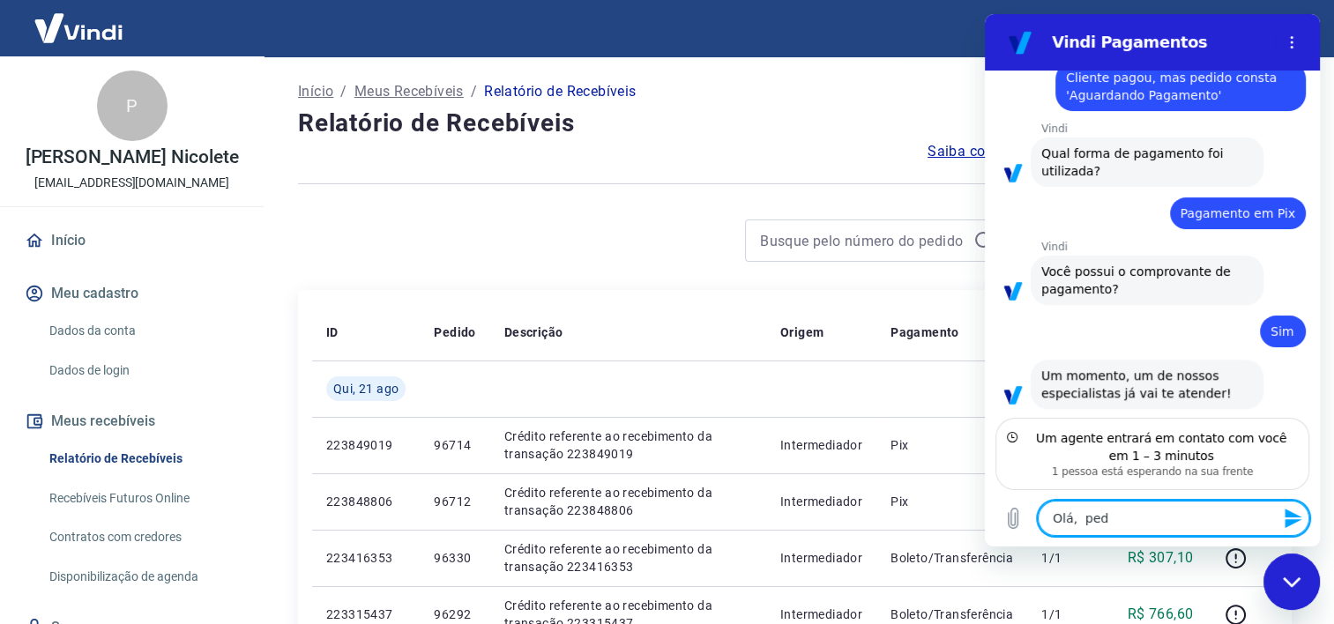
type textarea "Olá, pedi"
type textarea "x"
type textarea "Olá, pedid"
type textarea "x"
type textarea "Olá, pedido"
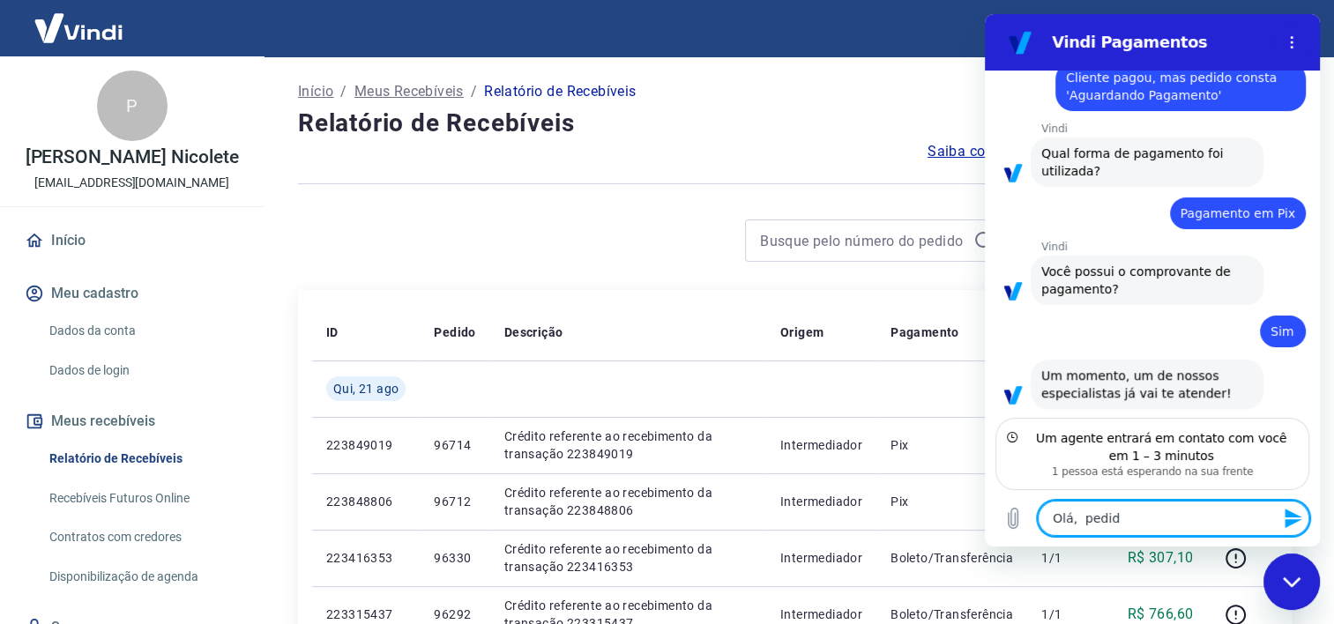
type textarea "x"
type textarea "Olá, pedido"
type textarea "x"
paste textarea
type textarea "Olá, pedido"
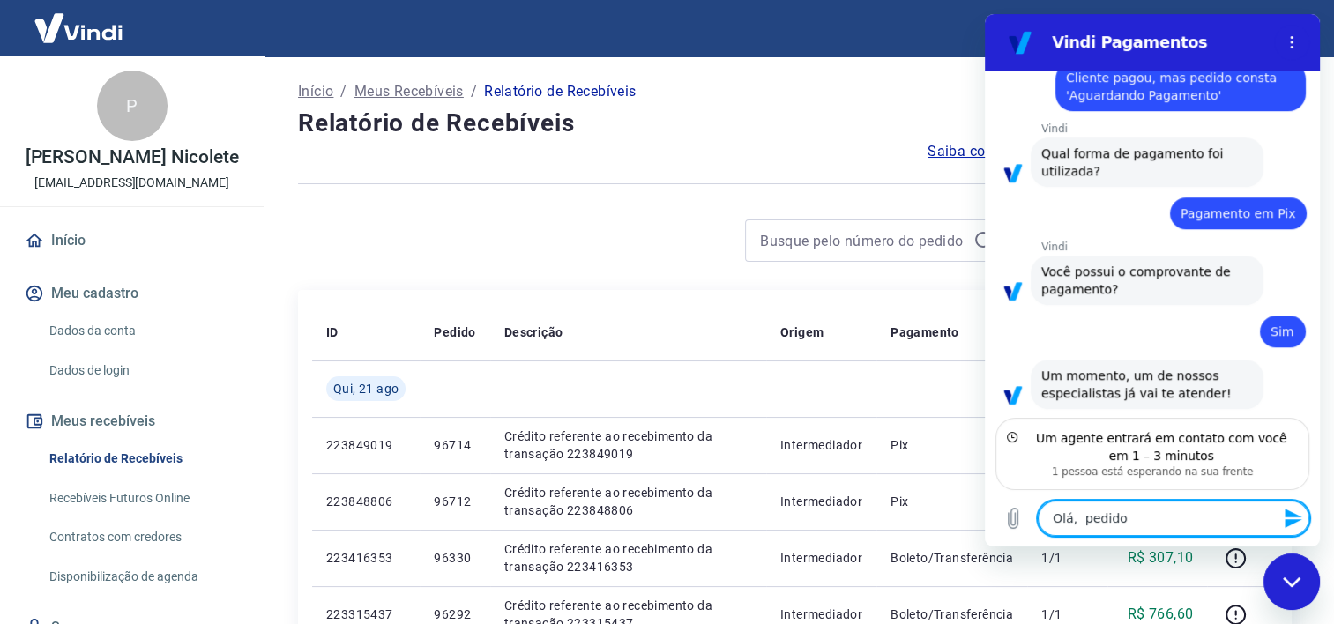
type textarea "x"
paste textarea "96662"
type textarea "Olá, pedido 96662"
type textarea "x"
type textarea "Olá, pedido 96662"
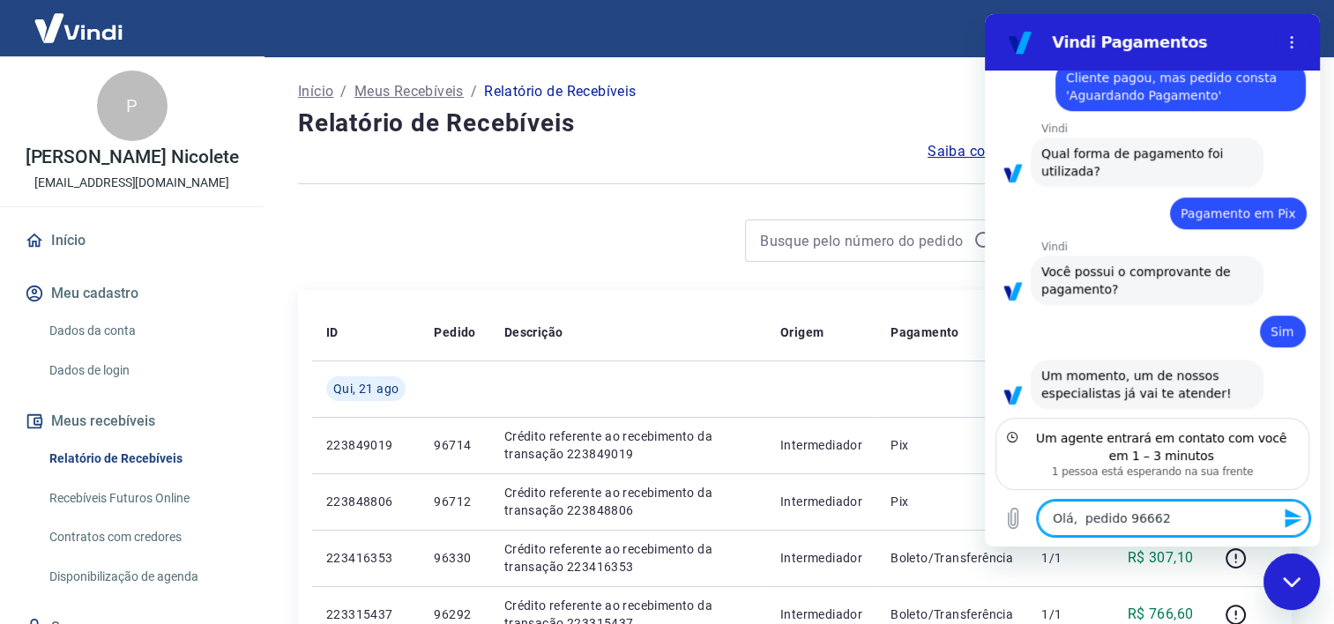
type textarea "x"
type textarea "Olá, pedido 96662 e"
type textarea "x"
type textarea "Olá, pedido 96662 es"
type textarea "x"
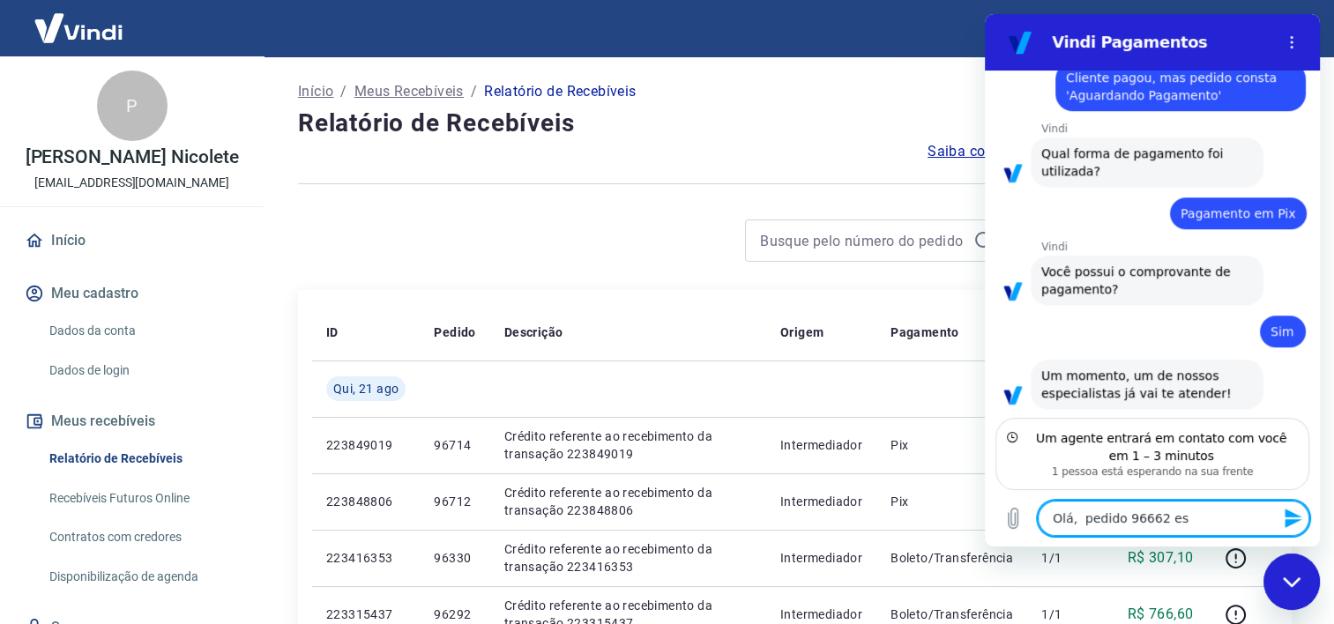
type textarea "Olá, pedido 96662 est"
type textarea "x"
type textarea "Olá, pedido 96662 está"
type textarea "x"
type textarea "Olá, pedido 96662 está"
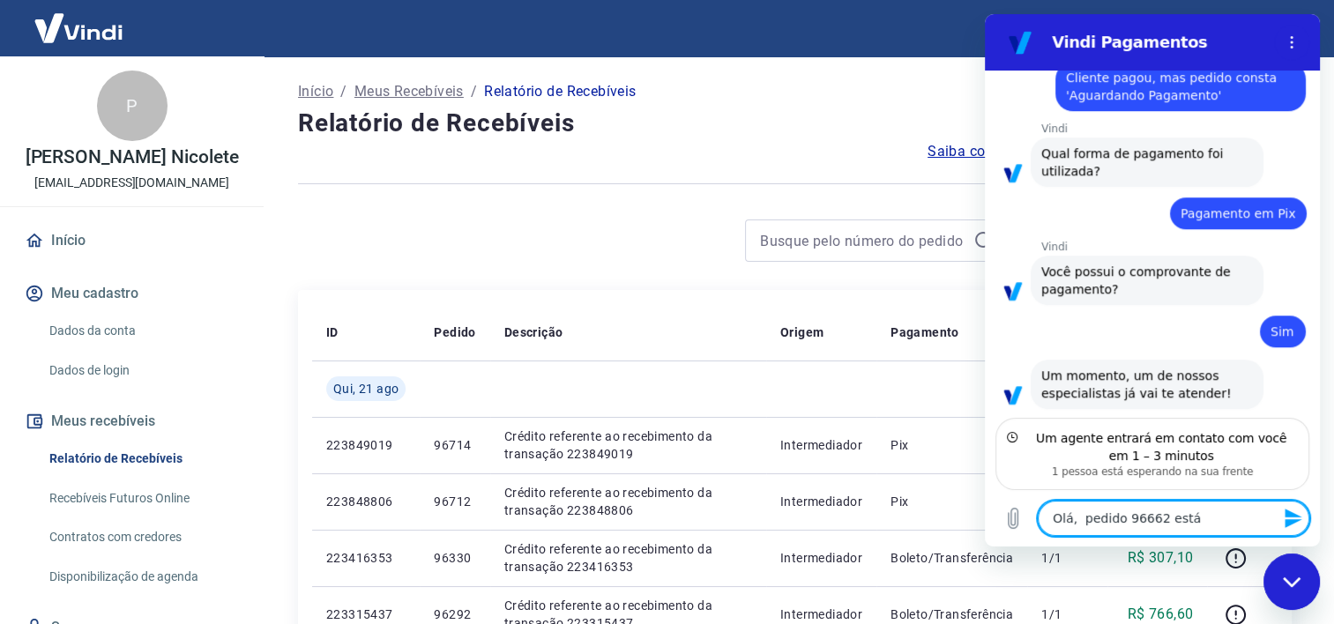
type textarea "x"
type textarea "Olá, pedido 96662 está c"
type textarea "x"
type textarea "Olá, pedido 96662 está co"
type textarea "x"
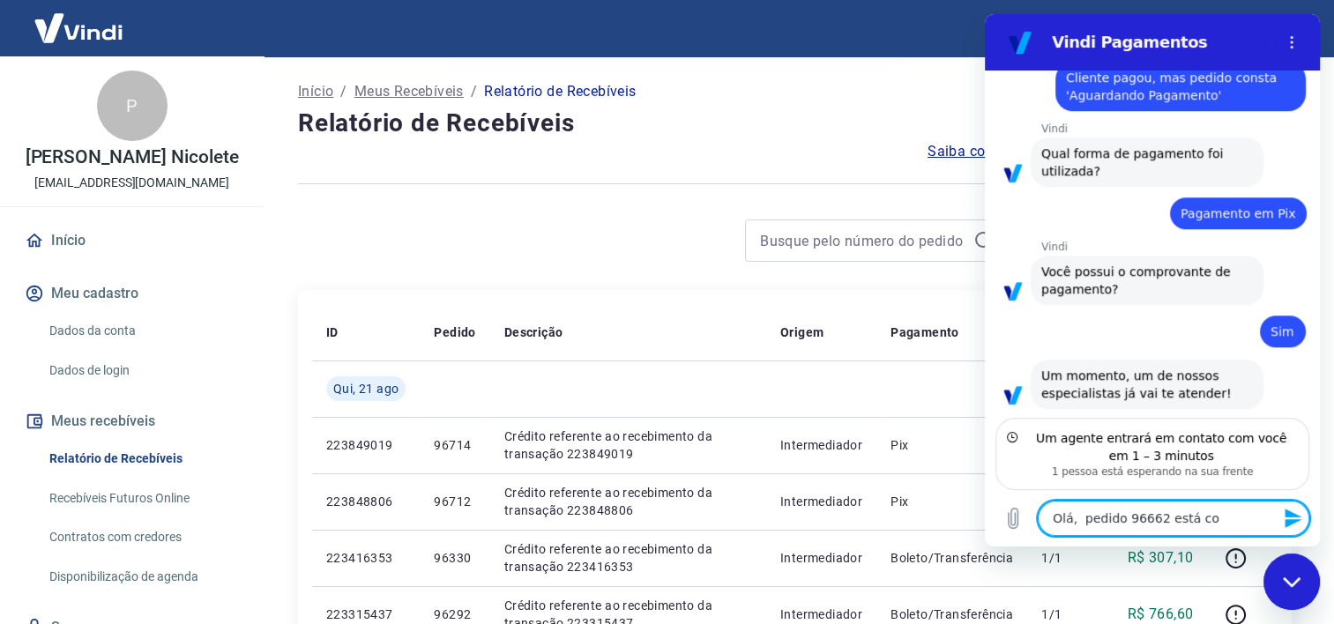
type textarea "Olá, pedido 96662 está com"
type textarea "x"
type textarea "Olá, pedido 96662 está como"
type textarea "x"
type textarea "Olá, pedido 96662 está como"
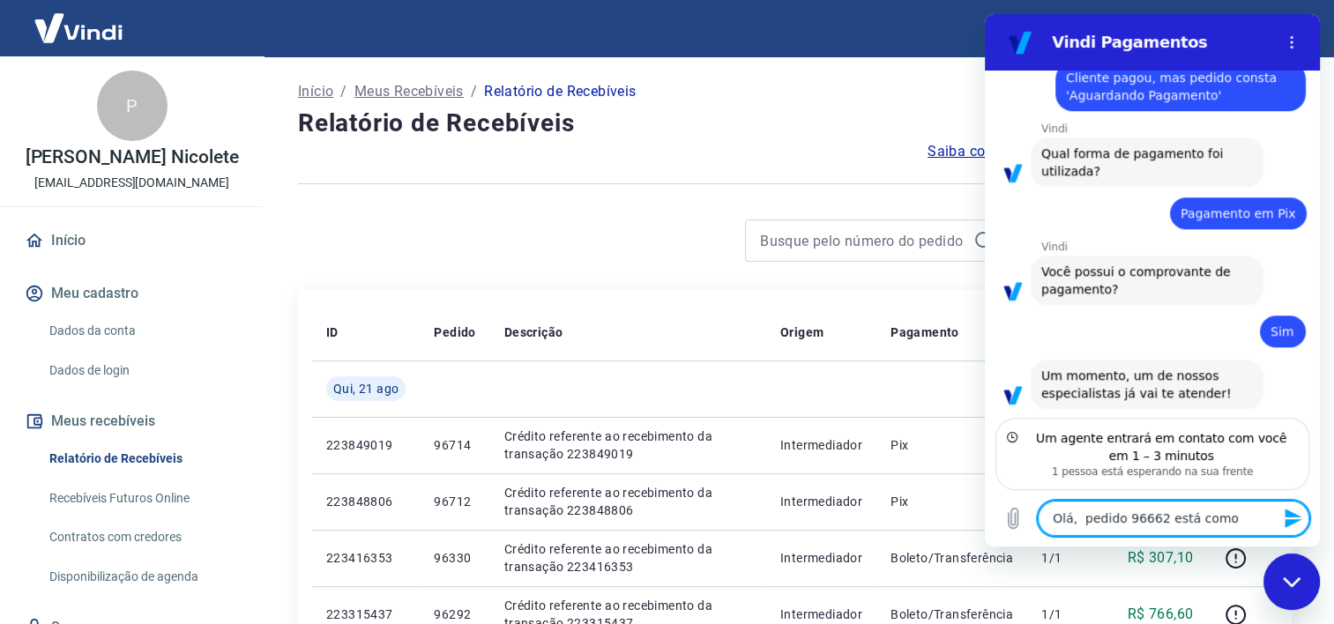
type textarea "x"
type textarea "Olá, pedido 96662 está como a"
type textarea "x"
type textarea "Olá, pedido 96662 está como ag"
type textarea "x"
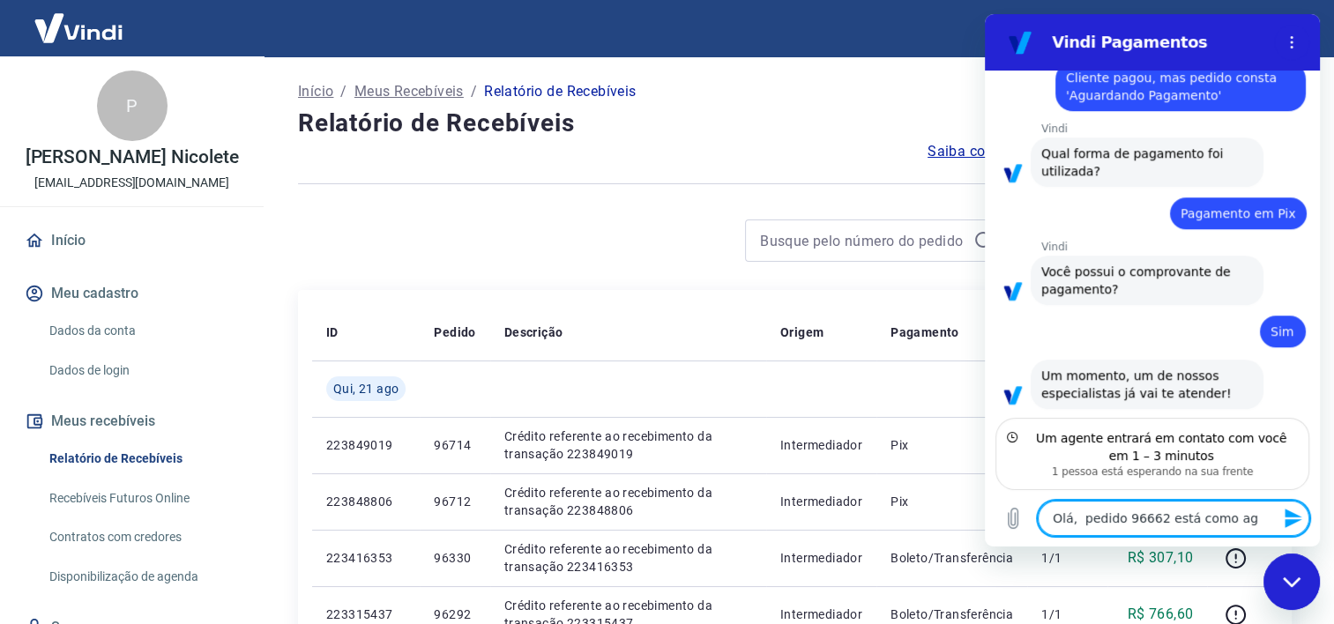
type textarea "Olá, pedido 96662 está como agu"
type textarea "x"
type textarea "Olá, pedido 96662 está como agua"
type textarea "x"
type textarea "Olá, pedido 96662 está como aguar"
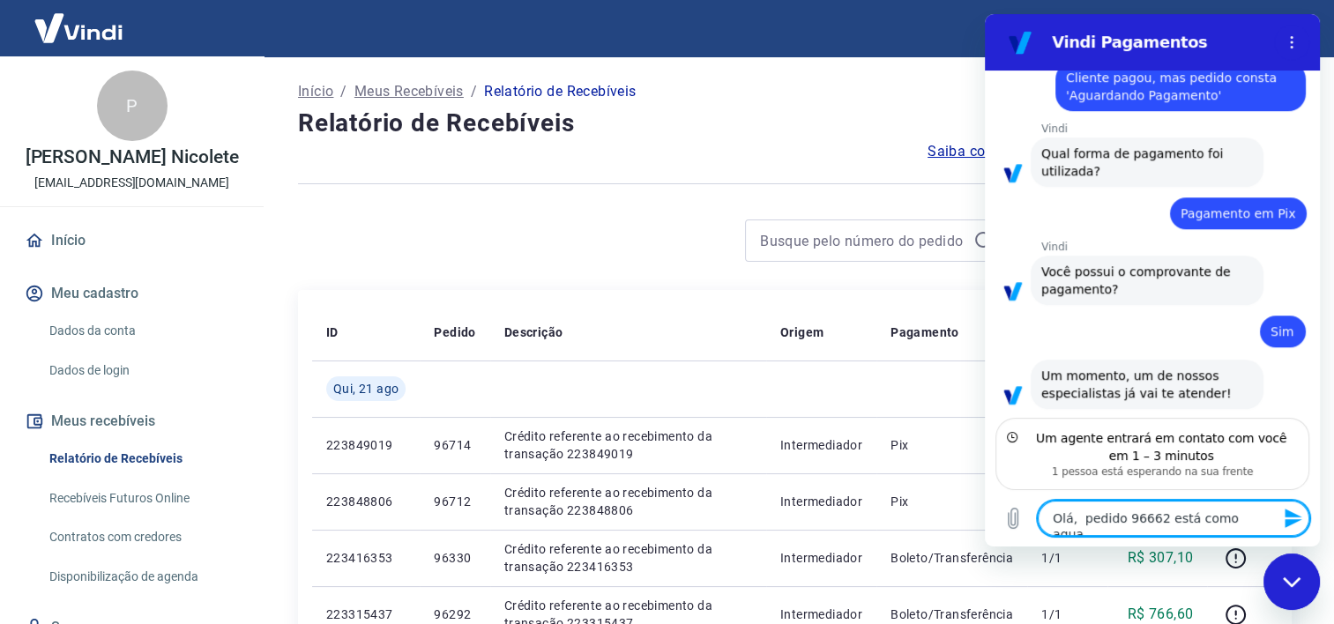
type textarea "x"
type textarea "Olá, pedido 96662 está como aguard"
type textarea "x"
type textarea "Olá, pedido 96662 está como aguarda"
type textarea "x"
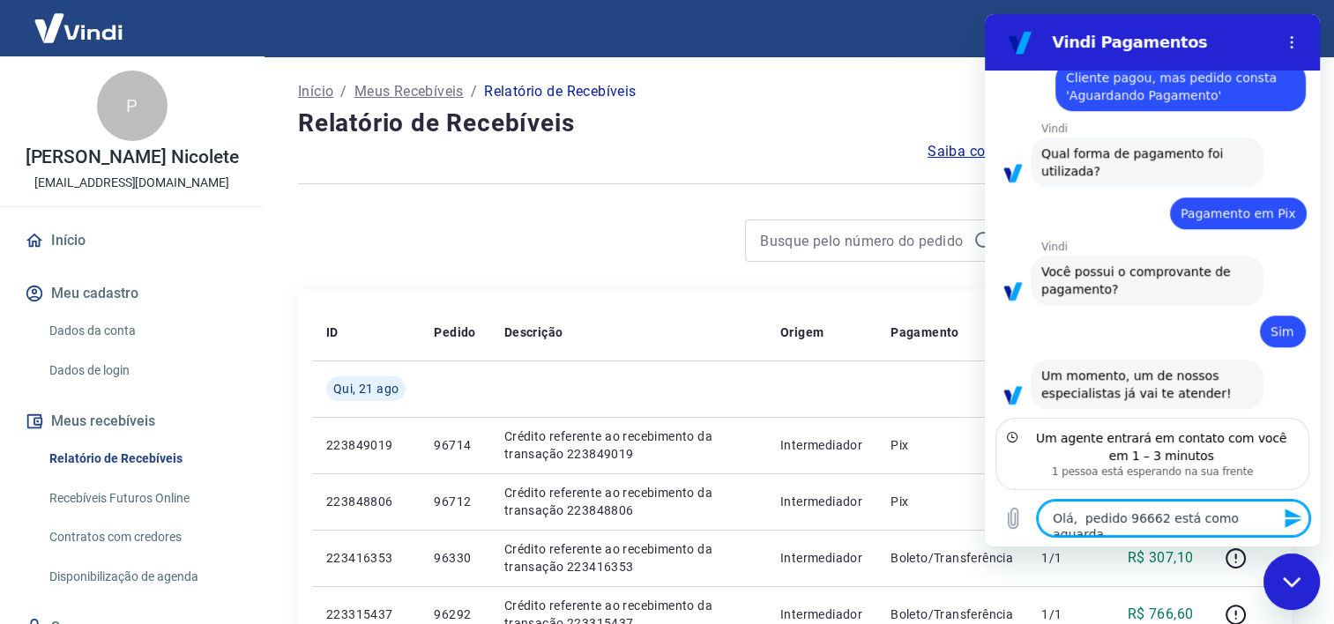
type textarea "Olá, pedido 96662 está como aguardan"
type textarea "x"
type textarea "Olá, pedido 96662 está como aguardand"
type textarea "x"
type textarea "Olá, pedido 96662 está como aguardando"
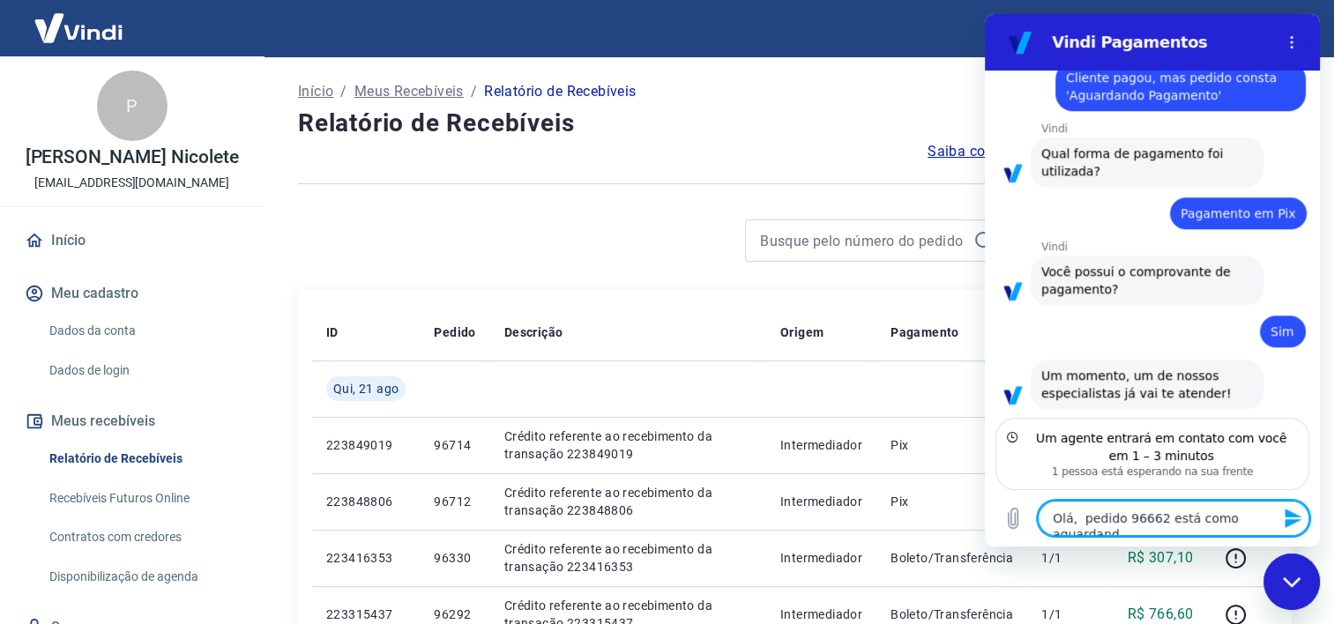
type textarea "x"
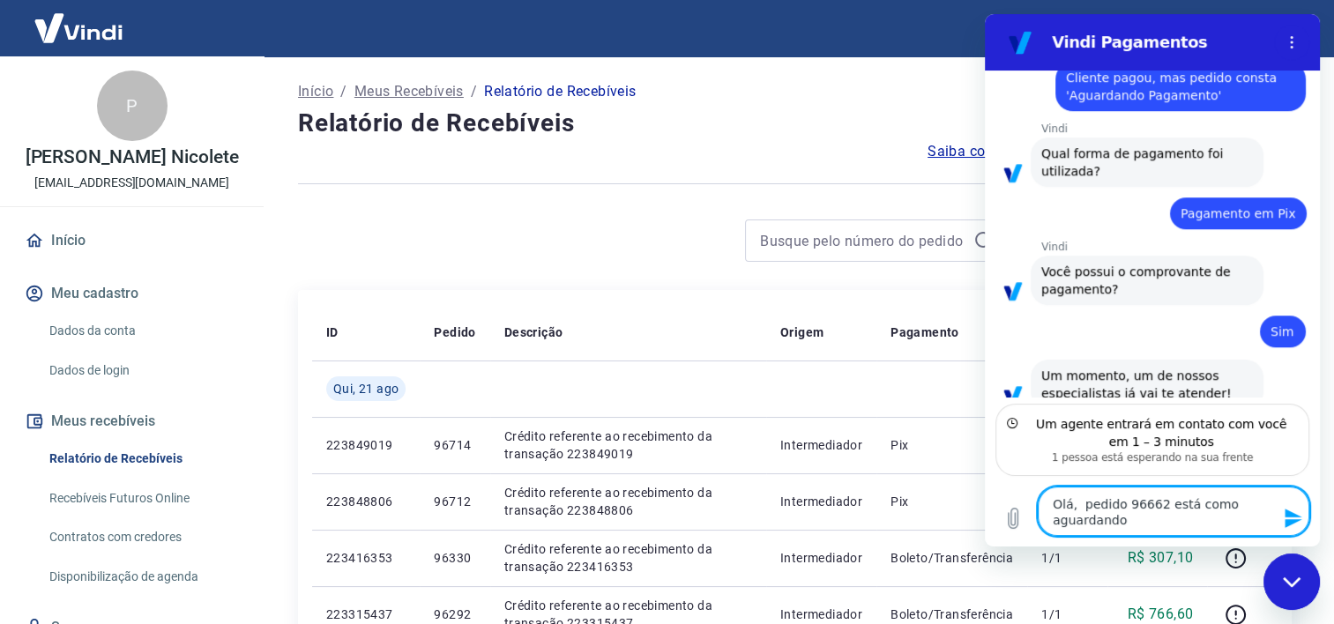
type textarea "Olá, pedido 96662 está como aguardando"
type textarea "x"
type textarea "Olá, pedido 96662 está como aguardando p"
type textarea "x"
type textarea "Olá, pedido 96662 está como aguardando pa"
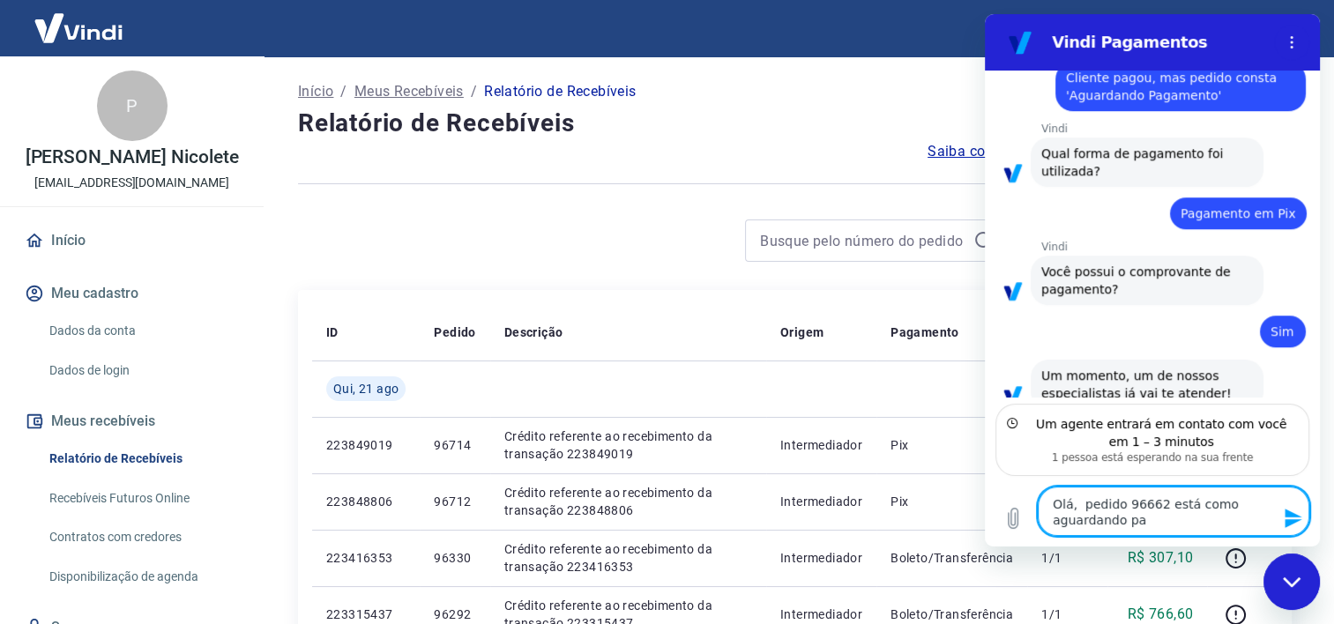
type textarea "x"
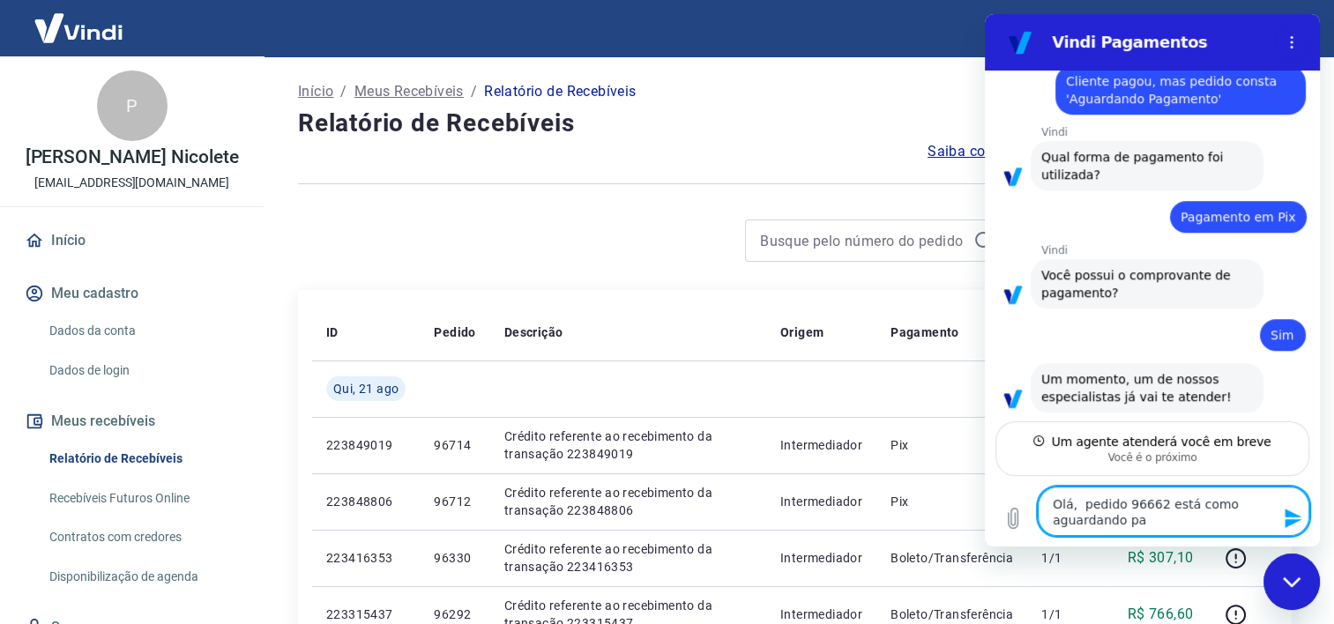
type textarea "Olá, pedido 96662 está como aguardando pag"
type textarea "x"
type textarea "Olá, pedido 96662 está como aguardando paga"
type textarea "x"
type textarea "Olá, pedido 96662 está como aguardando pagam"
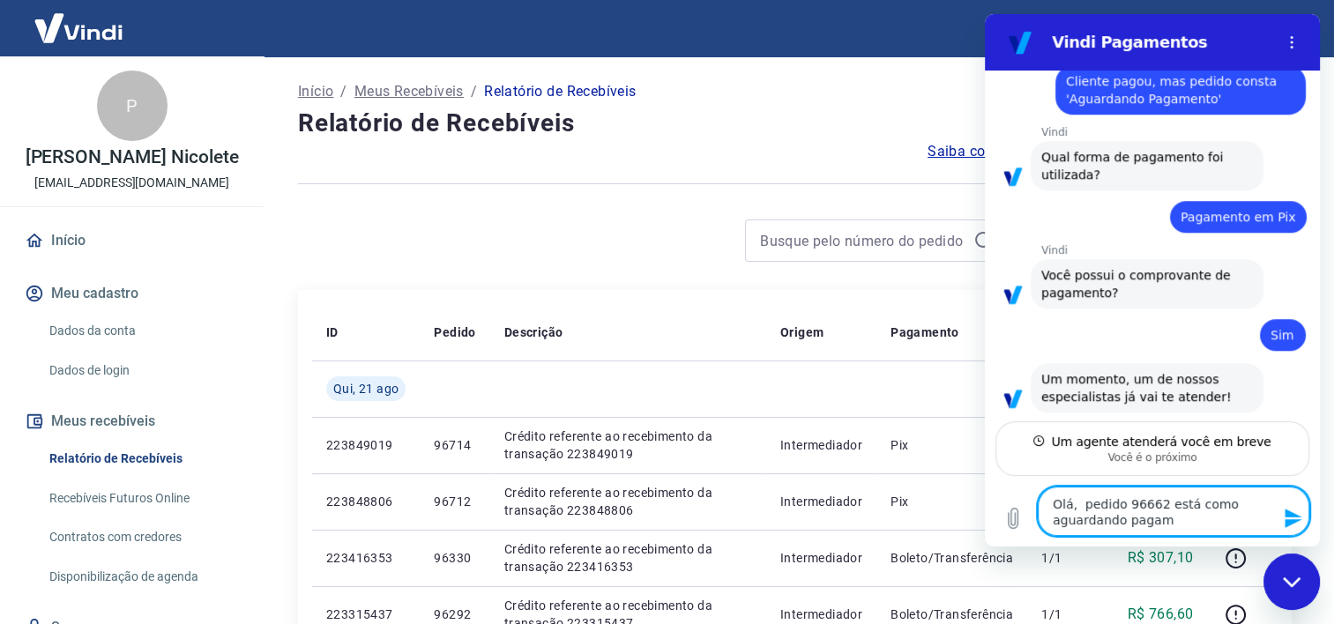
type textarea "x"
type textarea "Olá, pedido 96662 está como aguardando pagame"
type textarea "x"
type textarea "Olá, pedido 96662 está como aguardando pagamen"
type textarea "x"
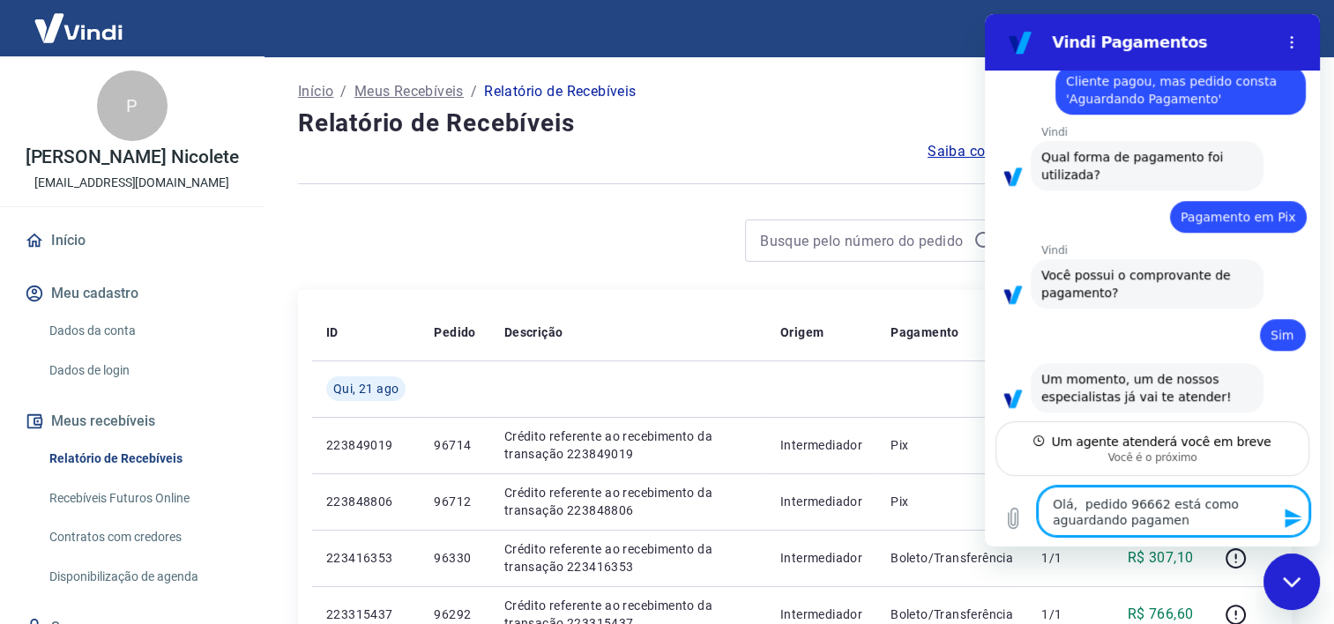
type textarea "Olá, pedido 96662 está como aguardando pagament"
type textarea "x"
type textarea "Olá, pedido 96662 está como aguardando pagamento"
type textarea "x"
type textarea "Olá, pedido 96662 está como aguardando pagamento."
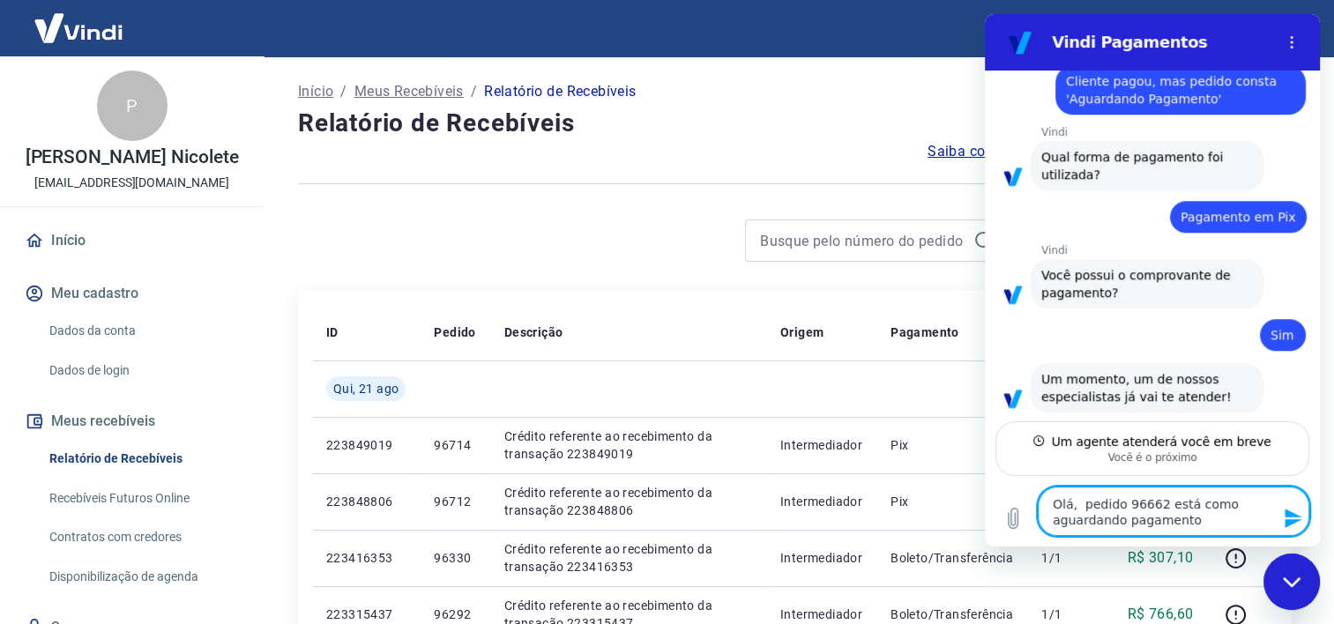
type textarea "x"
type textarea "Olá, pedido 96662 está como aguardando pagamento."
type textarea "x"
type textarea "Olá, pedido 96662 está como aguardando pagamento. M"
type textarea "x"
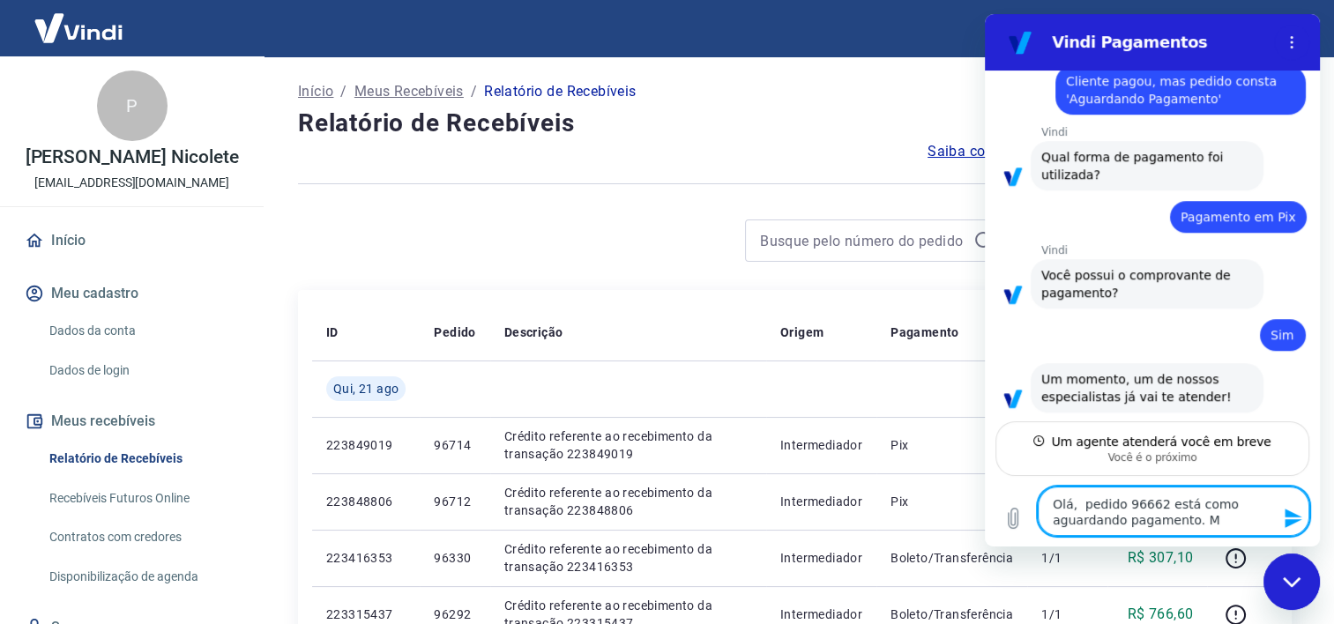
type textarea "Olá, pedido 96662 está como aguardando pagamento. Ma"
type textarea "x"
type textarea "Olá, pedido 96662 está como aguardando pagamento. Mas"
type textarea "x"
type textarea "Olá, pedido 96662 está como aguardando pagamento. Mas"
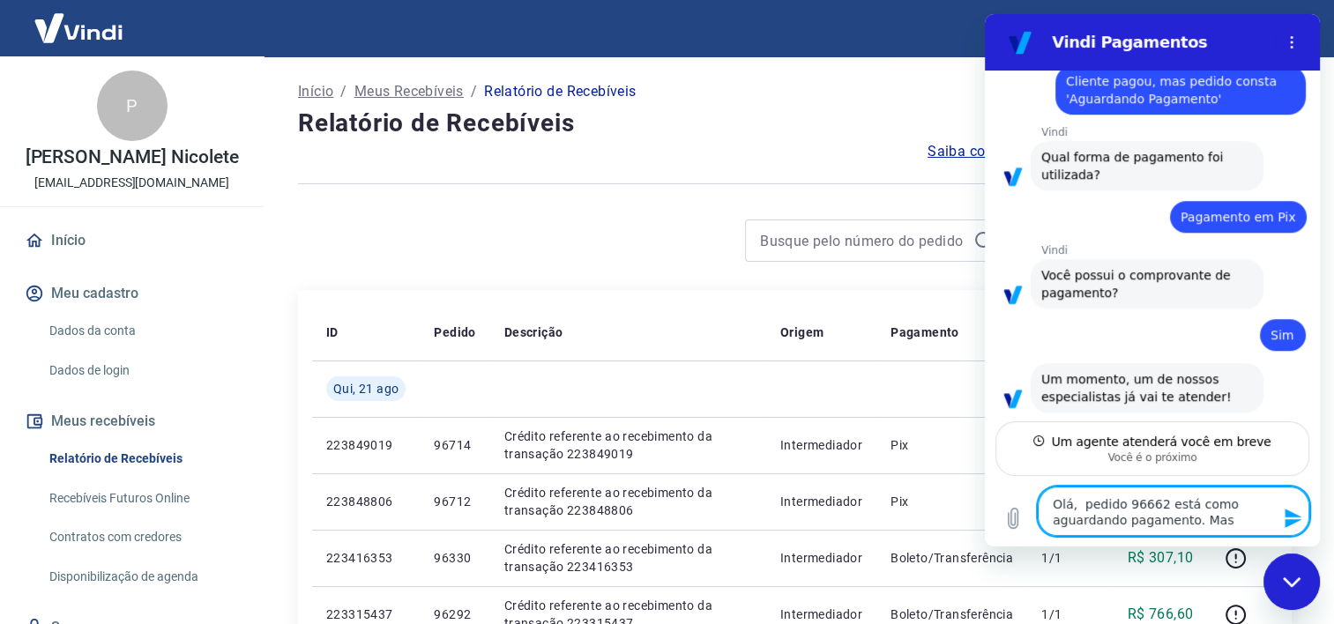
type textarea "x"
type textarea "Olá, pedido 96662 está como aguardando pagamento. Mas o"
type textarea "x"
type textarea "Olá, pedido 96662 está como aguardando pagamento. Mas o"
type textarea "x"
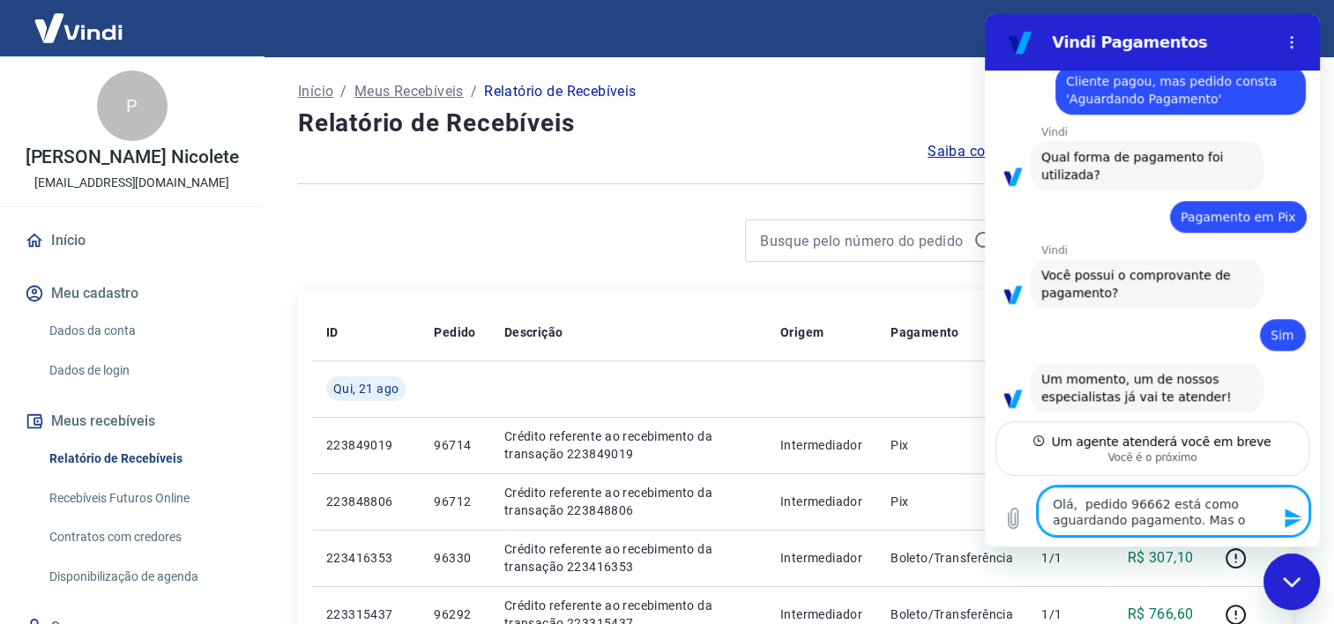
type textarea "Olá, pedido 96662 está como aguardando pagamento. Mas o c"
type textarea "x"
type textarea "Olá, pedido 96662 está como aguardando pagamento. Mas o cl"
type textarea "x"
type textarea "Olá, pedido 96662 está como aguardando pagamento. Mas o cli"
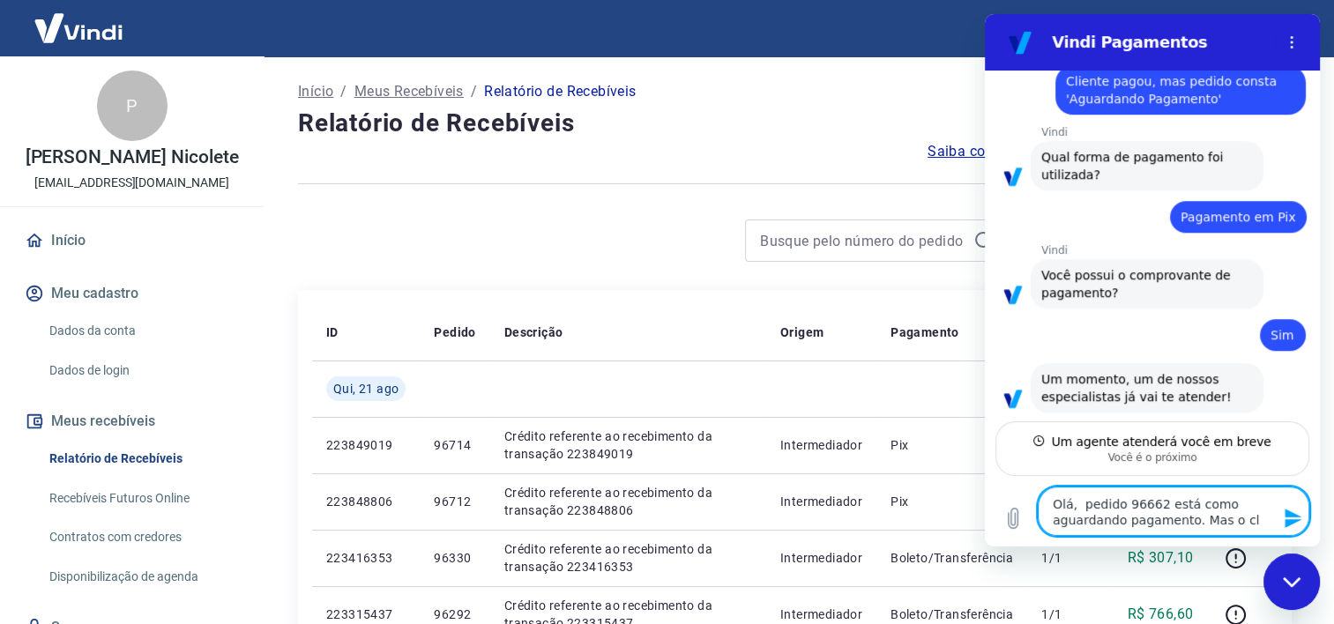
type textarea "x"
type textarea "Olá, pedido 96662 está como aguardando pagamento. Mas o clie"
type textarea "x"
type textarea "Olá, pedido 96662 está como aguardando pagamento. Mas o clien"
type textarea "x"
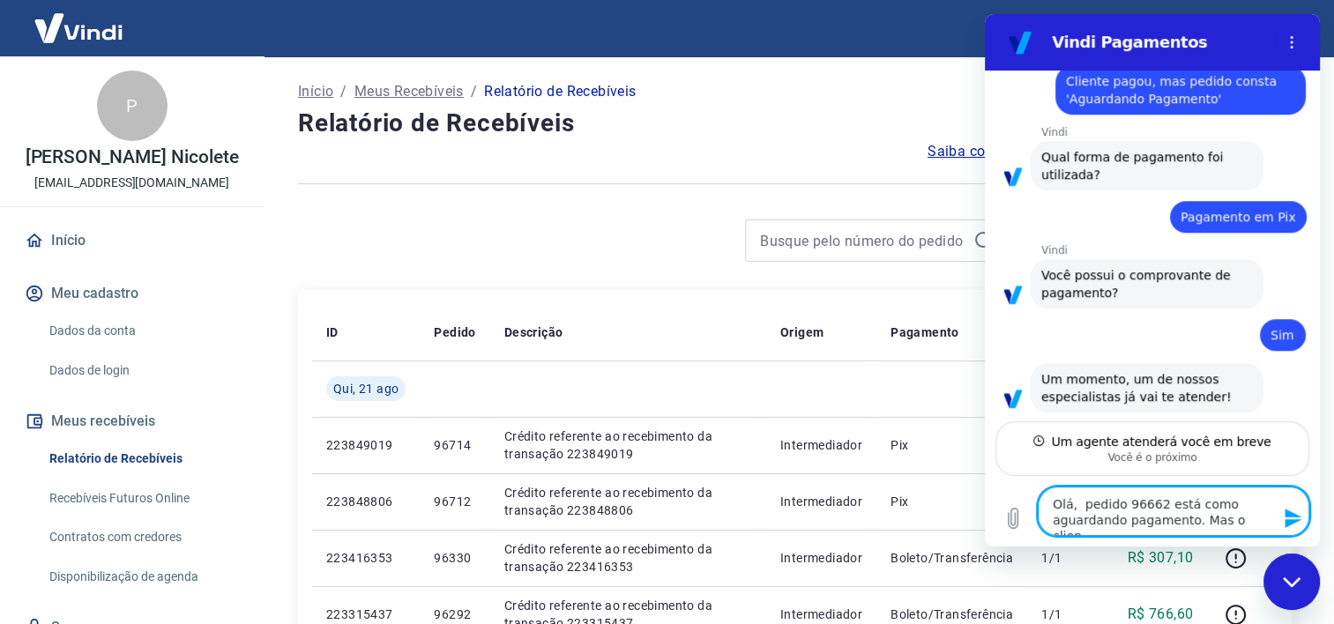
type textarea "Olá, pedido 96662 está como aguardando pagamento. Mas o client"
type textarea "x"
type textarea "Olá, pedido 96662 está como aguardando pagamento. Mas o cliente"
type textarea "x"
type textarea "Olá, pedido 96662 está como aguardando pagamento. Mas o cliente"
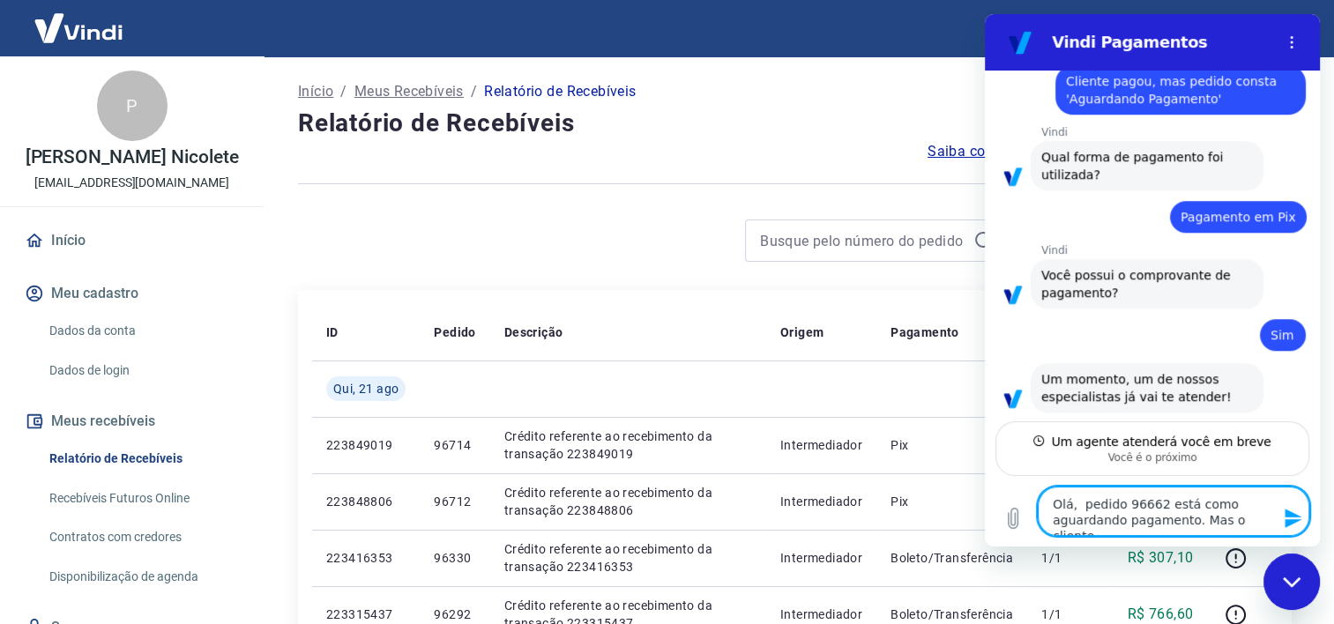
type textarea "x"
type textarea "Olá, pedido 96662 está como aguardando pagamento. Mas o cliente a"
type textarea "x"
type textarea "Olá, pedido 96662 está como aguardando pagamento. Mas o cliente af"
type textarea "x"
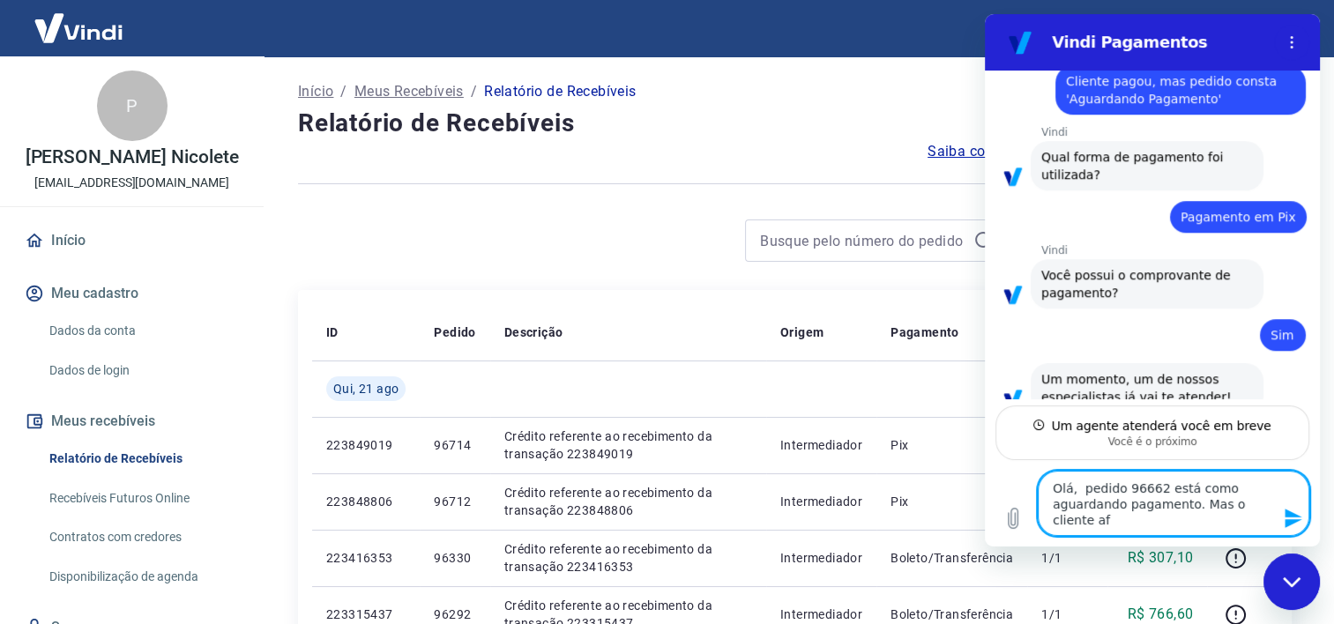
type textarea "Olá, pedido 96662 está como aguardando pagamento. Mas o cliente afi"
type textarea "x"
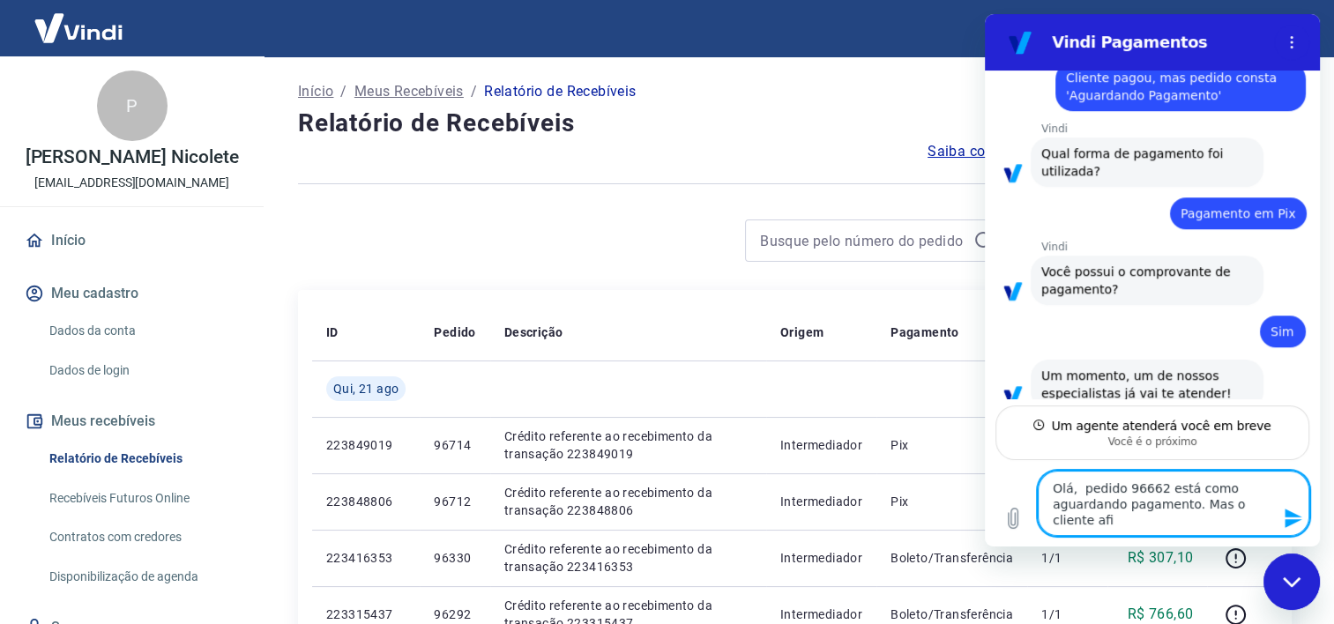
type textarea "Olá, pedido 96662 está como aguardando pagamento. Mas o cliente afir"
type textarea "x"
type textarea "Olá, pedido 96662 está como aguardando pagamento. Mas o cliente afirm"
type textarea "x"
type textarea "Olá, pedido 96662 está como aguardando pagamento. Mas o cliente afirma"
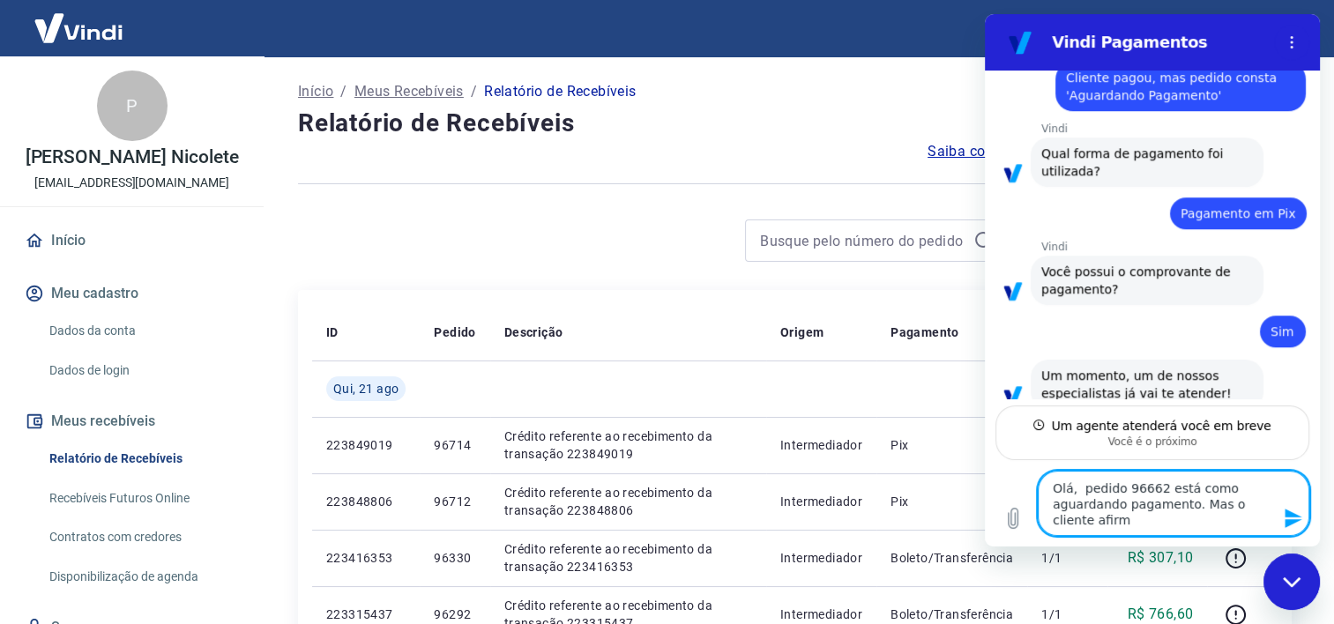
type textarea "x"
type textarea "Olá, pedido 96662 está como aguardando pagamento. Mas o cliente afirma"
type textarea "x"
type textarea "Olá, pedido 96662 está como aguardando pagamento. Mas o cliente afirma t"
type textarea "x"
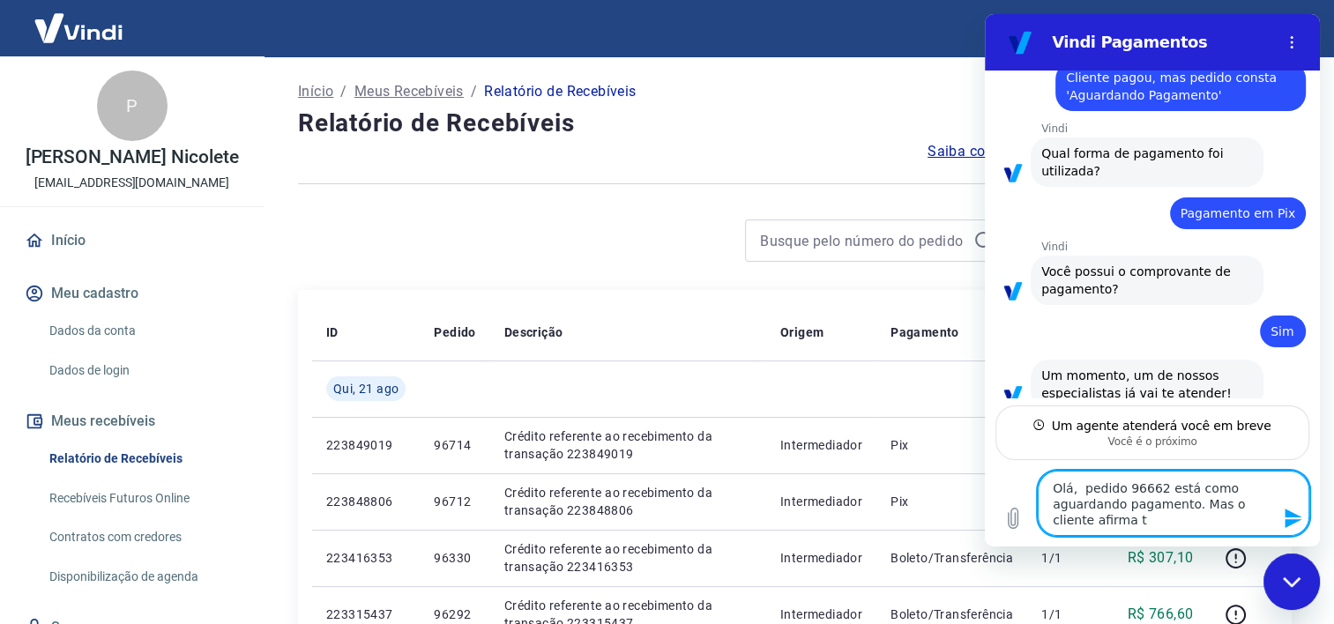
type textarea "Olá, pedido 96662 está como aguardando pagamento. Mas o cliente afirma te"
type textarea "x"
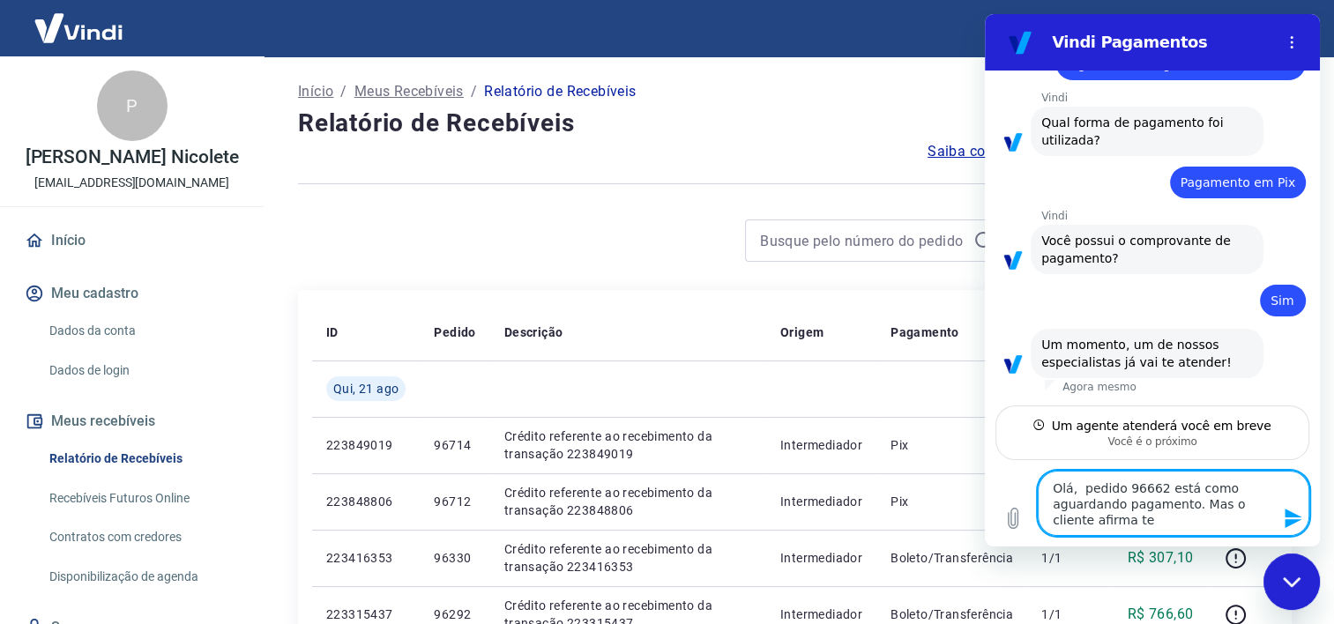
type textarea "Olá, pedido 96662 está como aguardando pagamento. Mas o cliente afirma ter"
type textarea "x"
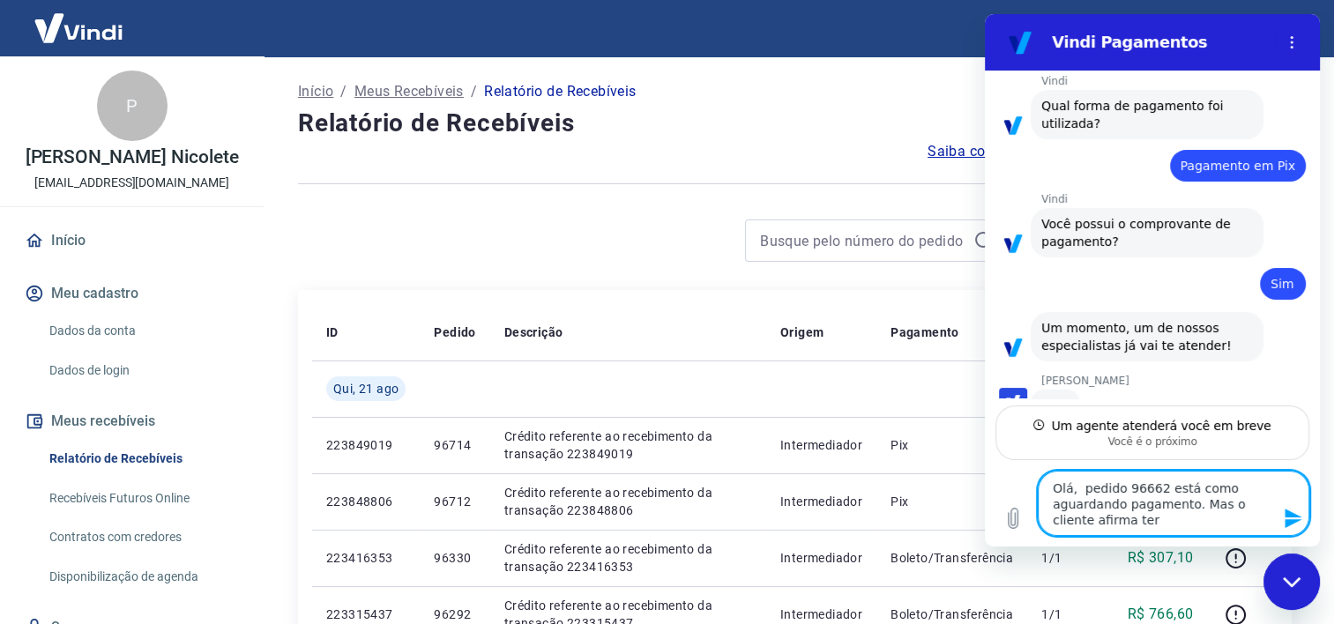
type textarea "Olá, pedido 96662 está como aguardando pagamento. Mas o cliente afirma ter"
type textarea "x"
type textarea "Olá, pedido 96662 está como aguardando pagamento. Mas o cliente afirma ter p"
type textarea "x"
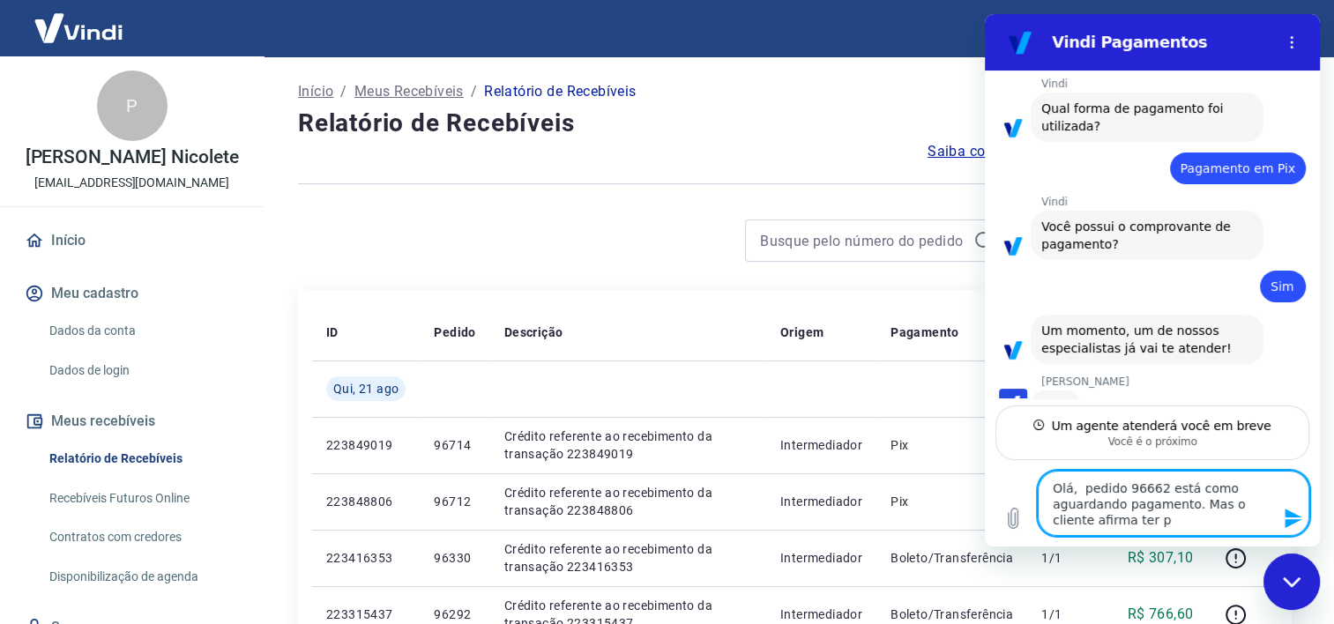
type textarea "Olá, pedido 96662 está como aguardando pagamento. Mas o cliente afirma ter pa"
type textarea "x"
type textarea "Olá, pedido 96662 está como aguardando pagamento. Mas o cliente afirma ter pag"
type textarea "x"
type textarea "Olá, pedido 96662 está como aguardando pagamento. Mas o cliente afirma ter pago"
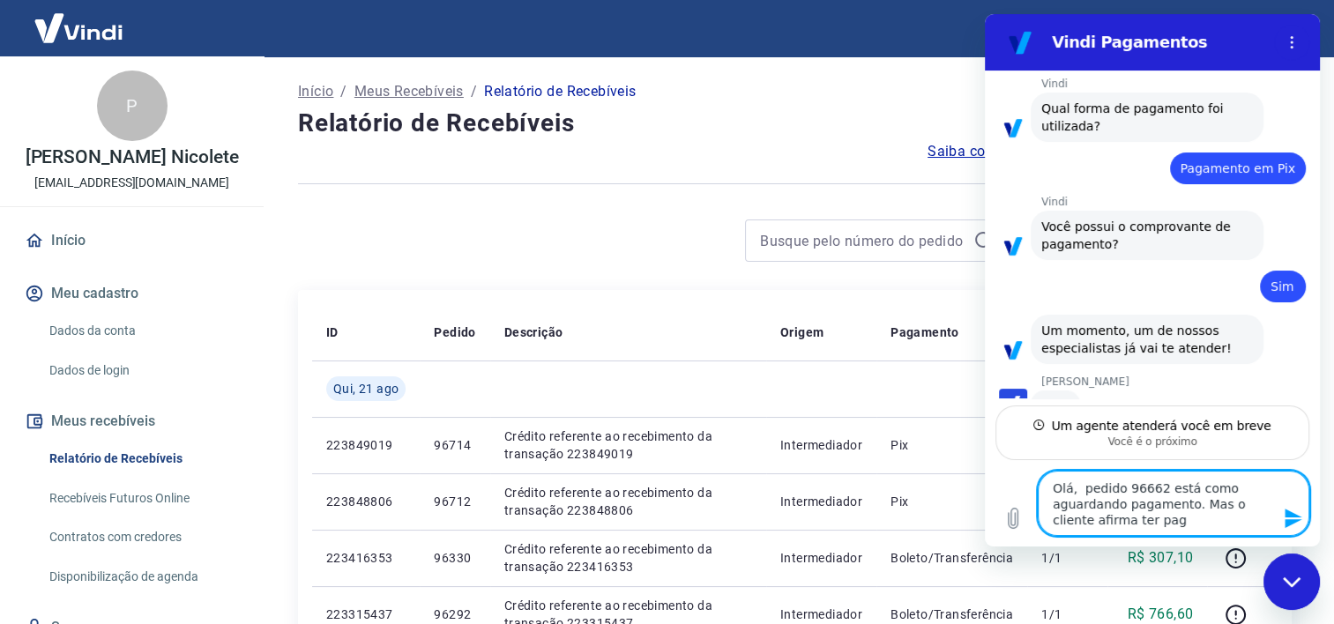
type textarea "x"
type textarea "Olá, pedido 96662 está como aguardando pagamento. Mas o cliente afirma ter pago."
type textarea "x"
type textarea "Olá, pedido 96662 está como aguardando pagamento. Mas o cliente afirma ter pago."
type textarea "x"
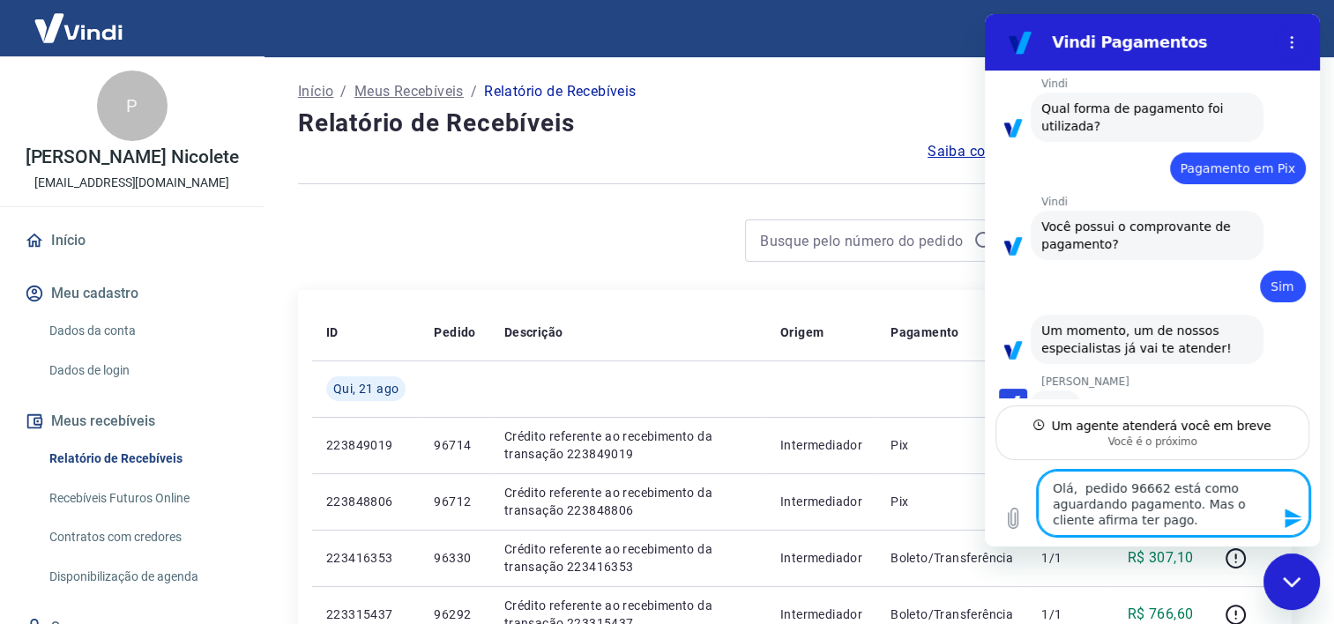
type textarea "Olá, pedido 96662 está como aguardando pagamento. Mas o cliente afirma ter pago…"
type textarea "x"
type textarea "Olá, pedido 96662 está como aguardando pagamento. Mas o cliente afirma ter pago…"
type textarea "x"
type textarea "Olá, pedido 96662 está como aguardando pagamento. Mas o cliente afirma ter pago…"
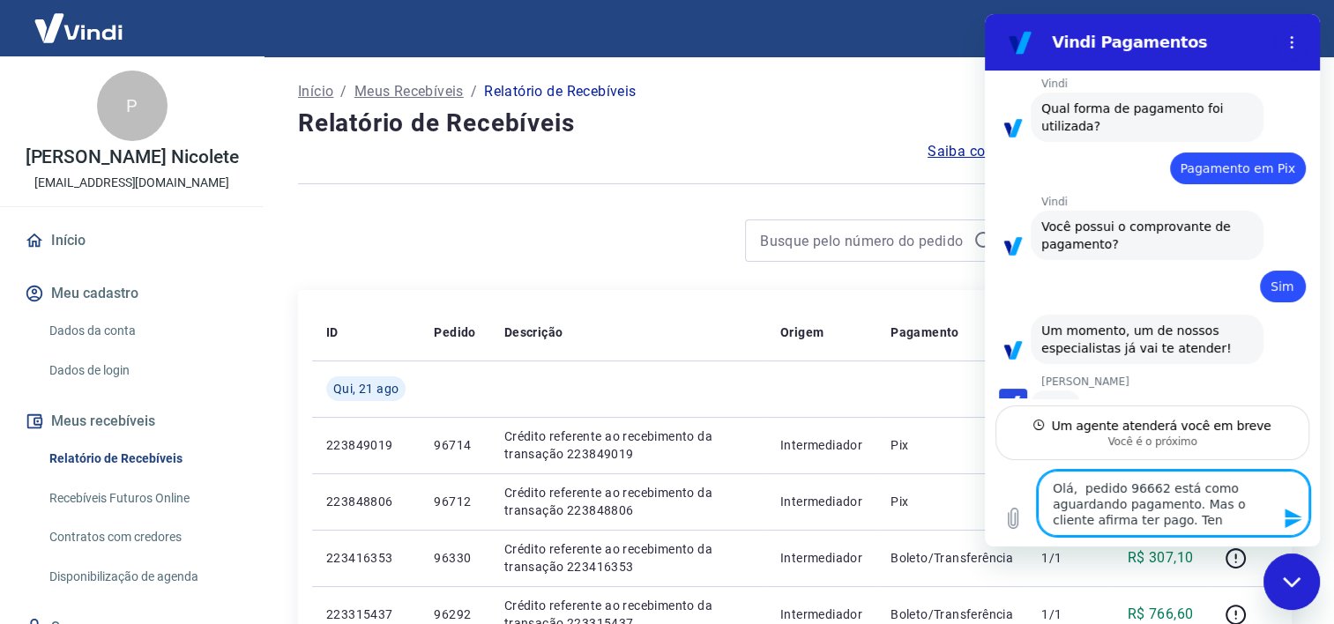
type textarea "x"
type textarea "Olá, pedido 96662 está como aguardando pagamento. Mas o cliente afirma ter pago…"
type textarea "x"
type textarea "Olá, pedido 96662 está como aguardando pagamento. Mas o cliente afirma ter pago…"
type textarea "x"
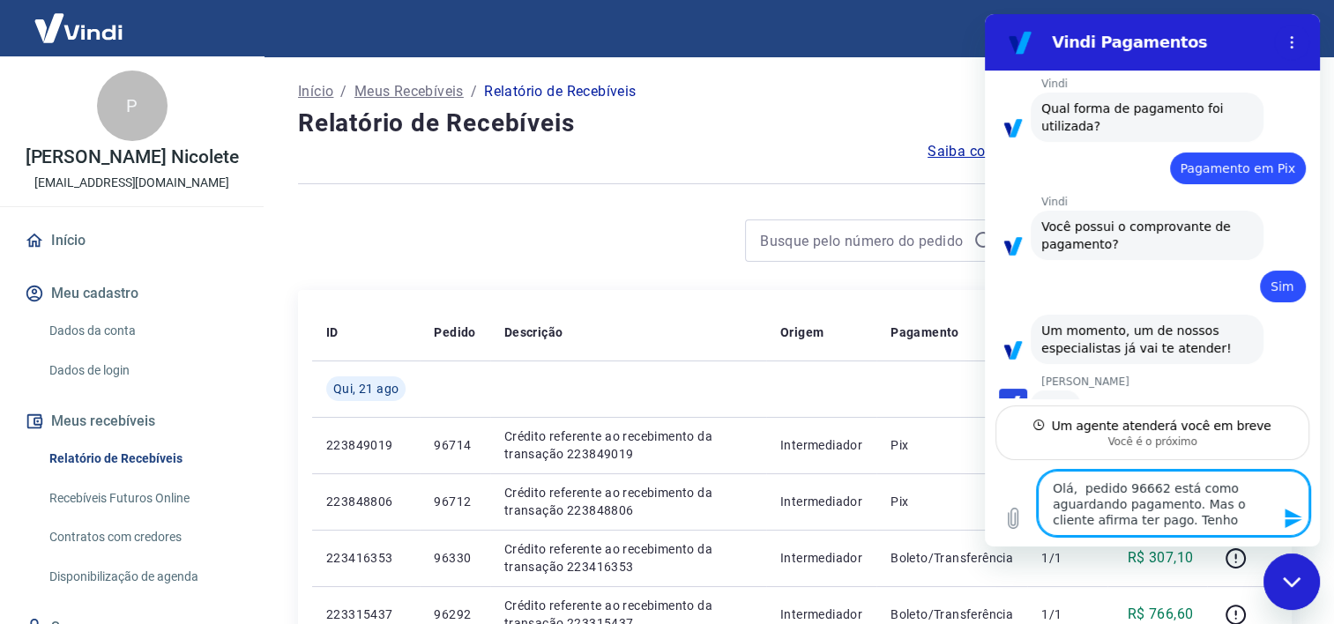
type textarea "Olá, pedido 96662 está como aguardando pagamento. Mas o cliente afirma ter pago…"
type textarea "x"
type textarea "Olá, pedido 96662 está como aguardando pagamento. Mas o cliente afirma ter pago…"
type textarea "x"
type textarea "Olá, pedido 96662 está como aguardando pagamento. Mas o cliente afirma ter pago…"
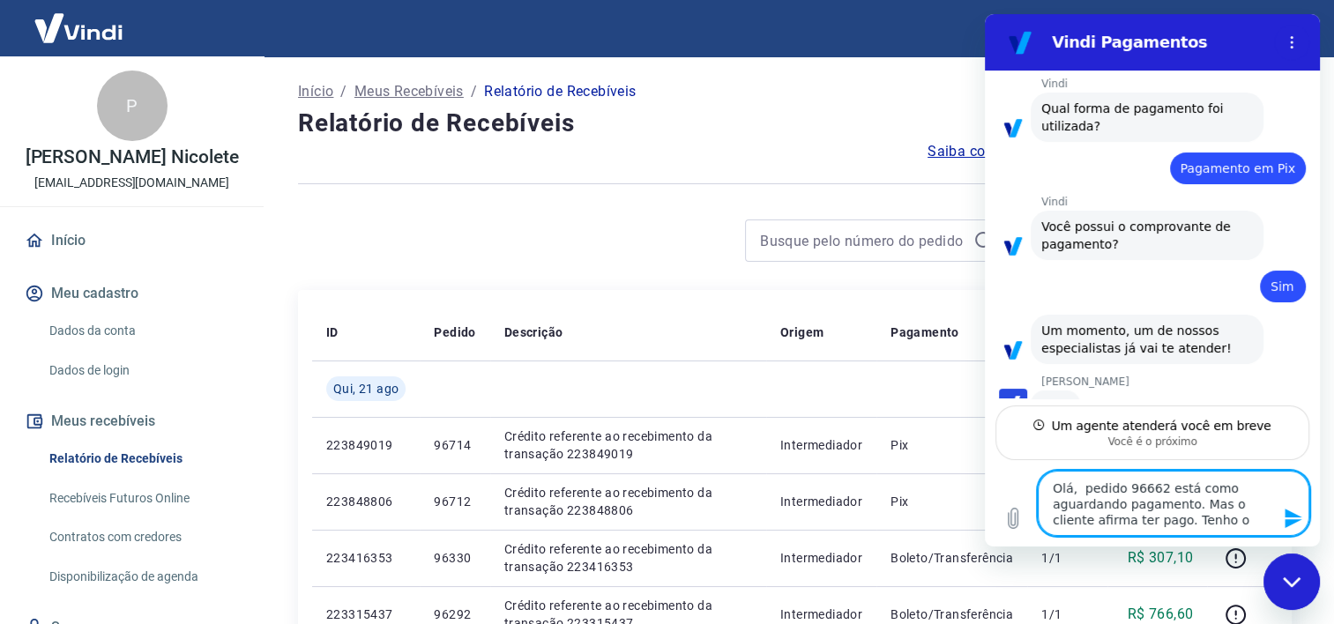
type textarea "x"
type textarea "Olá, pedido 96662 está como aguardando pagamento. Mas o cliente afirma ter pago…"
type textarea "x"
type textarea "Olá, pedido 96662 está como aguardando pagamento. Mas o cliente afirma ter pago…"
type textarea "x"
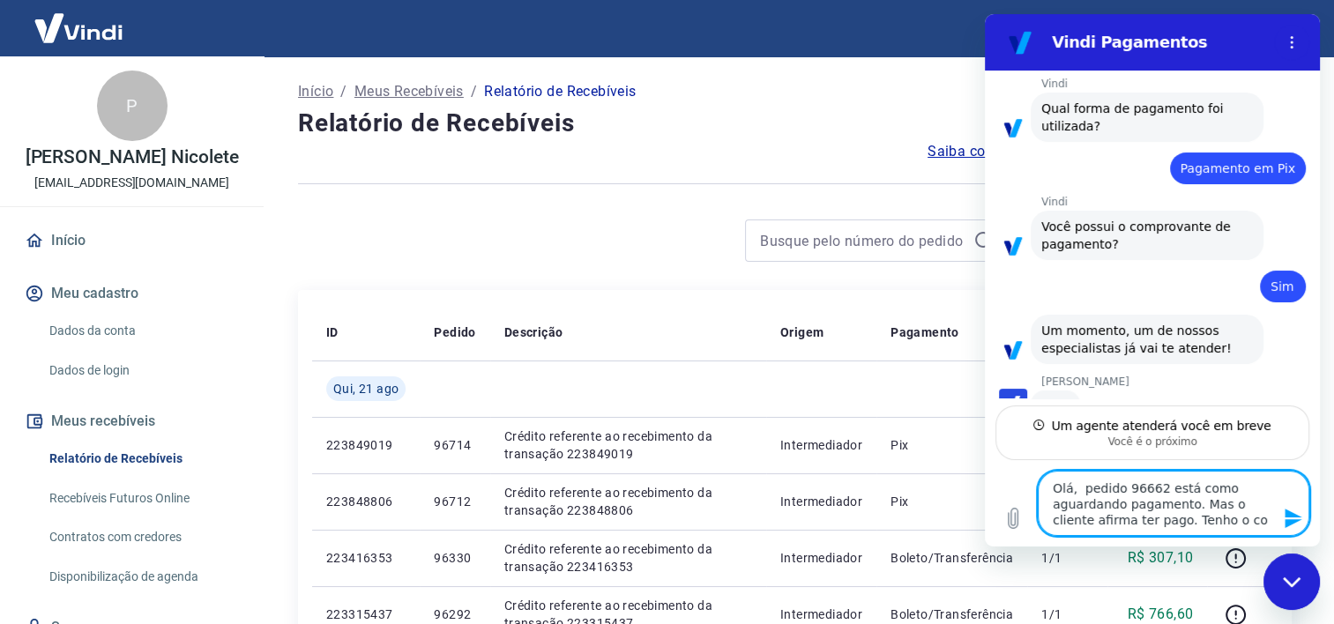
type textarea "Olá, pedido 96662 está como aguardando pagamento. Mas o cliente afirma ter pago…"
type textarea "x"
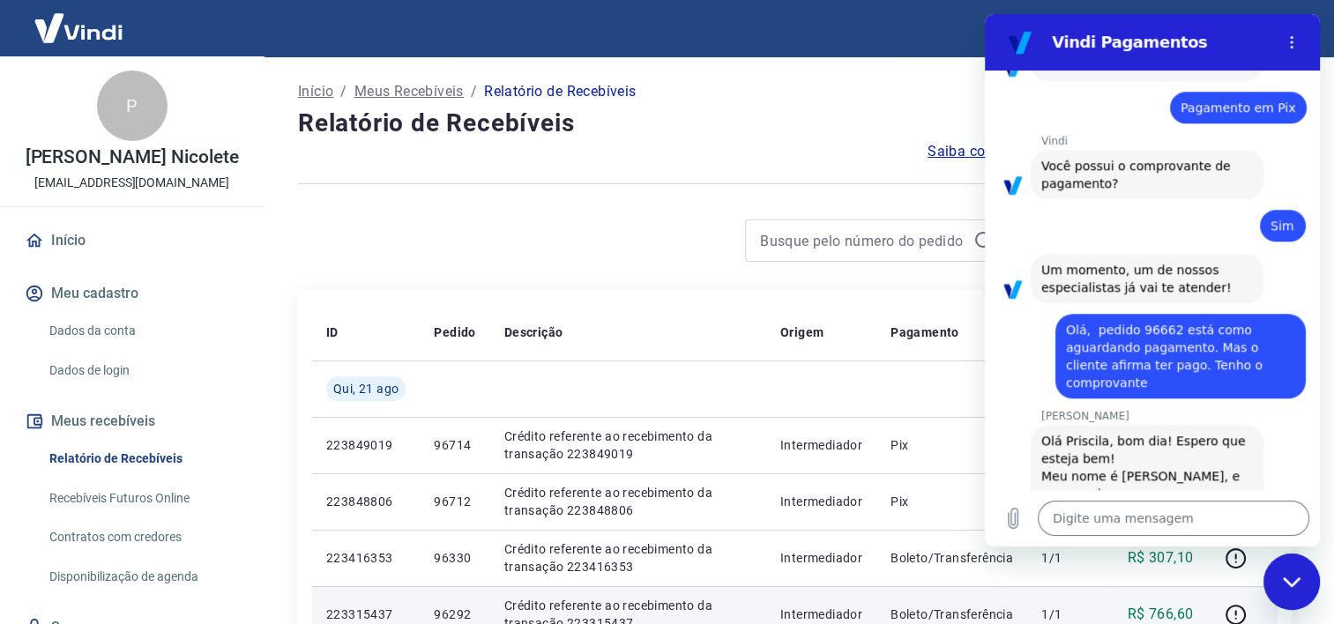
scroll to position [1335, 0]
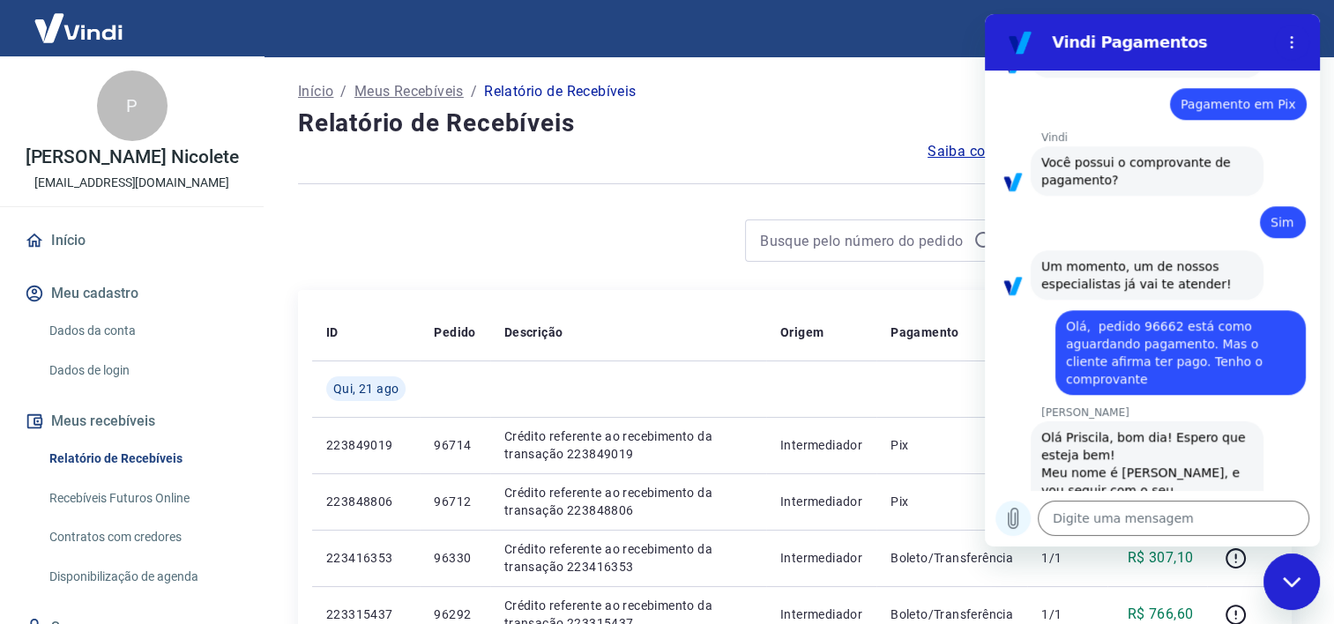
click at [1009, 513] on icon "Carregar arquivo" at bounding box center [1014, 519] width 10 height 20
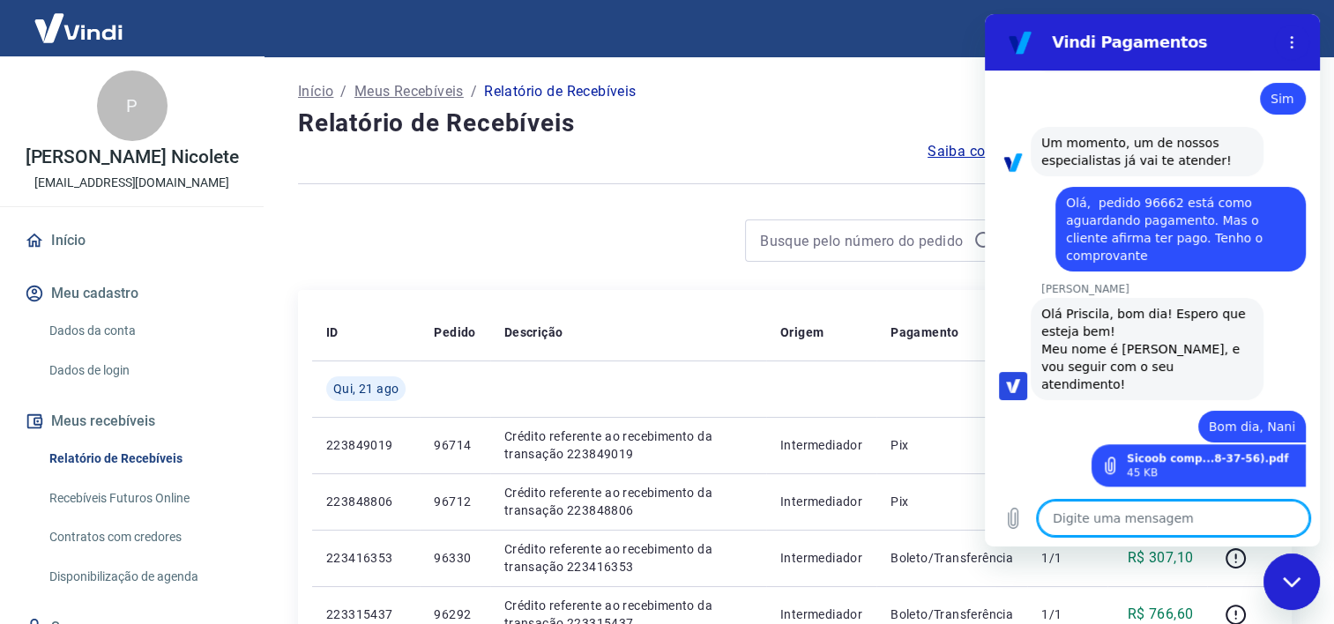
scroll to position [1462, 0]
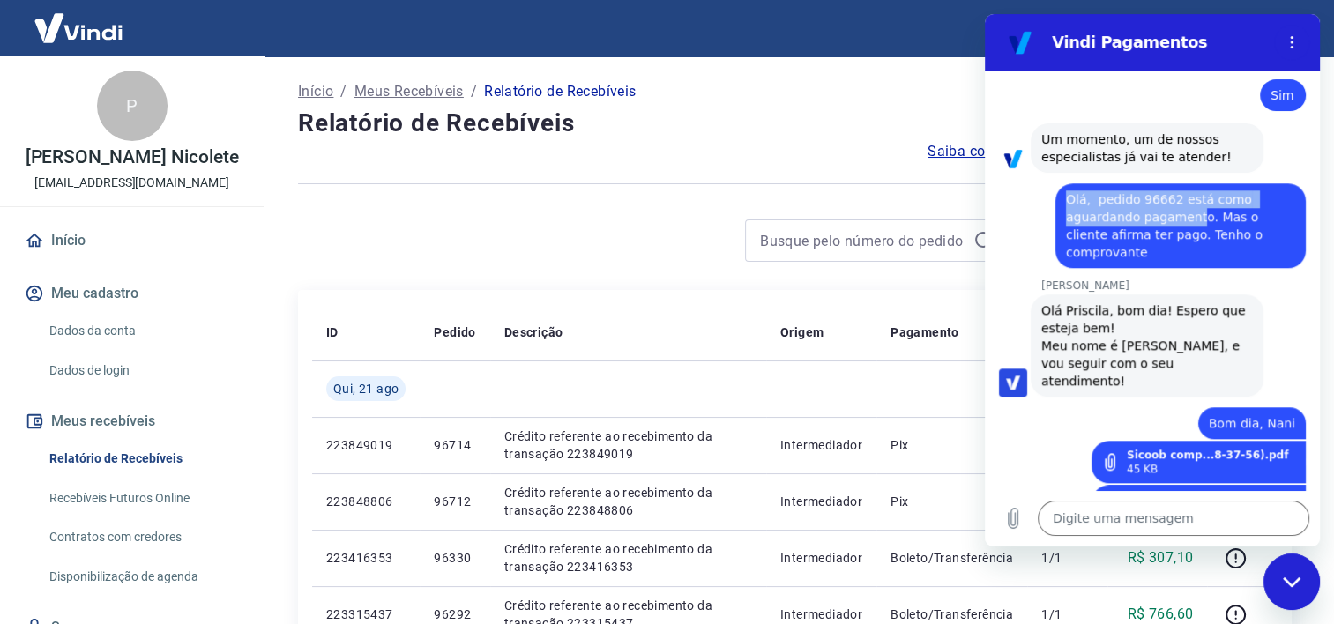
drag, startPoint x: 1068, startPoint y: 173, endPoint x: 1193, endPoint y: 204, distance: 129.0
click at [1193, 204] on span "Olá, pedido 96662 está como aguardando pagamento. Mas o cliente afirma ter pago…" at bounding box center [1166, 225] width 201 height 67
click at [1103, 192] on span "Olá, pedido 96662 está como aguardando pagamento. Mas o cliente afirma ter pago…" at bounding box center [1166, 225] width 201 height 67
drag, startPoint x: 1094, startPoint y: 180, endPoint x: 1288, endPoint y: 228, distance: 199.8
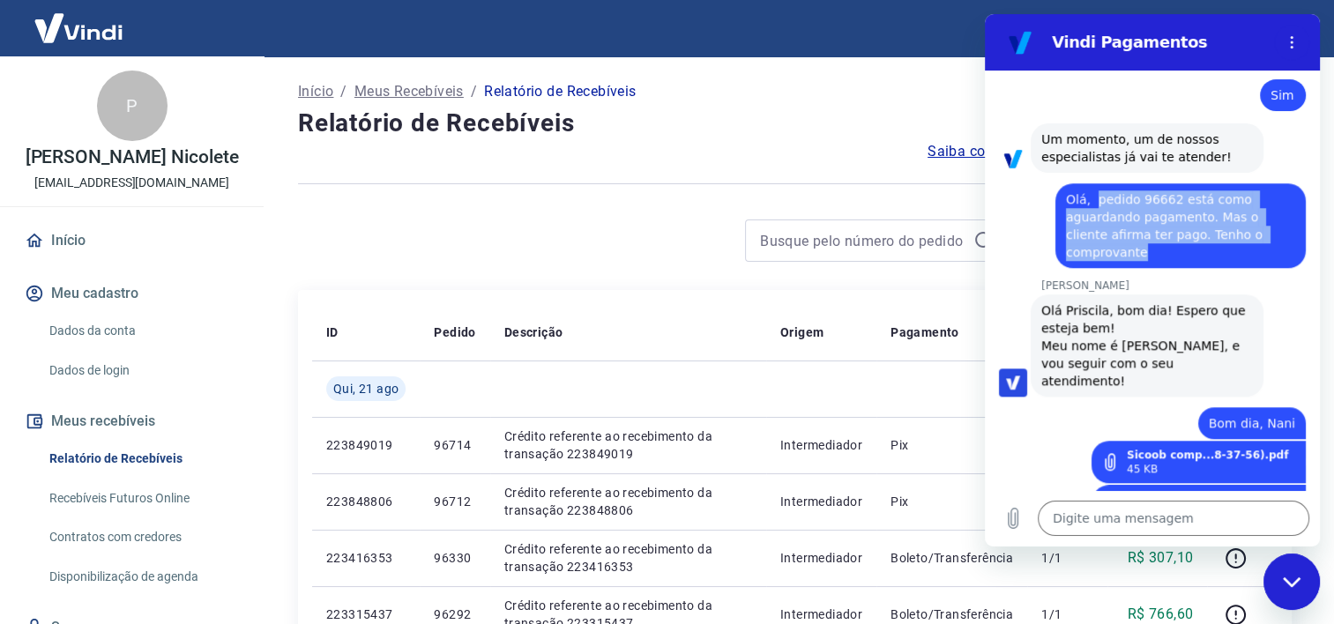
click at [1288, 228] on div "diz: Olá, pedido 96662 está como aguardando pagamento. Mas o cliente afirma ter…" at bounding box center [1145, 220] width 321 height 95
copy span "pedido 96662 está como aguardando pagamento. Mas o cliente afirma ter pago. Ten…"
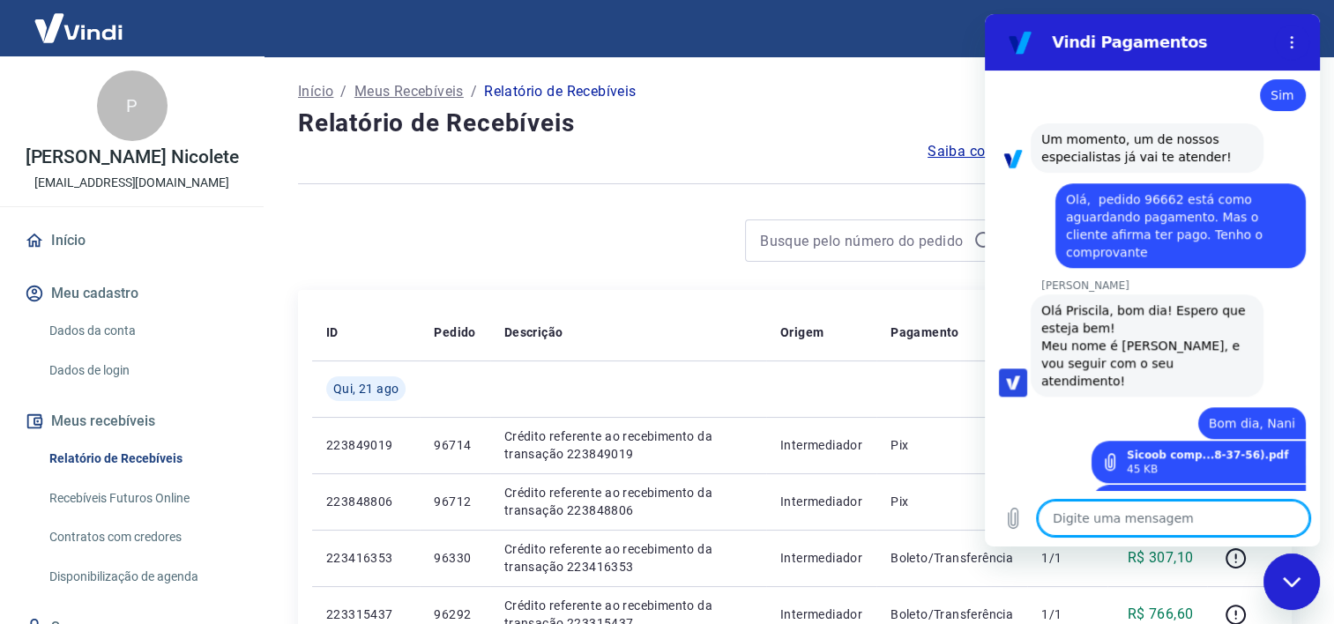
click at [1119, 505] on textarea at bounding box center [1174, 518] width 272 height 35
paste textarea "pedido 96662 está como aguardando pagamento. Mas o cliente afirma ter pago. Ten…"
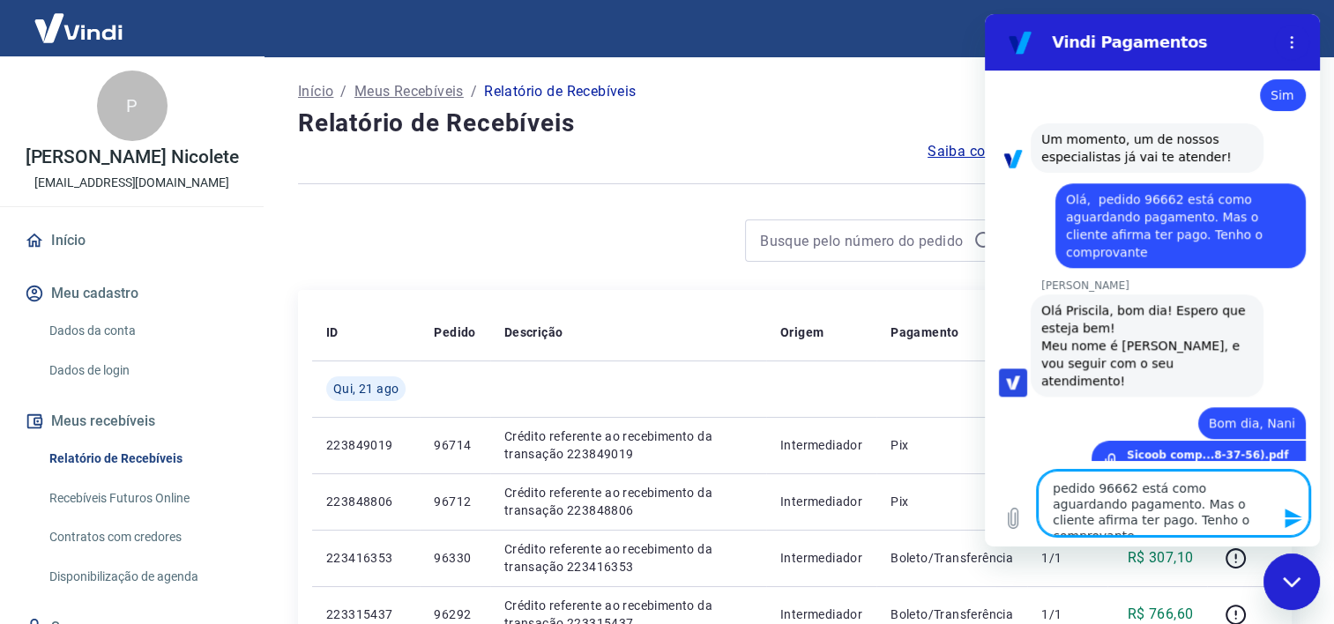
click at [1049, 492] on textarea "pedido 96662 está como aguardando pagamento. Mas o cliente afirma ter pago. Ten…" at bounding box center [1174, 503] width 272 height 65
click at [1224, 520] on textarea "Pedido 96662 está como aguardando pagamento. Mas o cliente afirma ter pago. Ten…" at bounding box center [1174, 503] width 272 height 65
drag, startPoint x: 1224, startPoint y: 520, endPoint x: 1088, endPoint y: 517, distance: 135.9
click at [1088, 517] on textarea "Pedido 96662 está como aguardando pagamento. Mas o cliente afirma ter pago. Ten…" at bounding box center [1174, 503] width 272 height 65
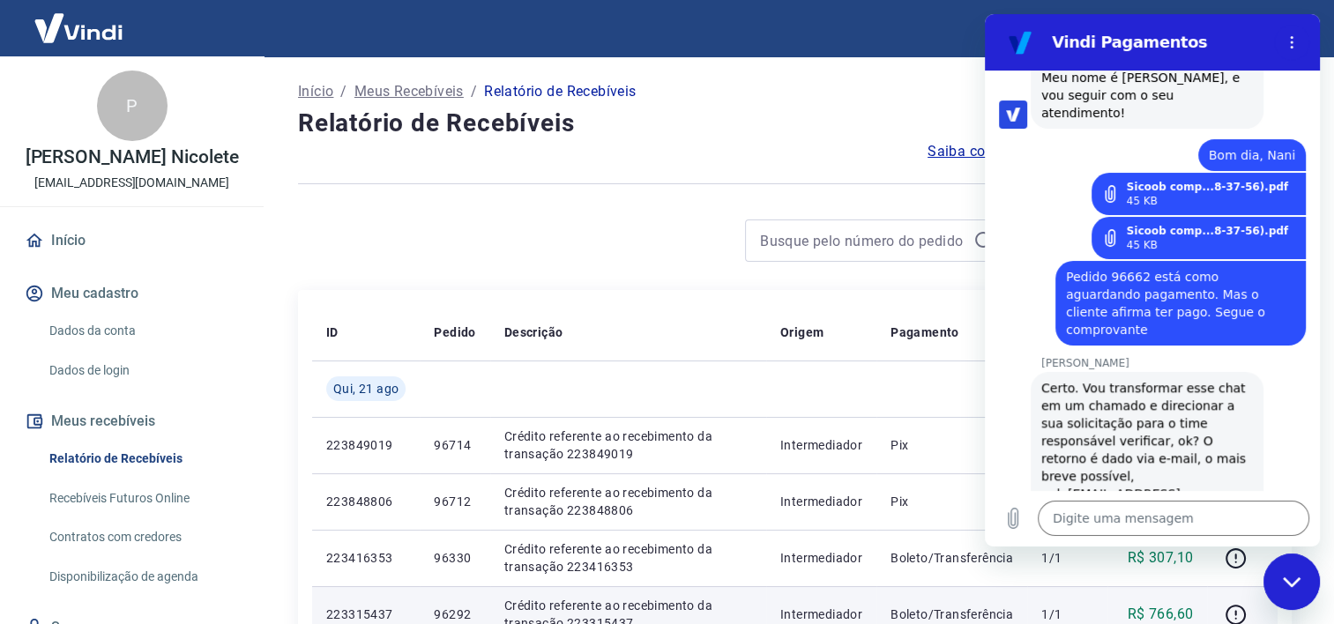
scroll to position [1734, 0]
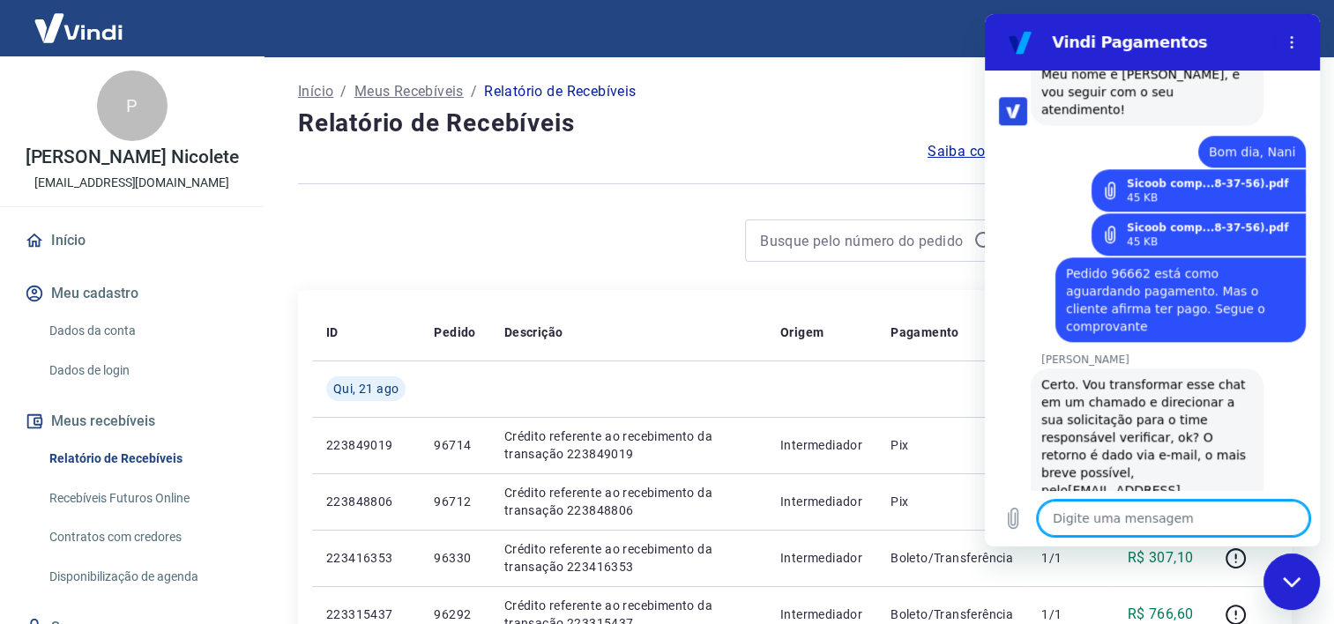
click at [1125, 521] on textarea at bounding box center [1174, 518] width 272 height 35
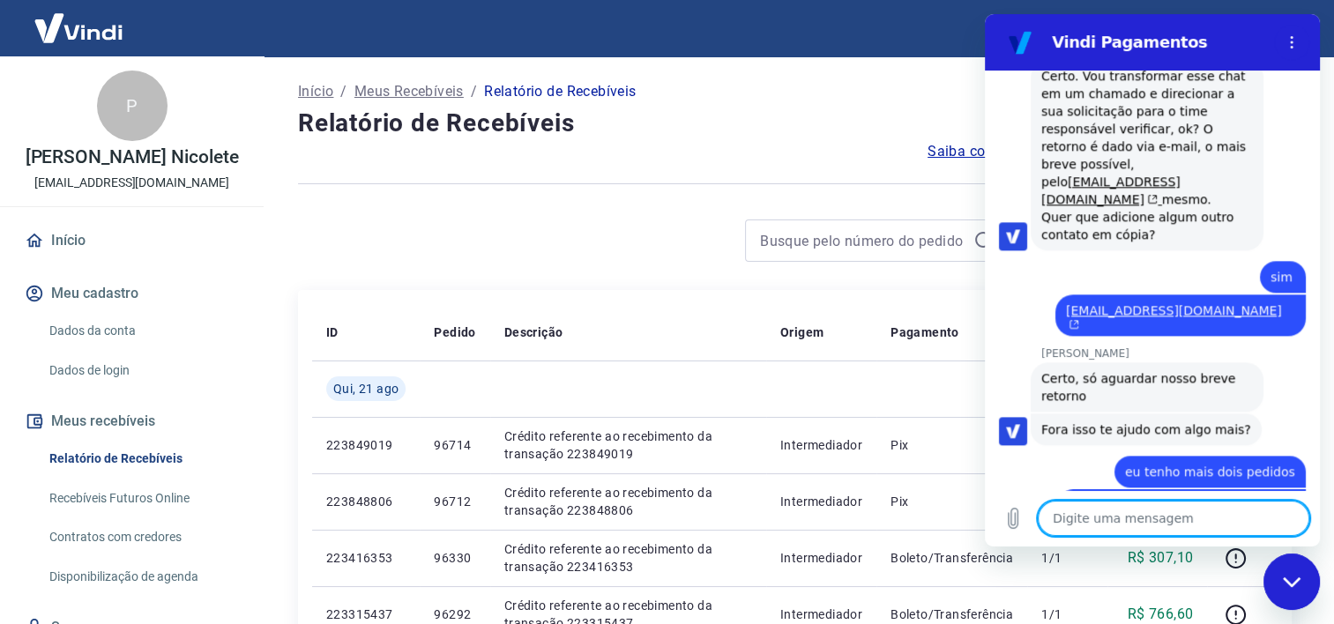
scroll to position [2046, 0]
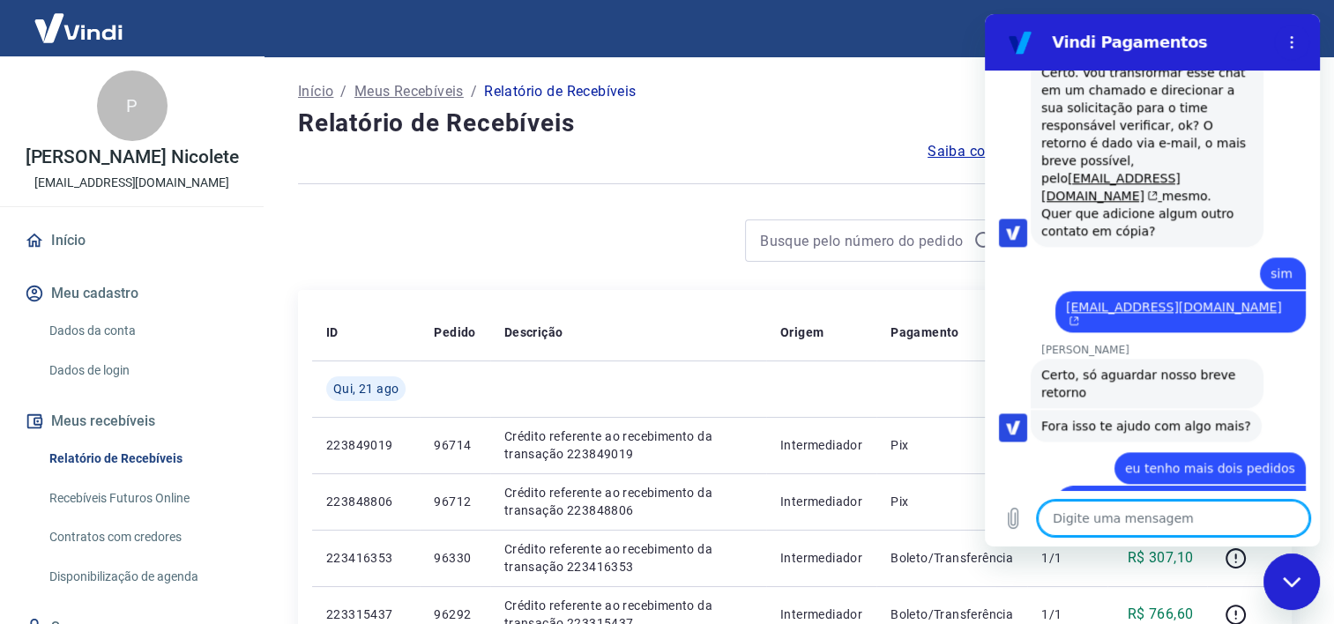
paste textarea "96636"
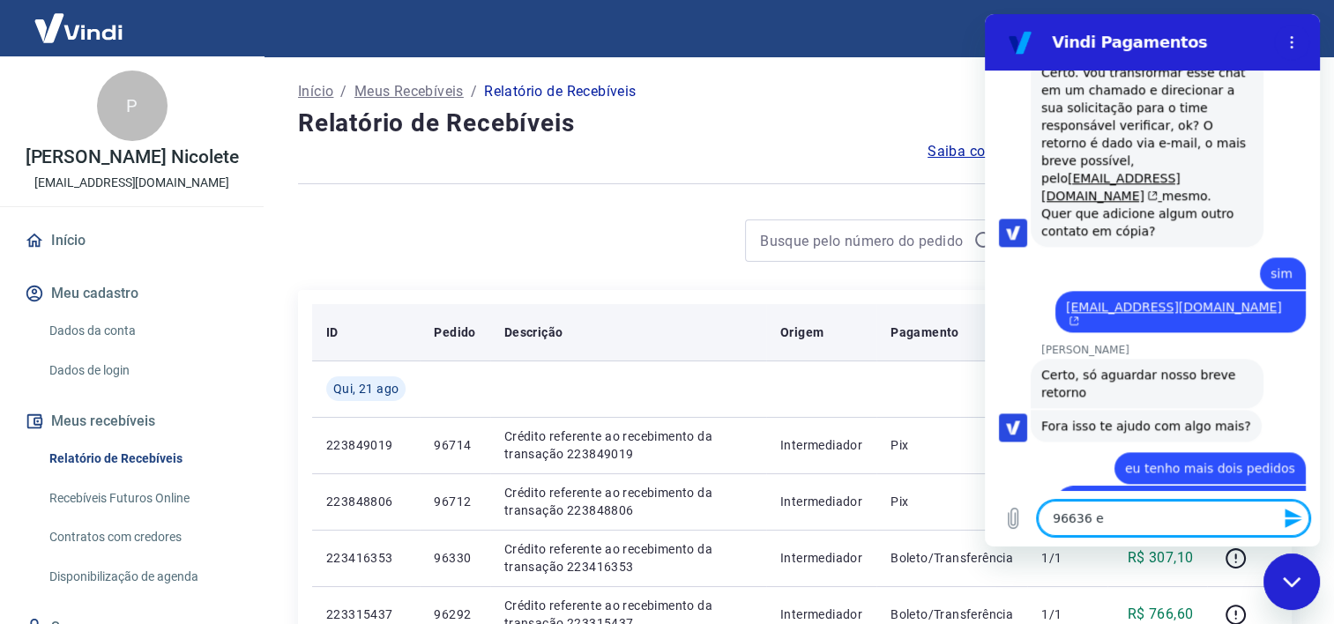
paste textarea "96654"
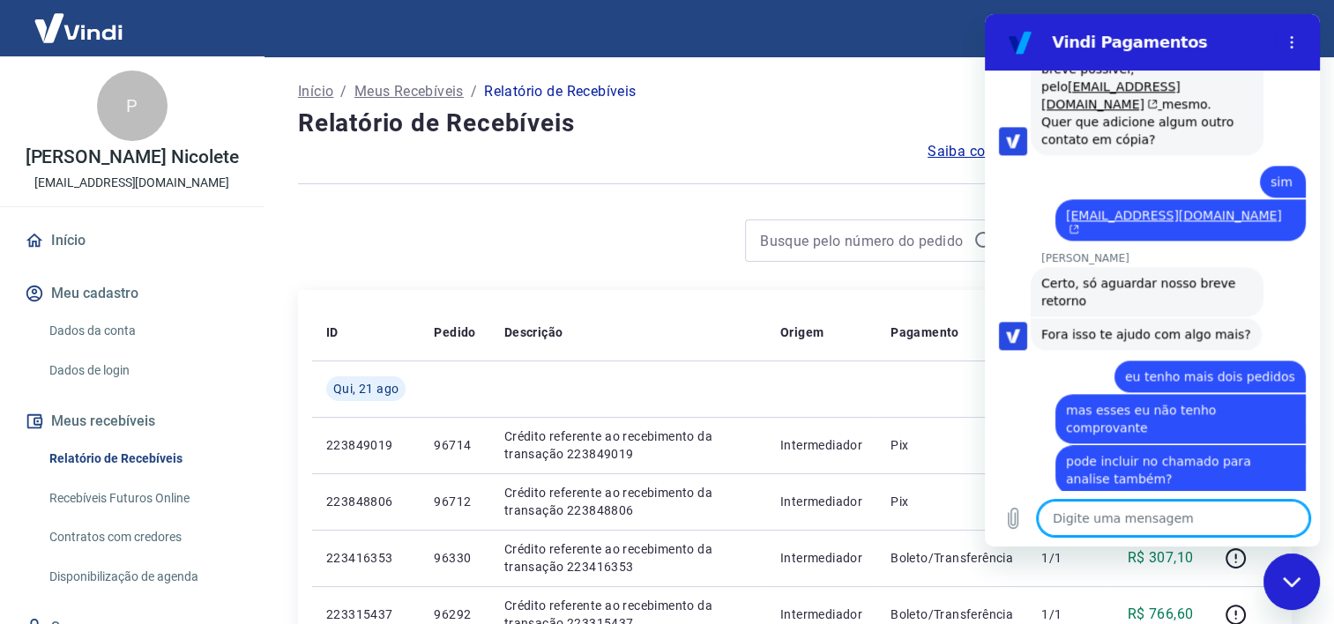
scroll to position [2171, 0]
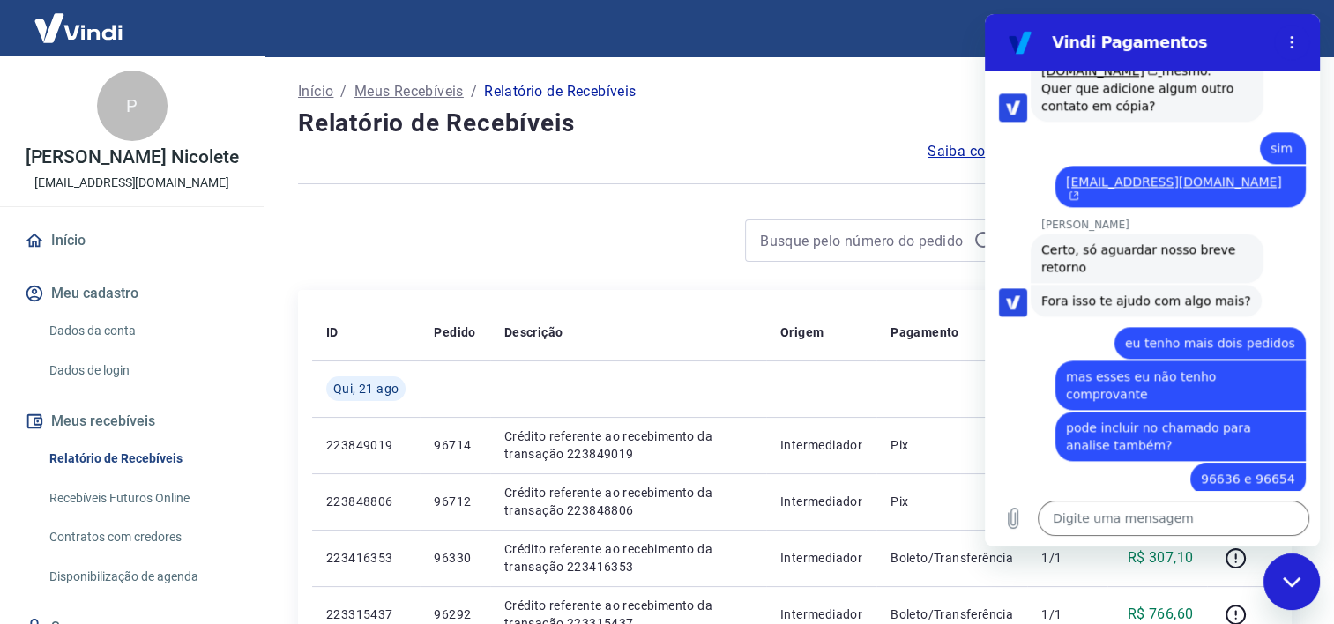
click at [1163, 499] on div "Digite uma mensagem x" at bounding box center [1152, 518] width 335 height 56
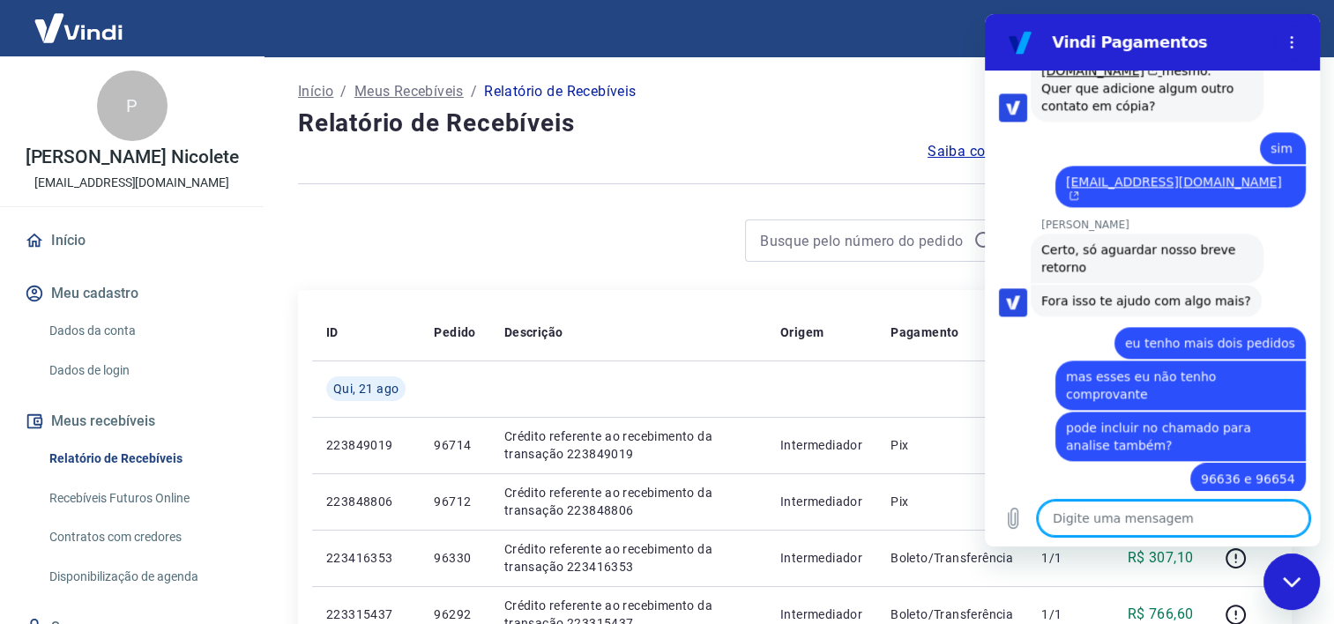
click at [1146, 513] on textarea at bounding box center [1174, 518] width 272 height 35
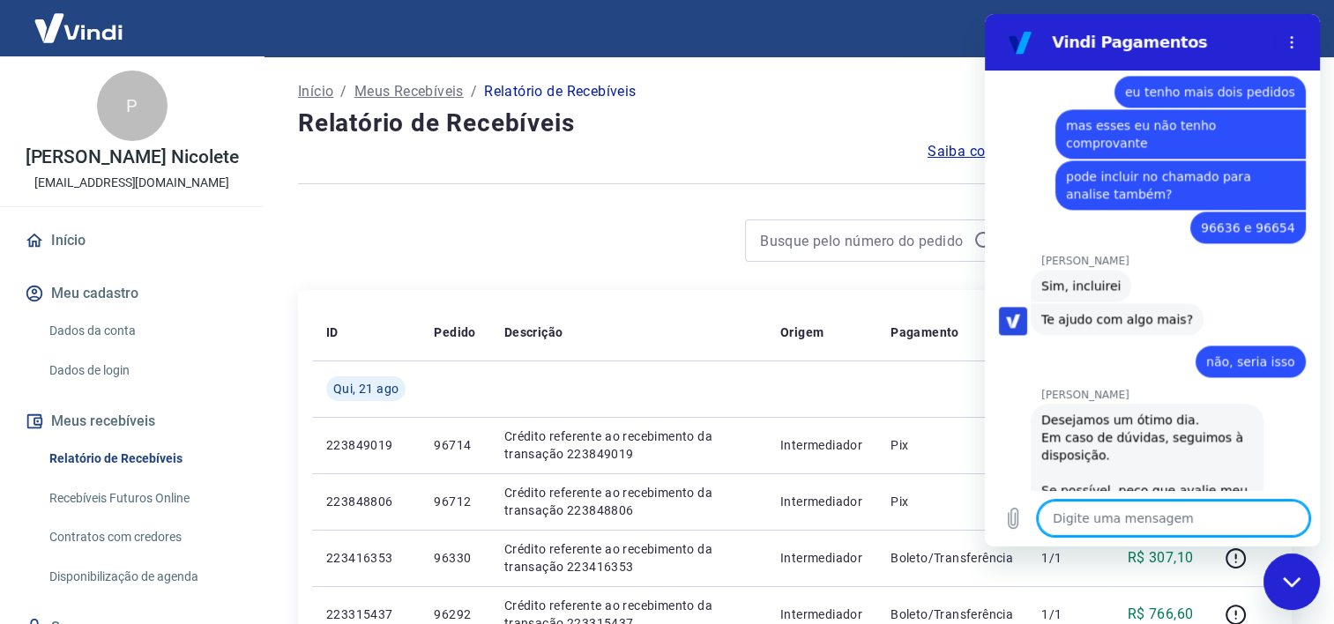
scroll to position [2466, 0]
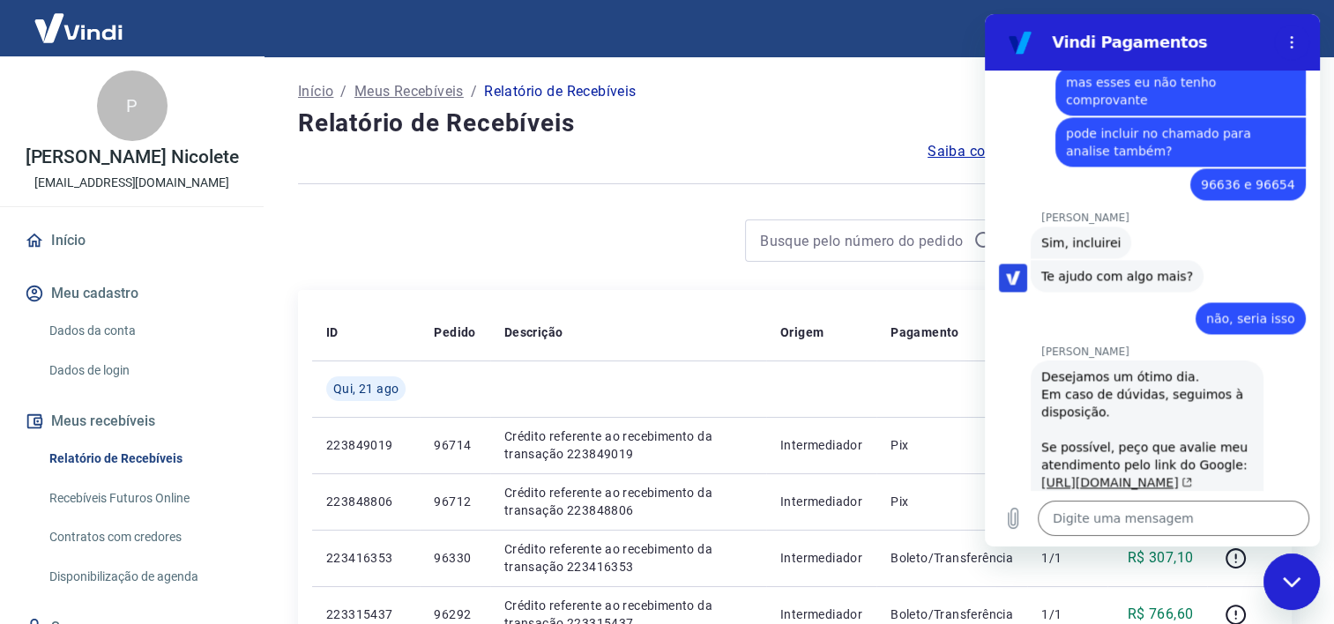
click at [1063, 475] on link "https://g.page/r/CVG4FibZJa2aEAg/review" at bounding box center [1116, 482] width 151 height 14
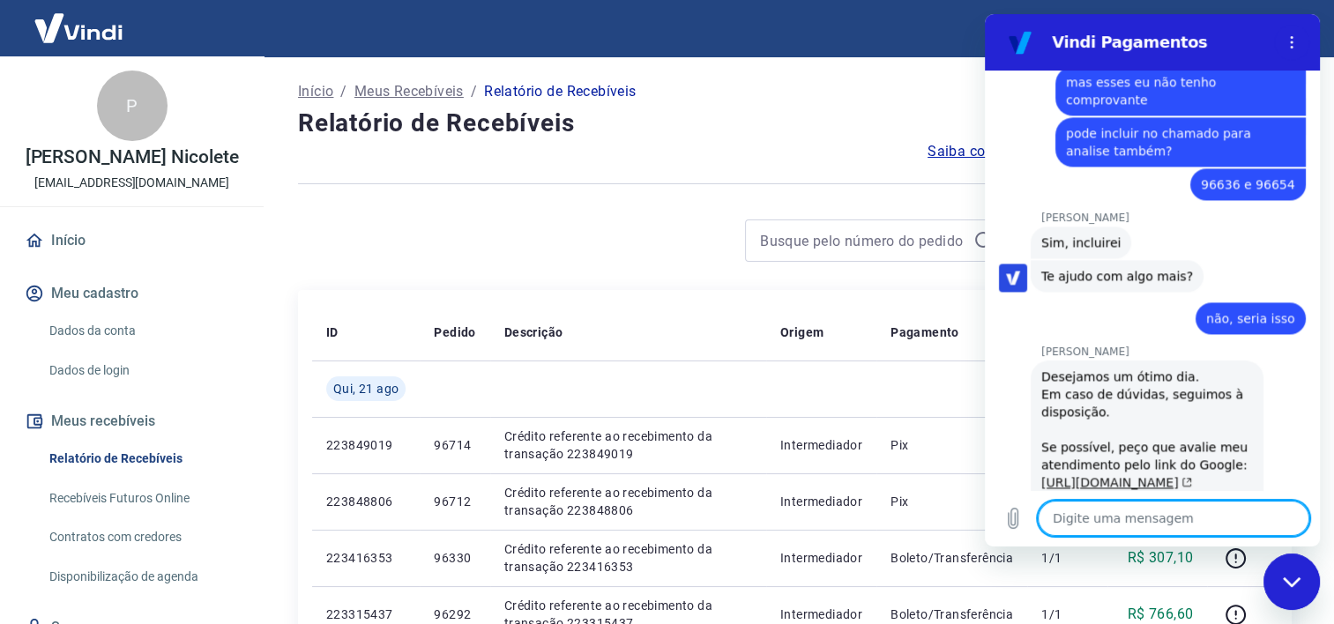
scroll to position [2565, 0]
